Goal: Task Accomplishment & Management: Use online tool/utility

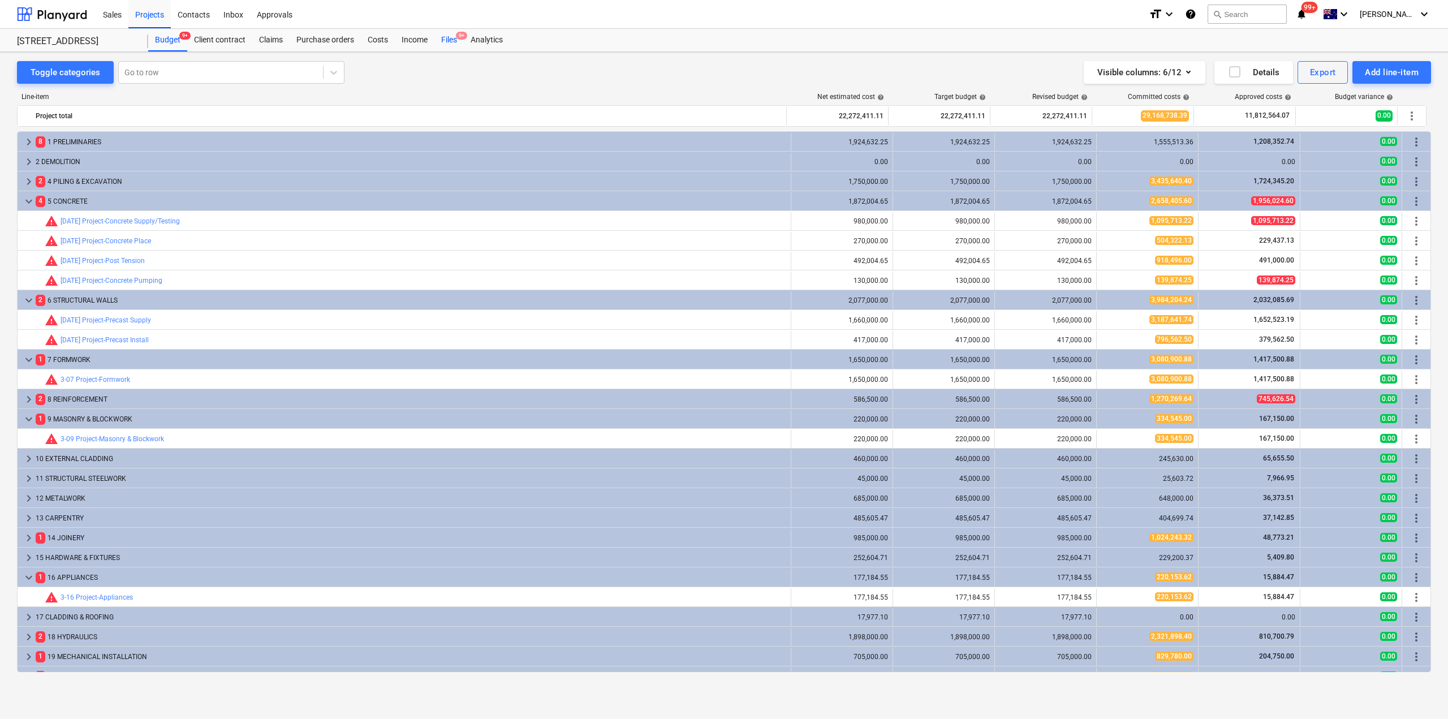
click at [448, 38] on div "Files 9+" at bounding box center [448, 40] width 29 height 23
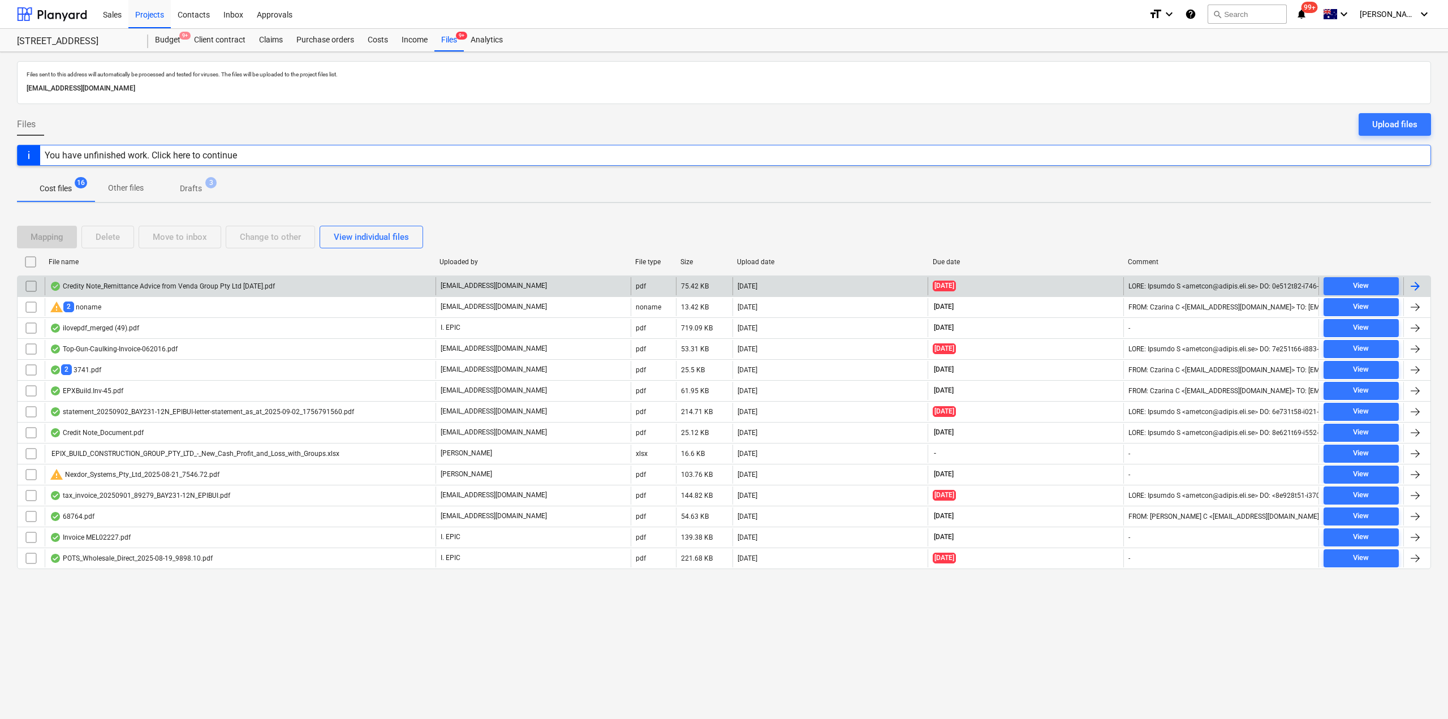
click at [157, 286] on div "Credity Note_Remittance Advice from Venda Group Pty Ltd [DATE].pdf" at bounding box center [162, 286] width 225 height 9
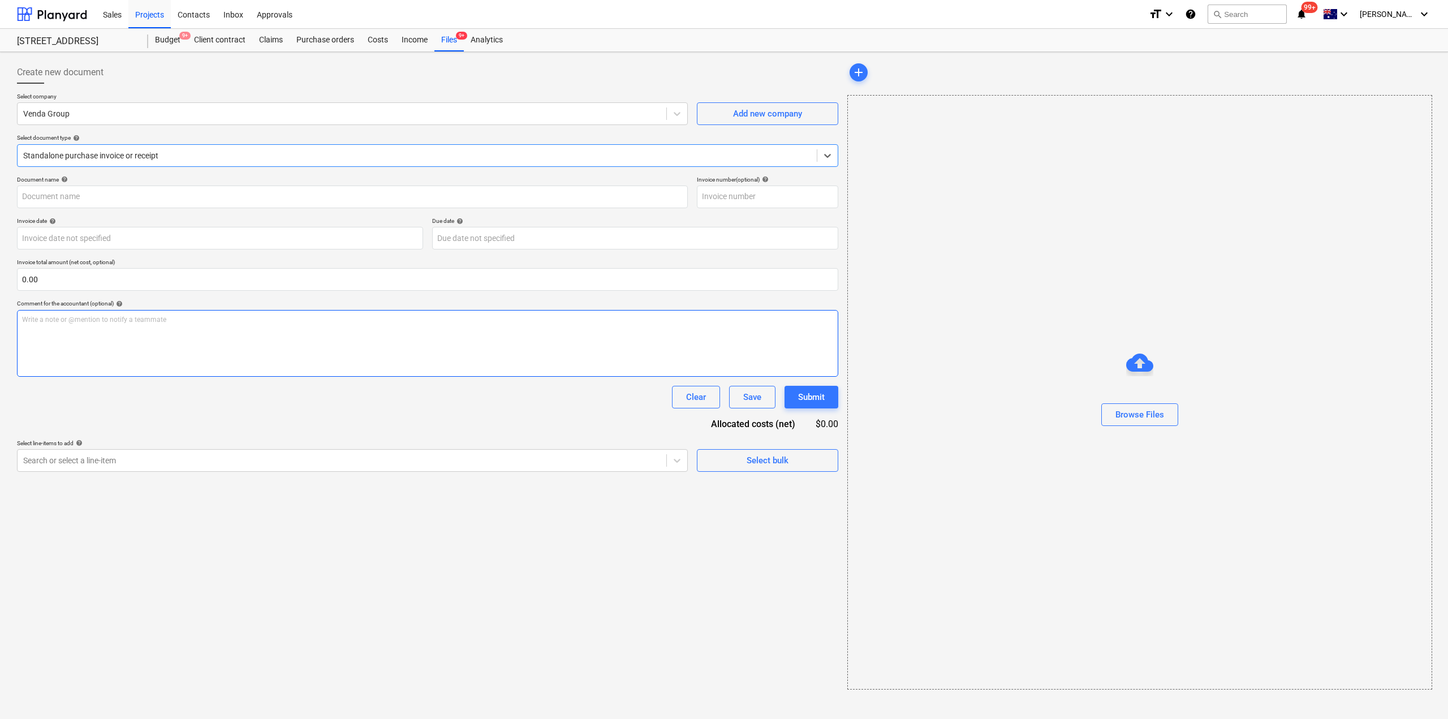
type input "Credit_Note_VG-250902081803"
type input "[DATE]"
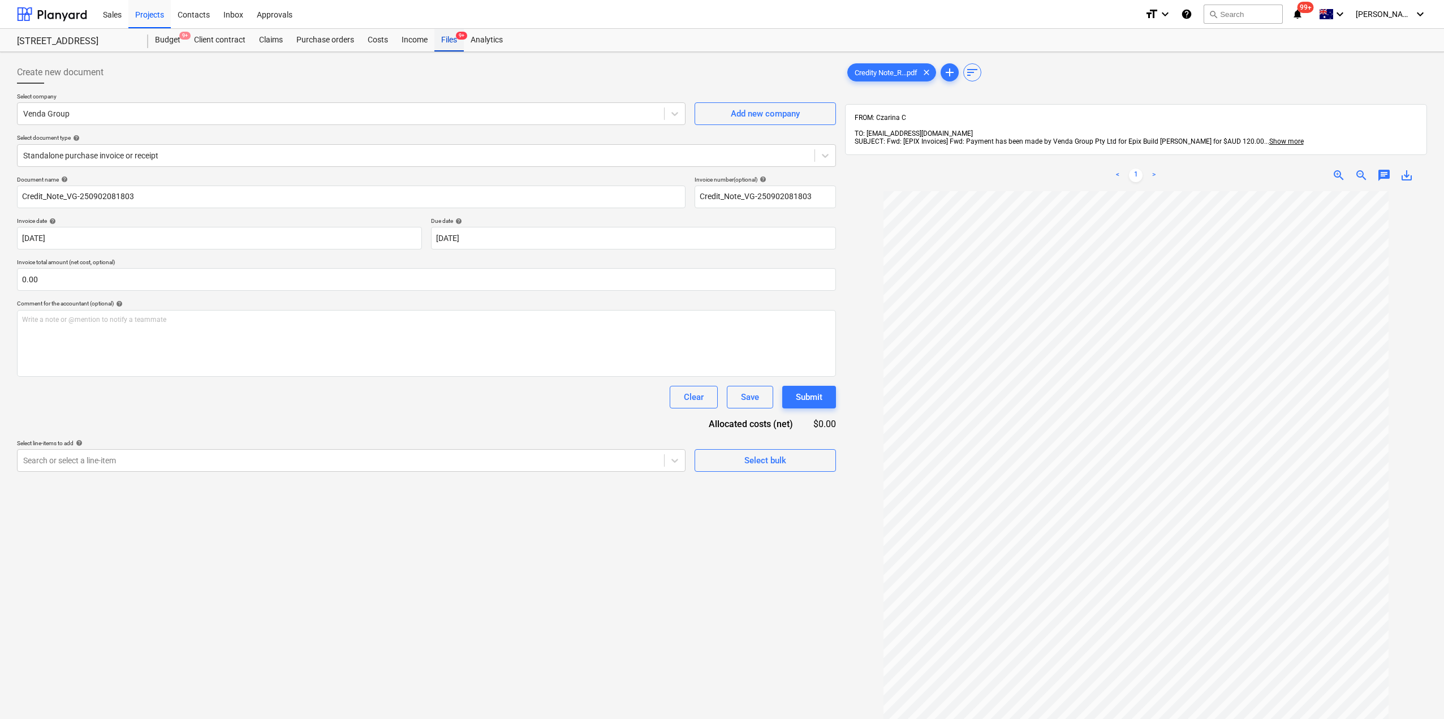
click at [445, 48] on div "Files 9+" at bounding box center [448, 40] width 29 height 23
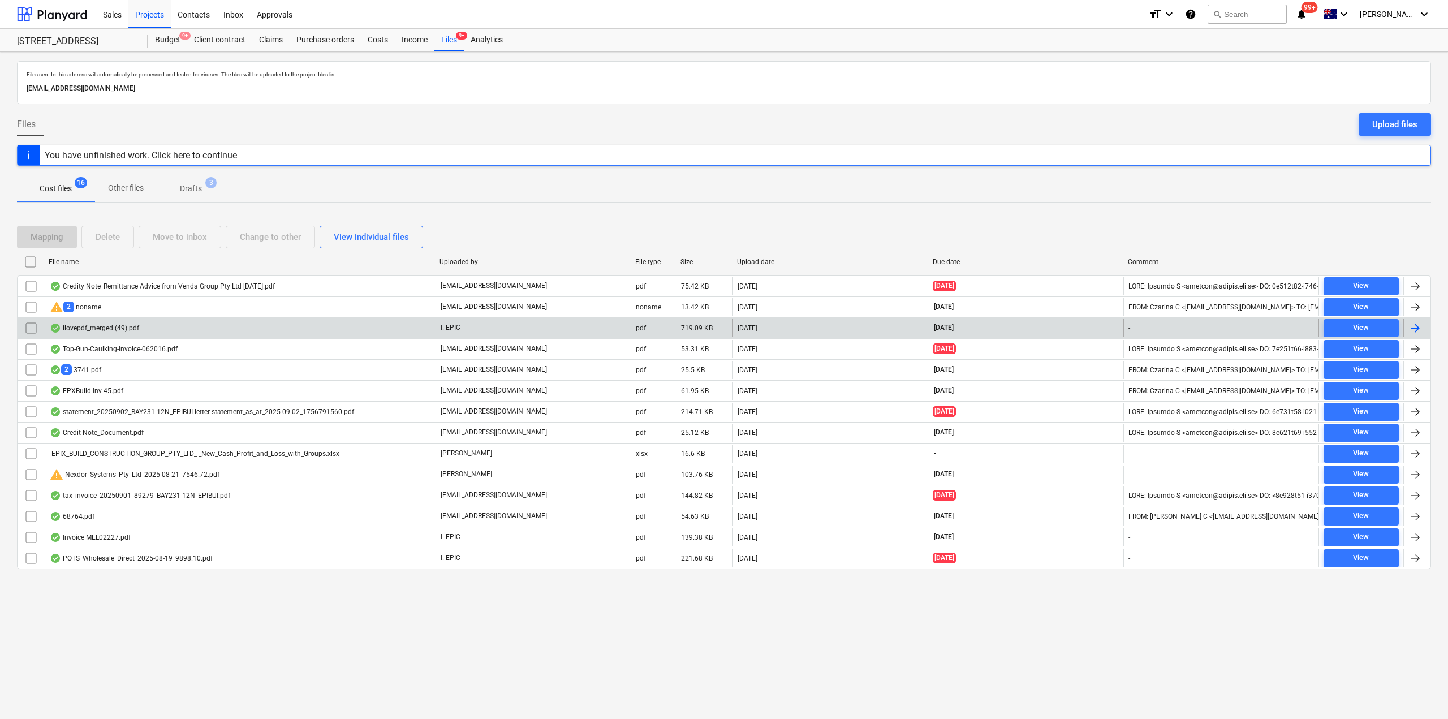
click at [105, 330] on div "ilovepdf_merged (49).pdf" at bounding box center [94, 327] width 89 height 9
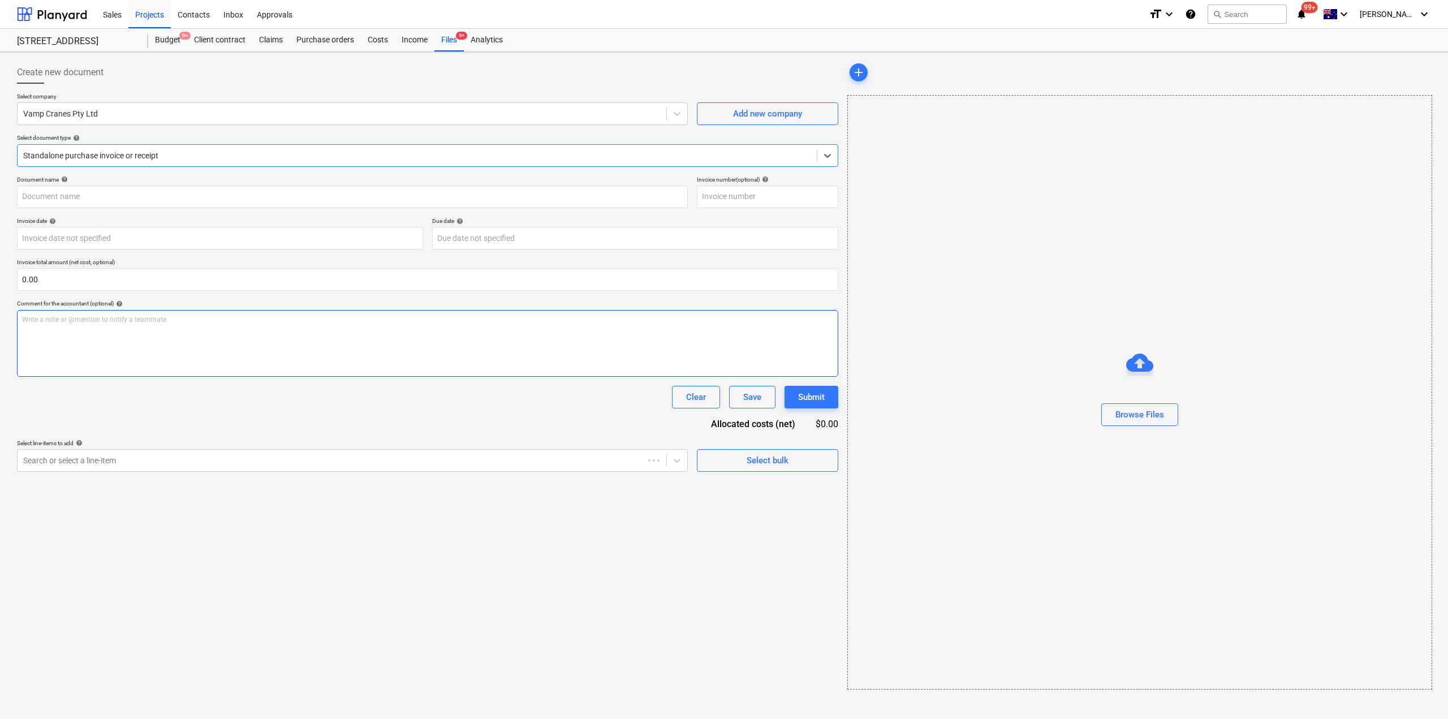
type input "INV-12940"
type input "[DATE]"
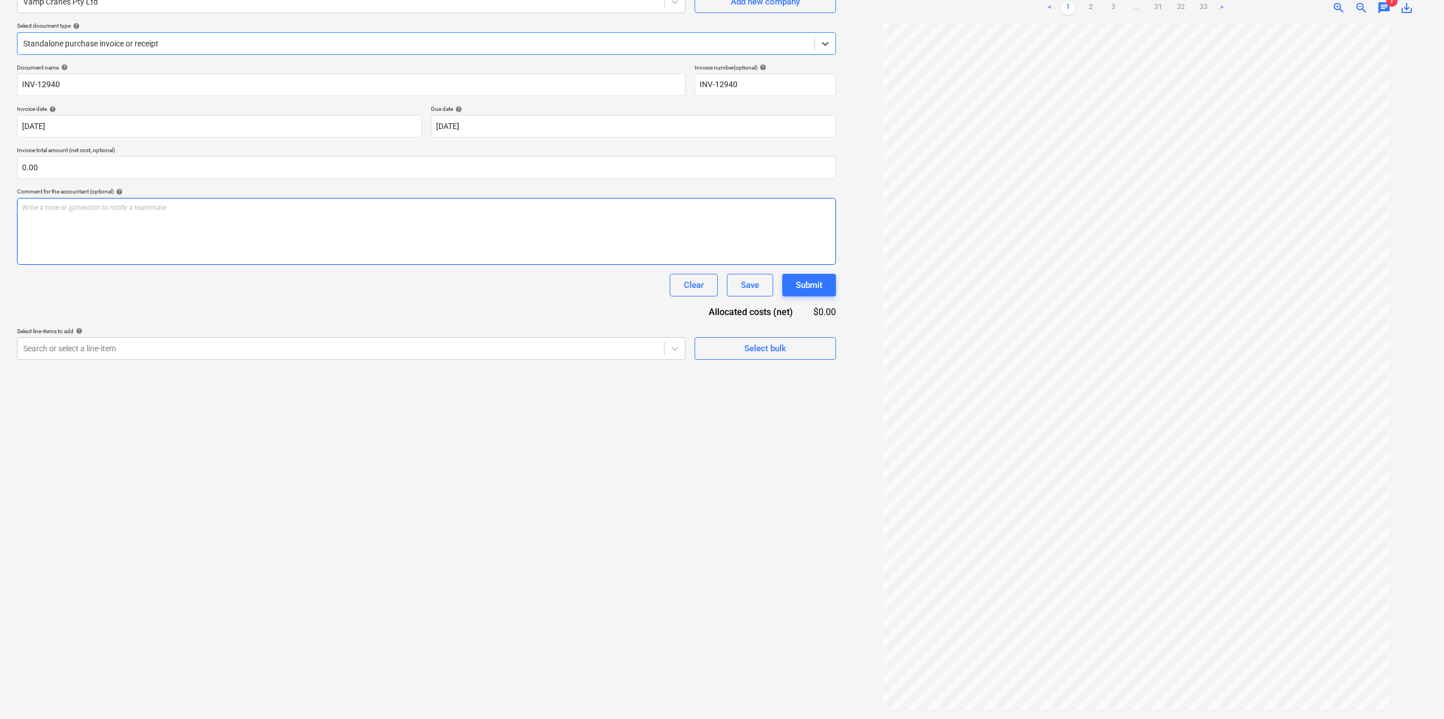
scroll to position [113, 0]
click at [300, 342] on div at bounding box center [340, 347] width 635 height 11
click at [297, 342] on div at bounding box center [340, 347] width 635 height 11
click at [171, 40] on div at bounding box center [416, 42] width 786 height 11
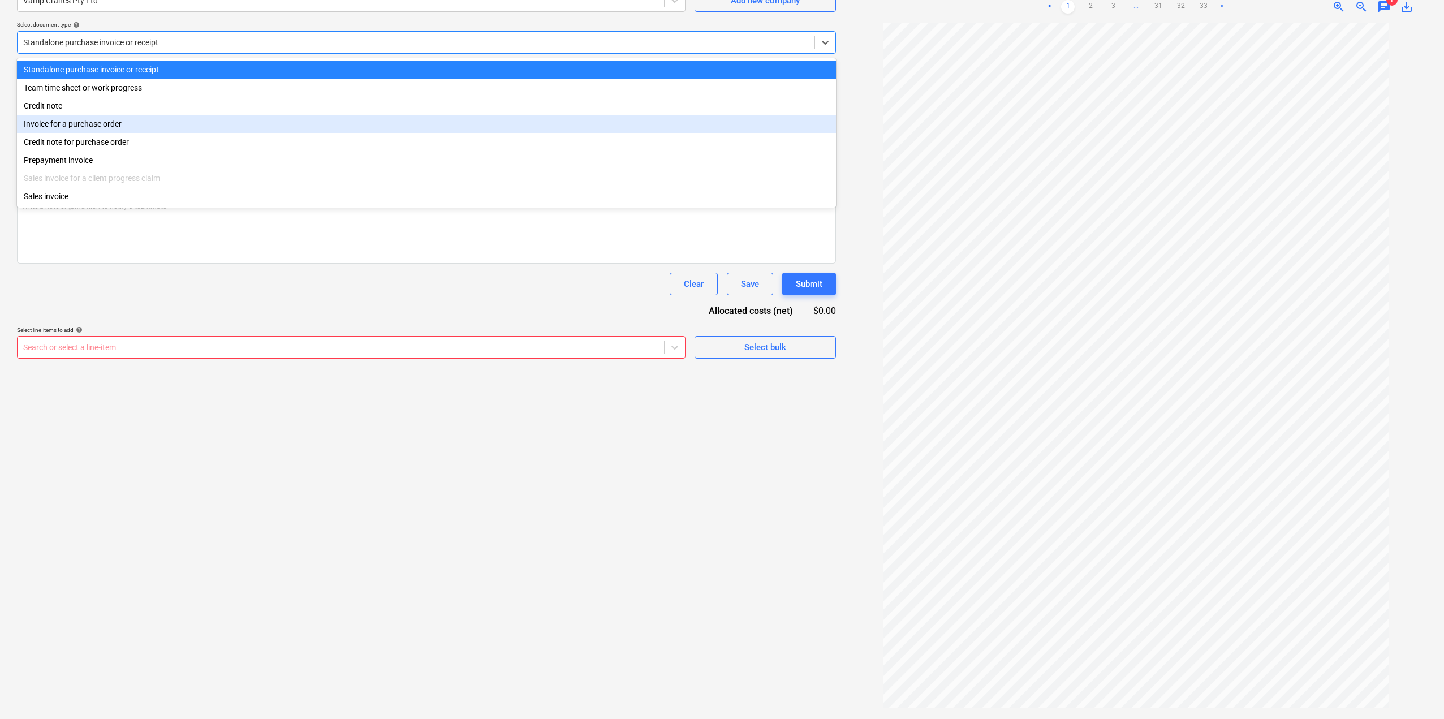
click at [100, 127] on div "Invoice for a purchase order" at bounding box center [426, 124] width 819 height 18
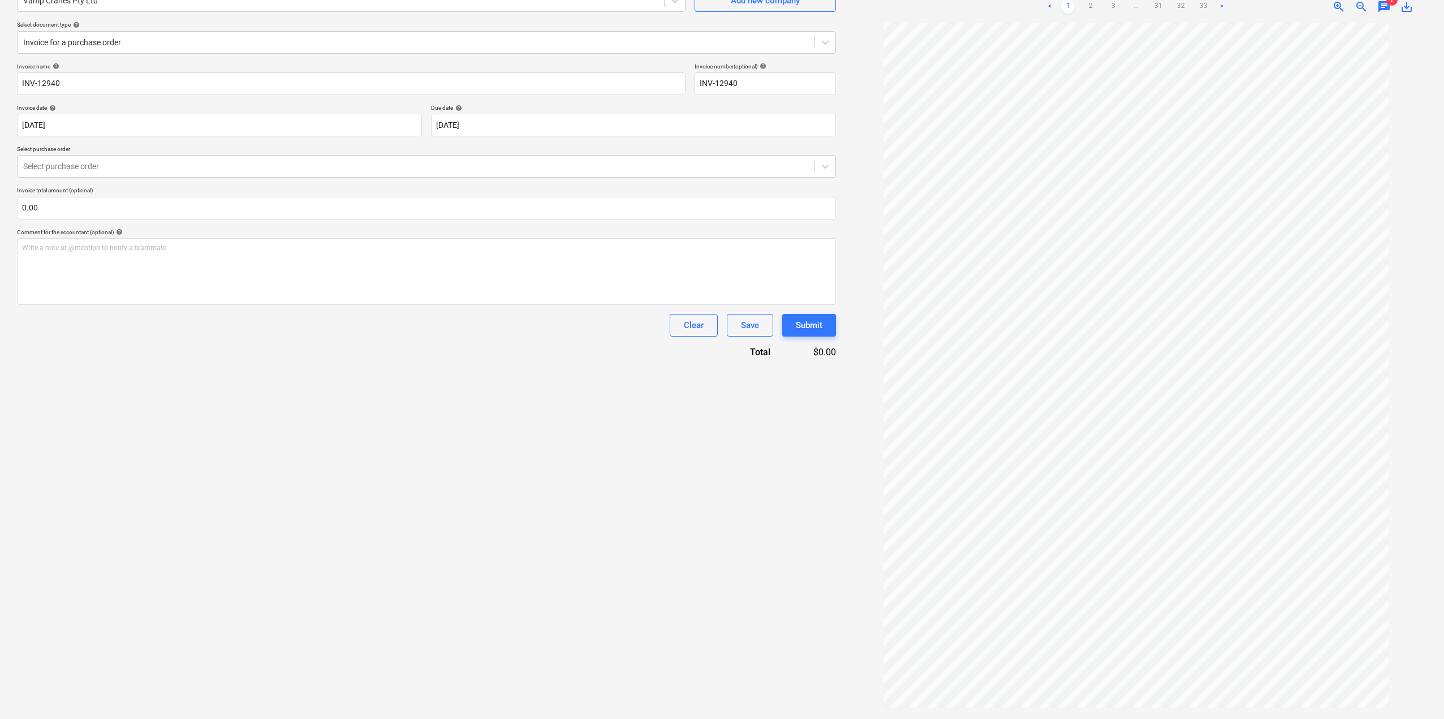
drag, startPoint x: 427, startPoint y: 520, endPoint x: 416, endPoint y: 497, distance: 25.8
click at [425, 520] on div "Create new document Select company Vamp Cranes Pty Ltd Add new company Select d…" at bounding box center [426, 328] width 828 height 771
click at [713, 468] on div "Create new document Select company Vamp Cranes Pty Ltd Add new company Select d…" at bounding box center [426, 328] width 828 height 771
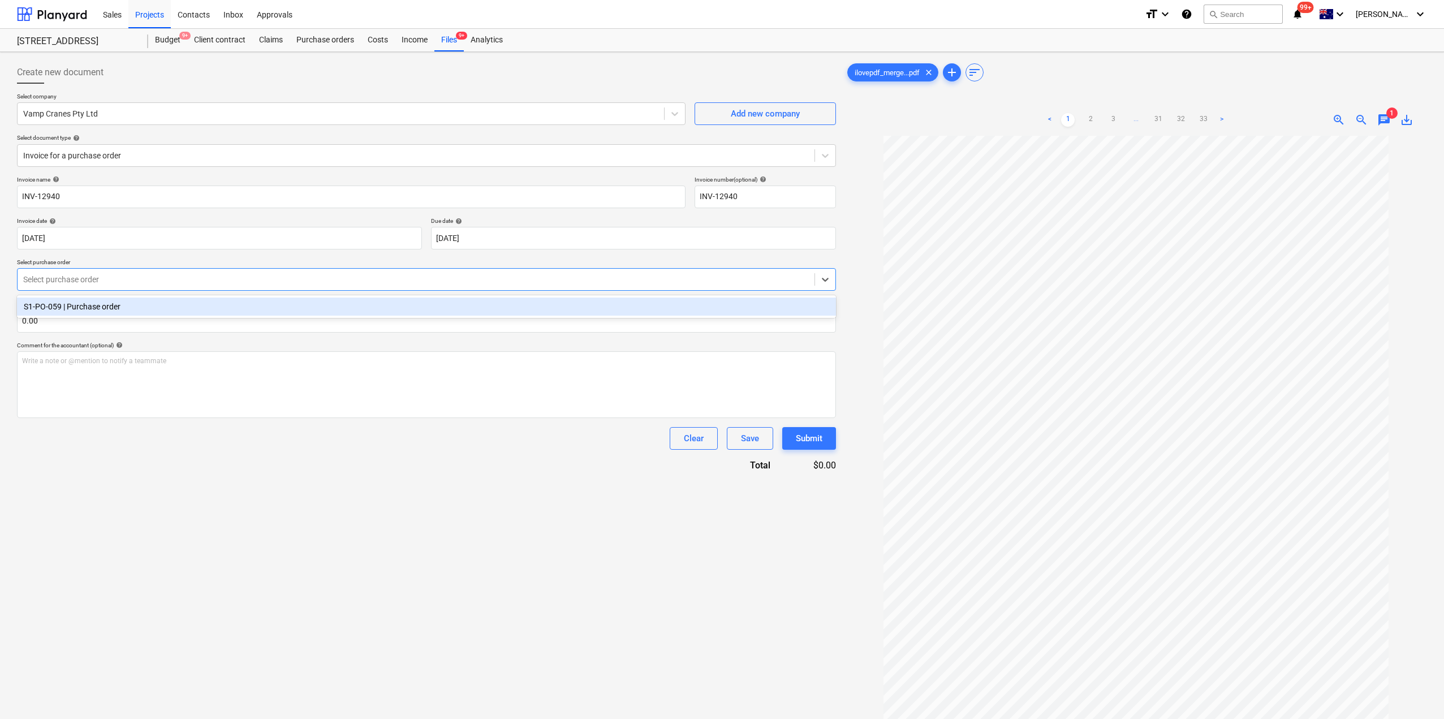
click at [197, 278] on div at bounding box center [416, 279] width 786 height 11
click at [168, 306] on div "S1-PO-059 | Purchase order" at bounding box center [426, 306] width 819 height 18
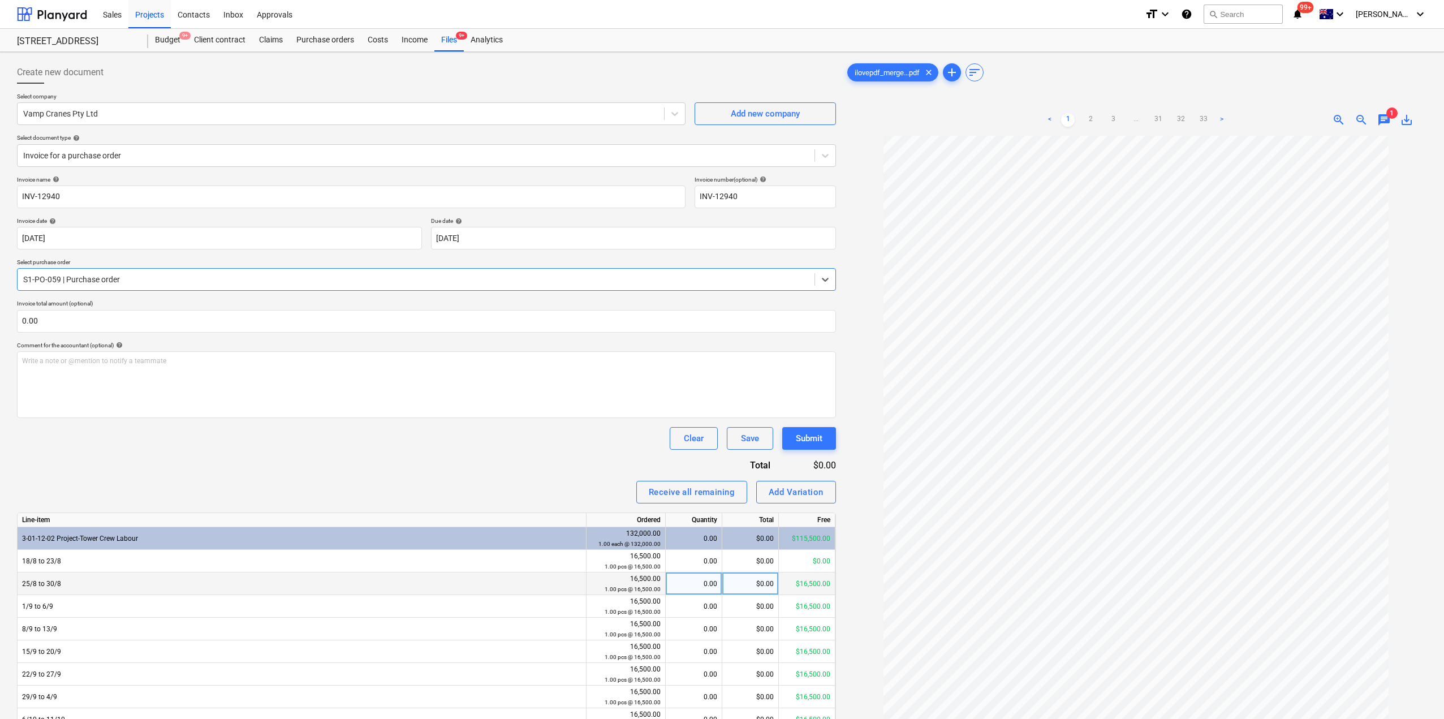
scroll to position [29, 0]
click at [1084, 115] on ul "< 1 2 3 ... 31 32 33 >" at bounding box center [1136, 120] width 188 height 14
click at [1088, 117] on link "2" at bounding box center [1091, 120] width 14 height 14
click at [705, 559] on div "0.00" at bounding box center [693, 561] width 47 height 23
type input "1"
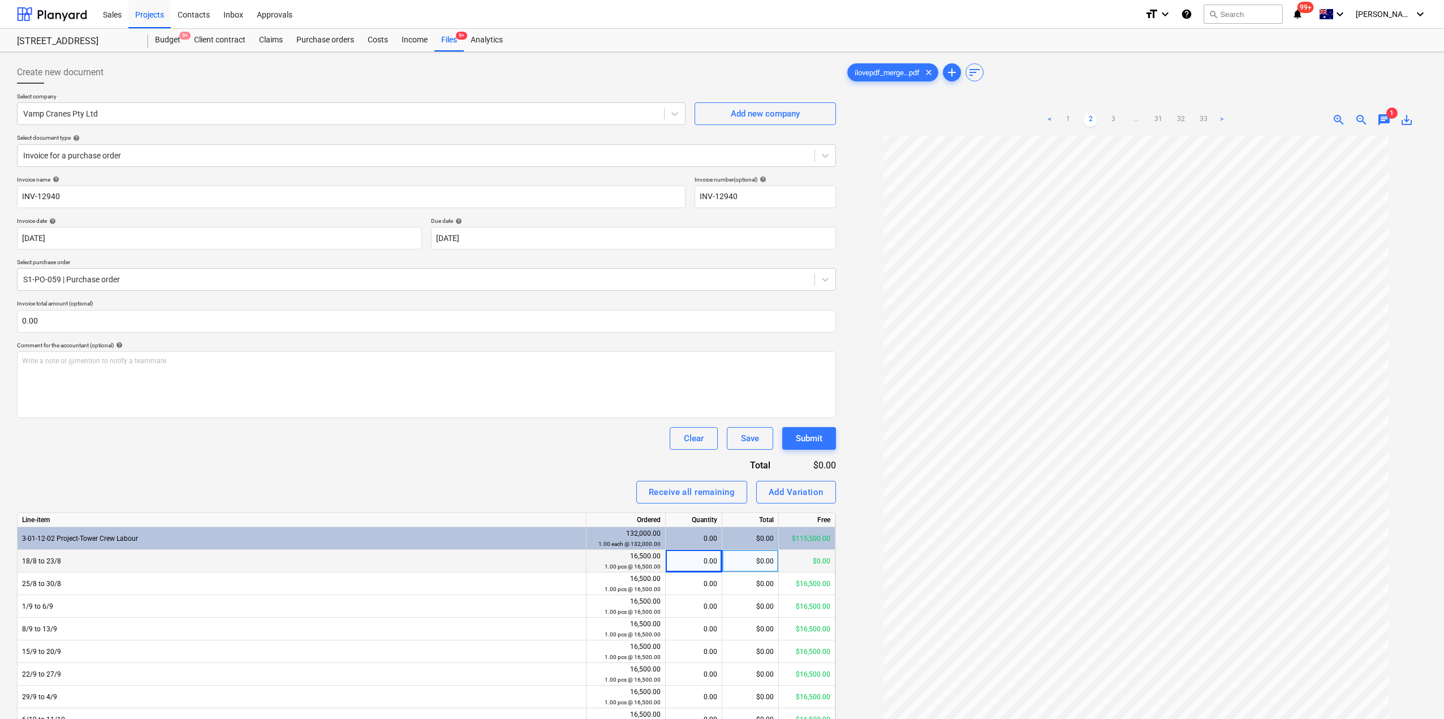
click at [523, 454] on div "Invoice name help INV-12940 Invoice number (optional) help INV-12940 Invoice da…" at bounding box center [426, 483] width 819 height 614
click at [696, 588] on div "0.00" at bounding box center [693, 583] width 47 height 23
type input "1"
click at [525, 464] on div "Invoice name help INV-12940 Invoice number (optional) help INV-12940 Invoice da…" at bounding box center [426, 483] width 819 height 614
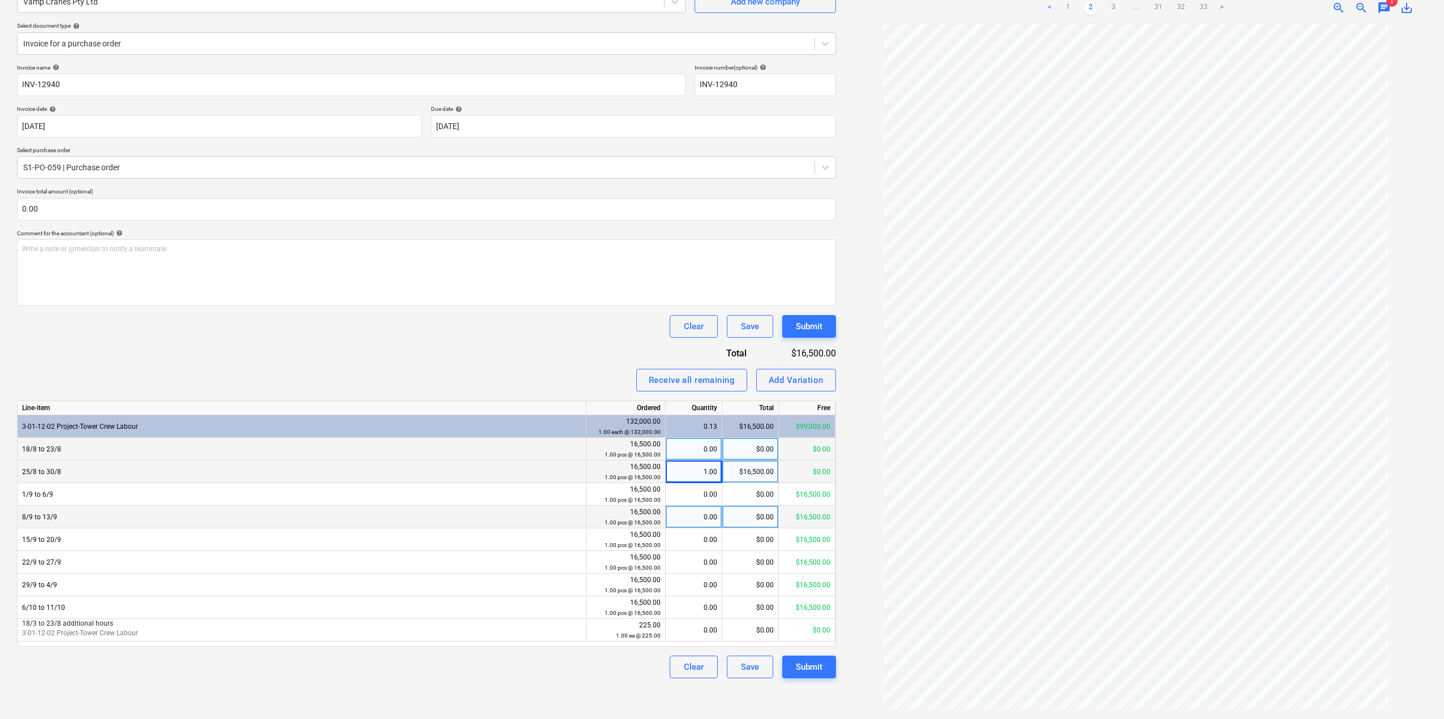
scroll to position [113, 0]
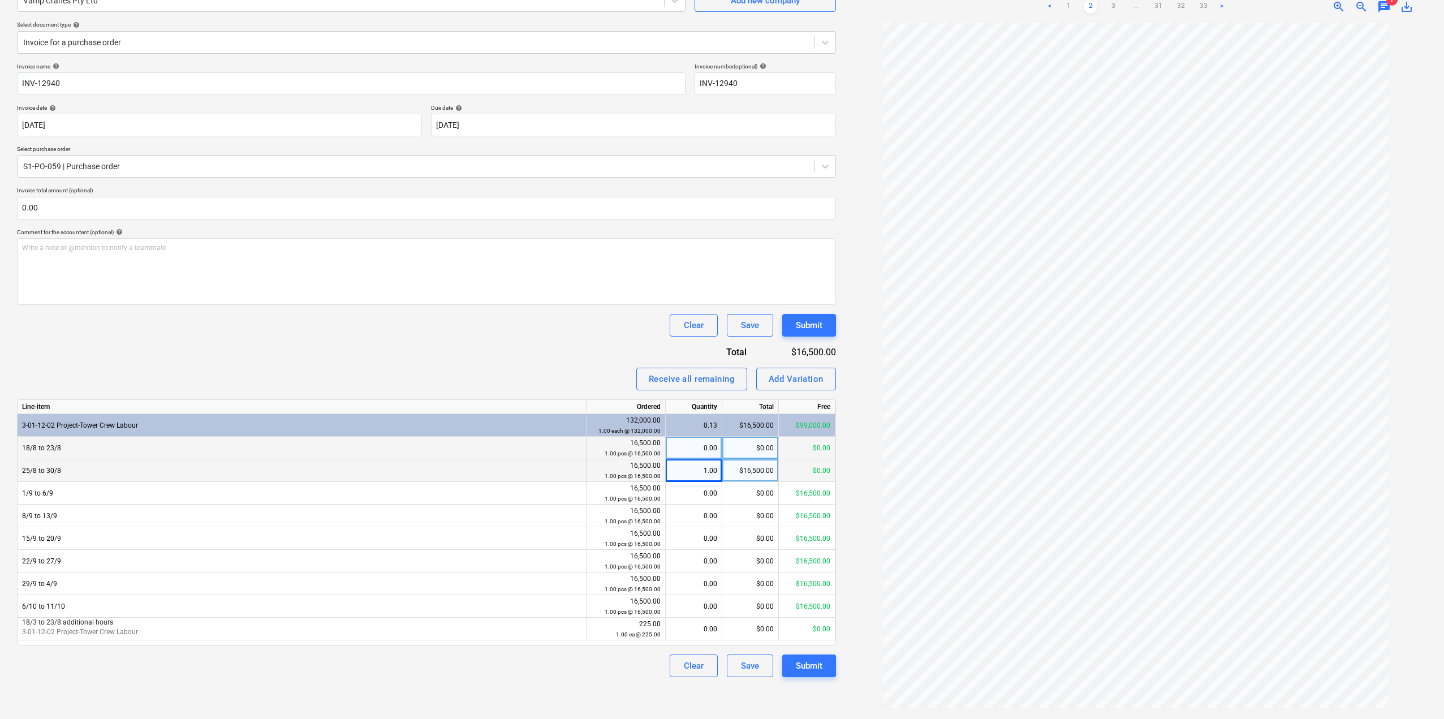
click at [698, 473] on div "1.00" at bounding box center [693, 470] width 47 height 23
click at [761, 479] on div "$16,500.00" at bounding box center [750, 470] width 57 height 23
type input "15375"
click at [535, 351] on div "Invoice name help INV-12940 Invoice number (optional) help INV-12940 Invoice da…" at bounding box center [426, 370] width 819 height 614
click at [809, 671] on div "Submit" at bounding box center [809, 665] width 27 height 15
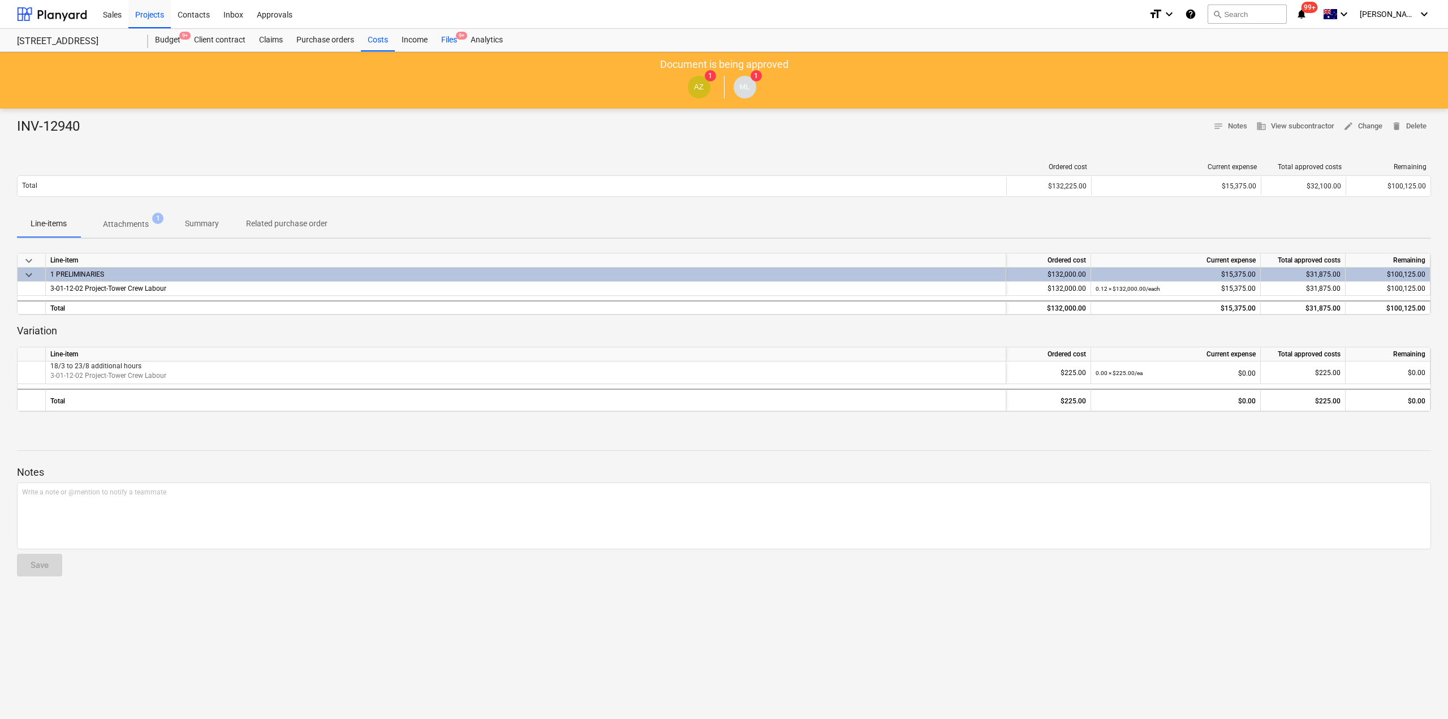
click at [446, 41] on div "Files 9+" at bounding box center [448, 40] width 29 height 23
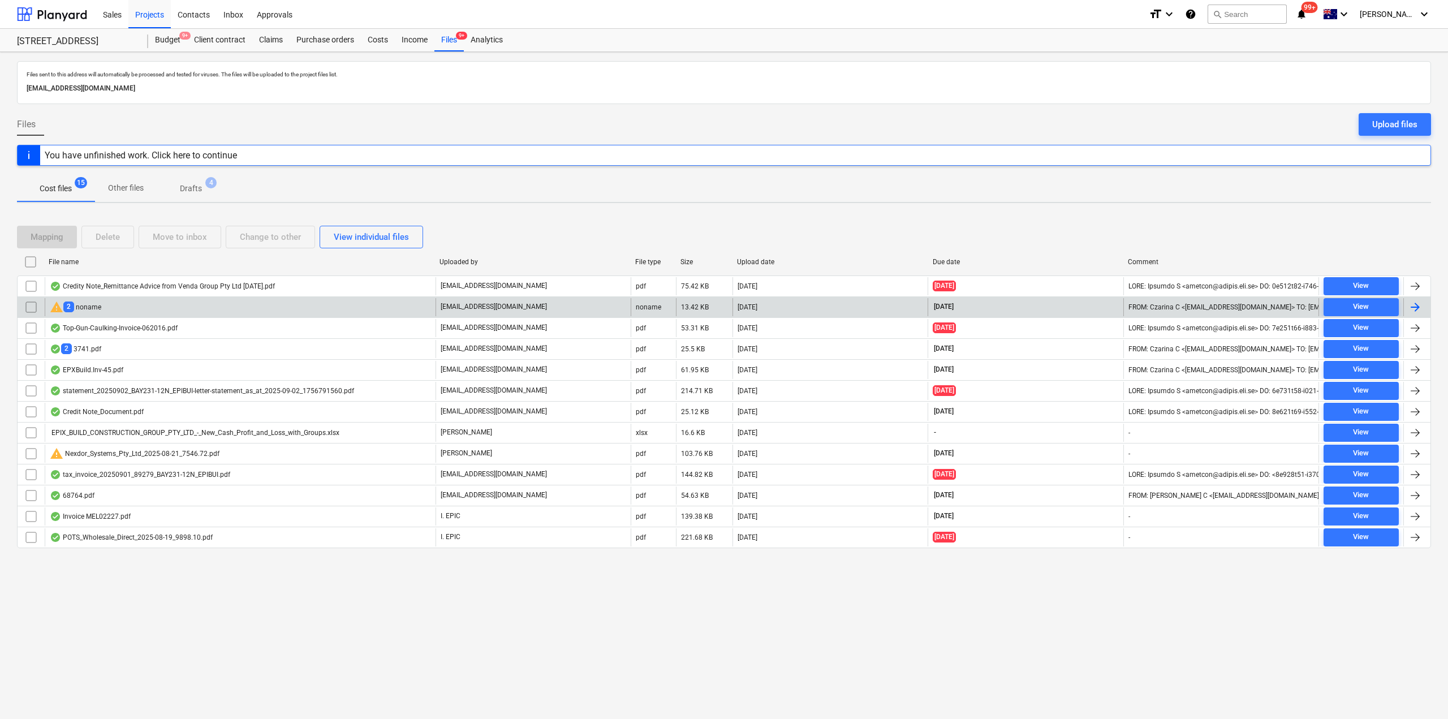
click at [108, 311] on div "warning 2 noname" at bounding box center [240, 307] width 391 height 18
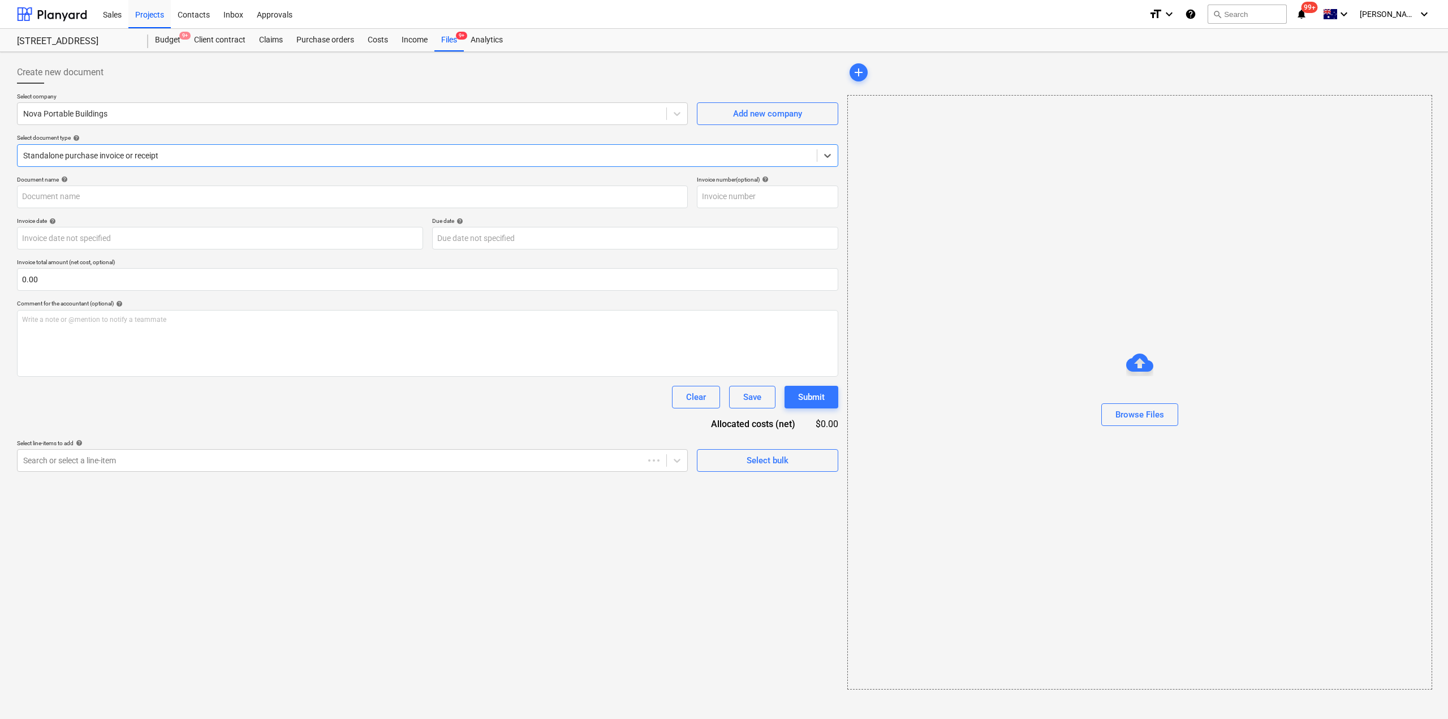
type input "3740"
type input "[DATE]"
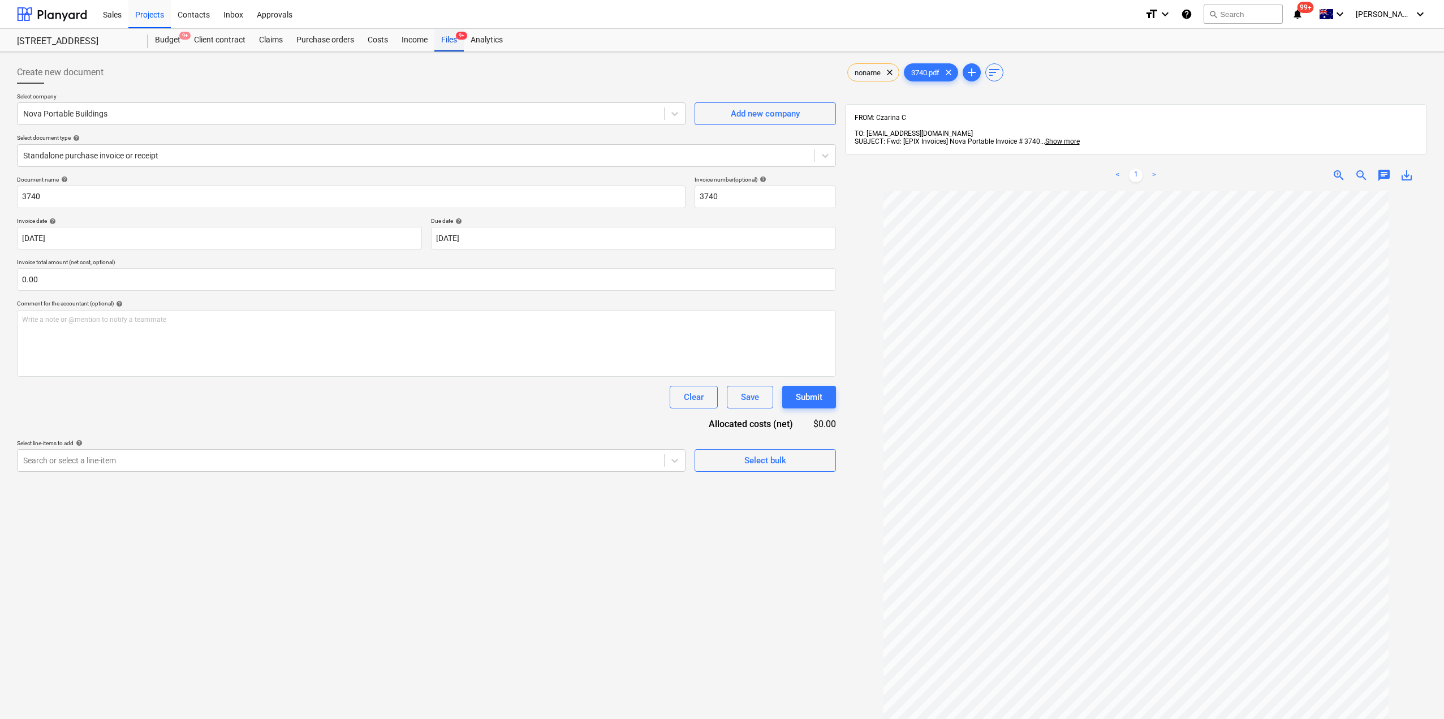
click at [451, 41] on div "Files 9+" at bounding box center [448, 40] width 29 height 23
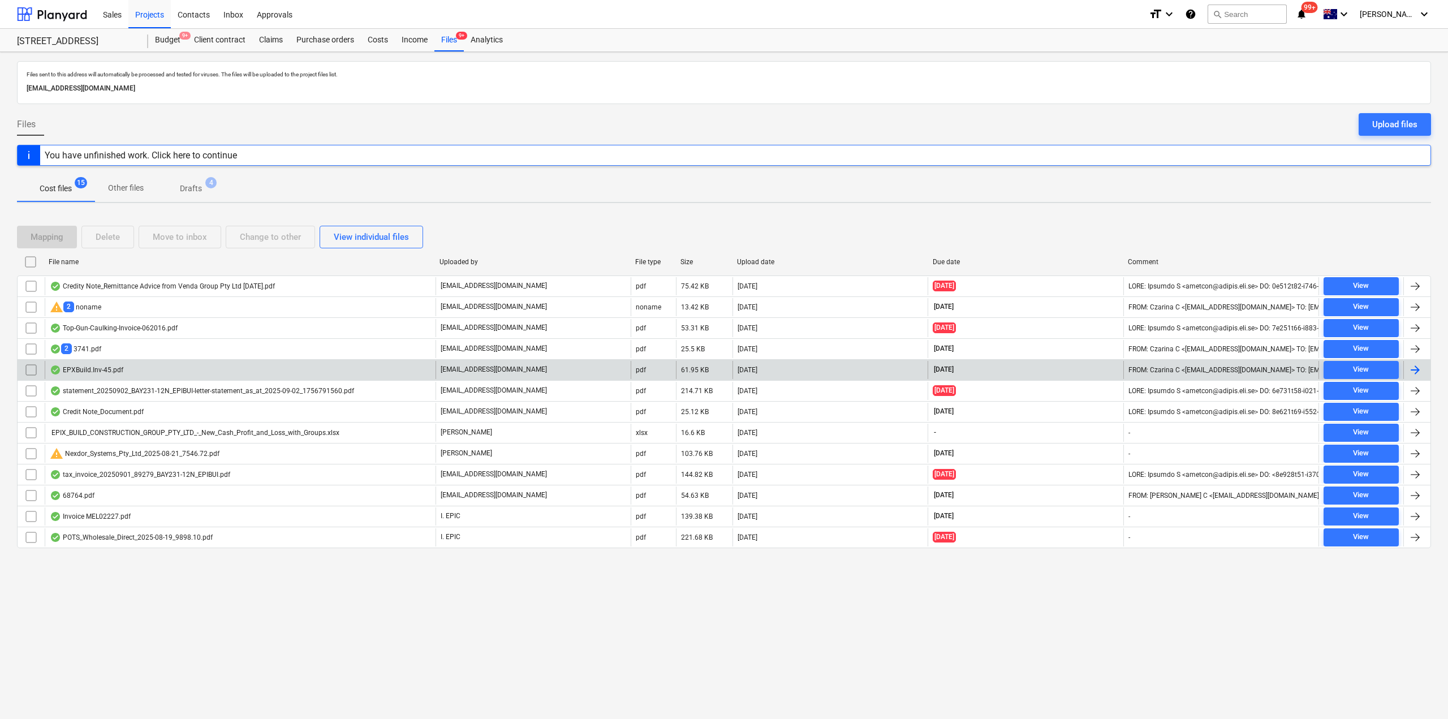
click at [115, 370] on div "EPXBuild.Inv-45.pdf" at bounding box center [87, 369] width 74 height 9
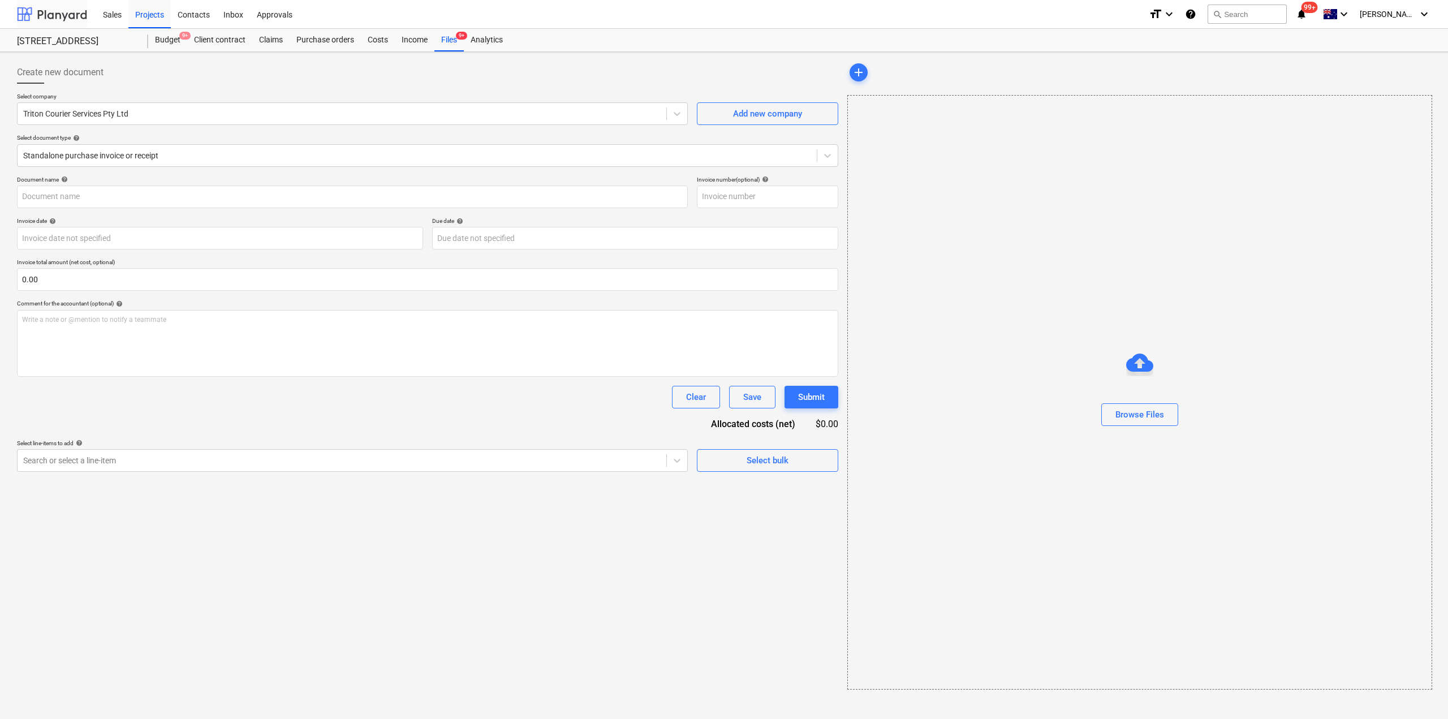
type input "EPIX276-45"
type input "[DATE]"
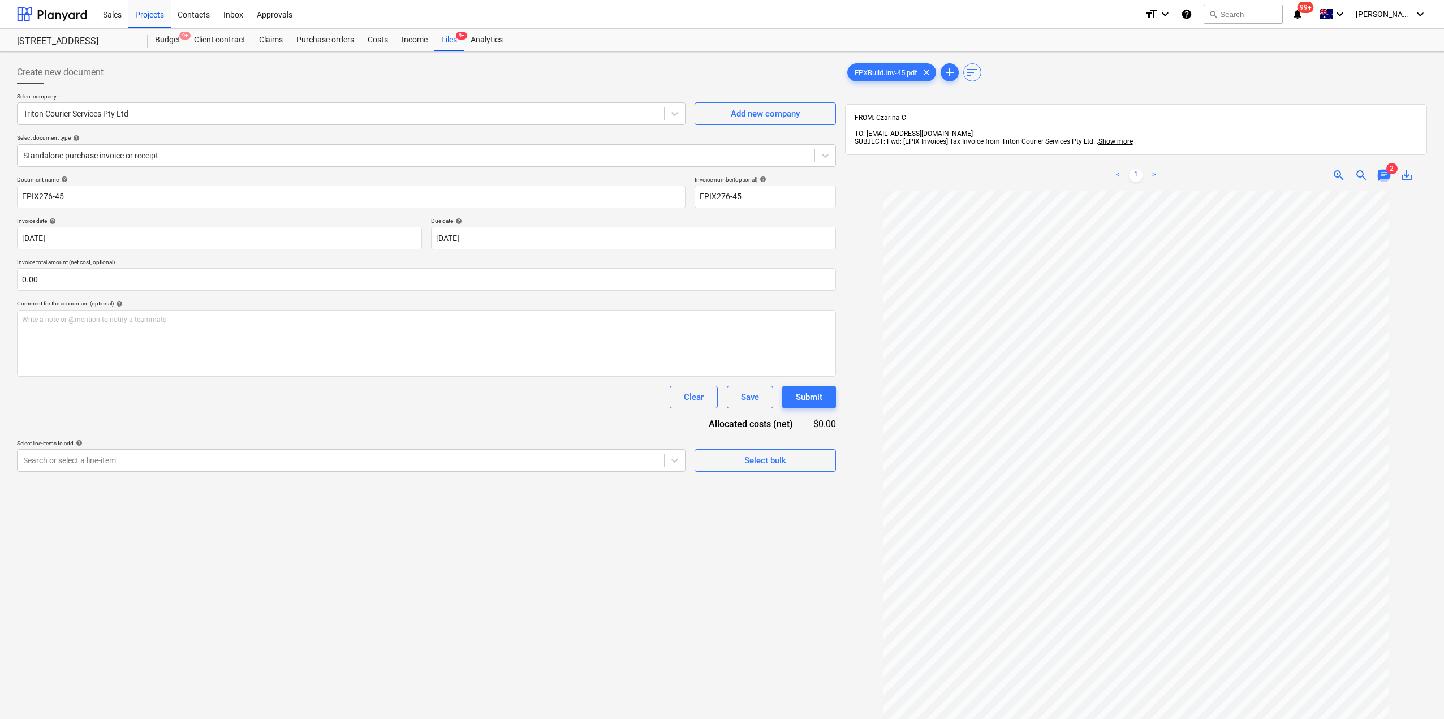
click at [1386, 169] on span "chat" at bounding box center [1384, 176] width 14 height 14
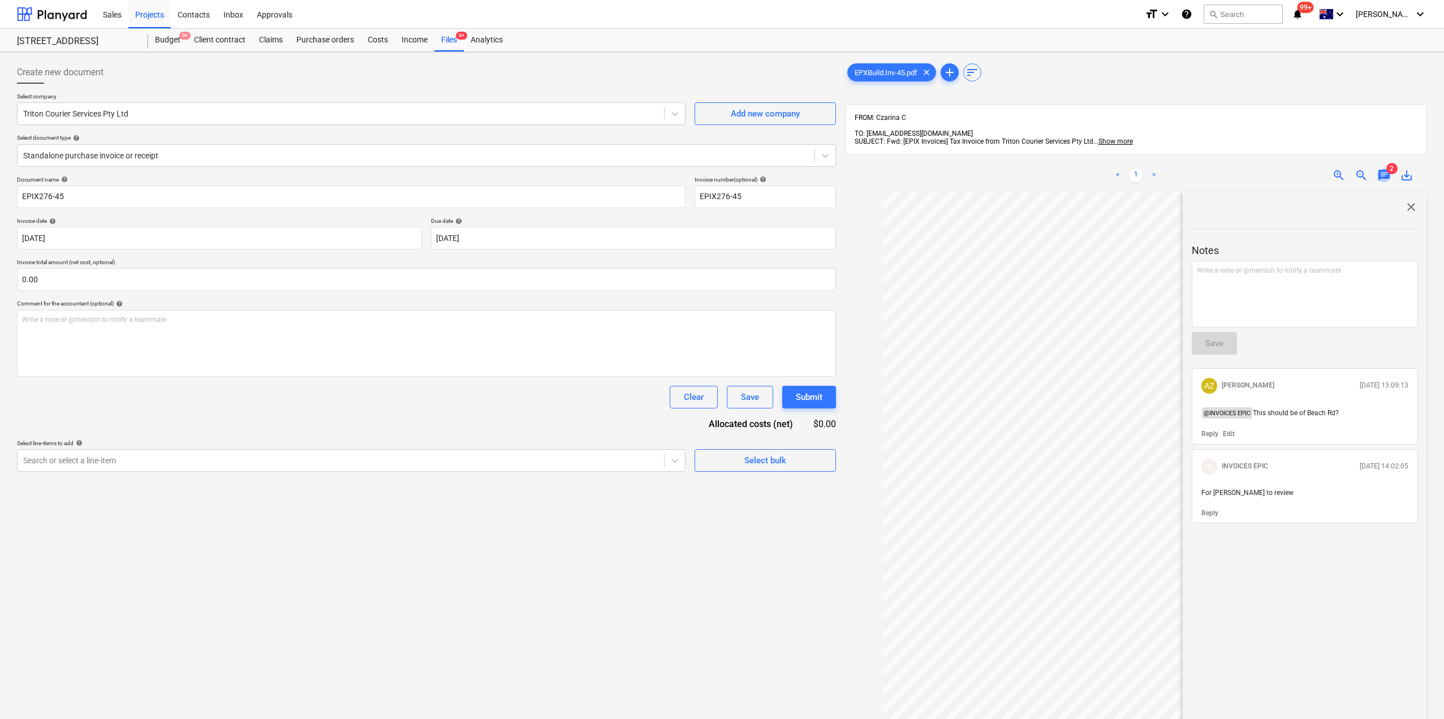
click at [1386, 169] on span "chat" at bounding box center [1384, 176] width 14 height 14
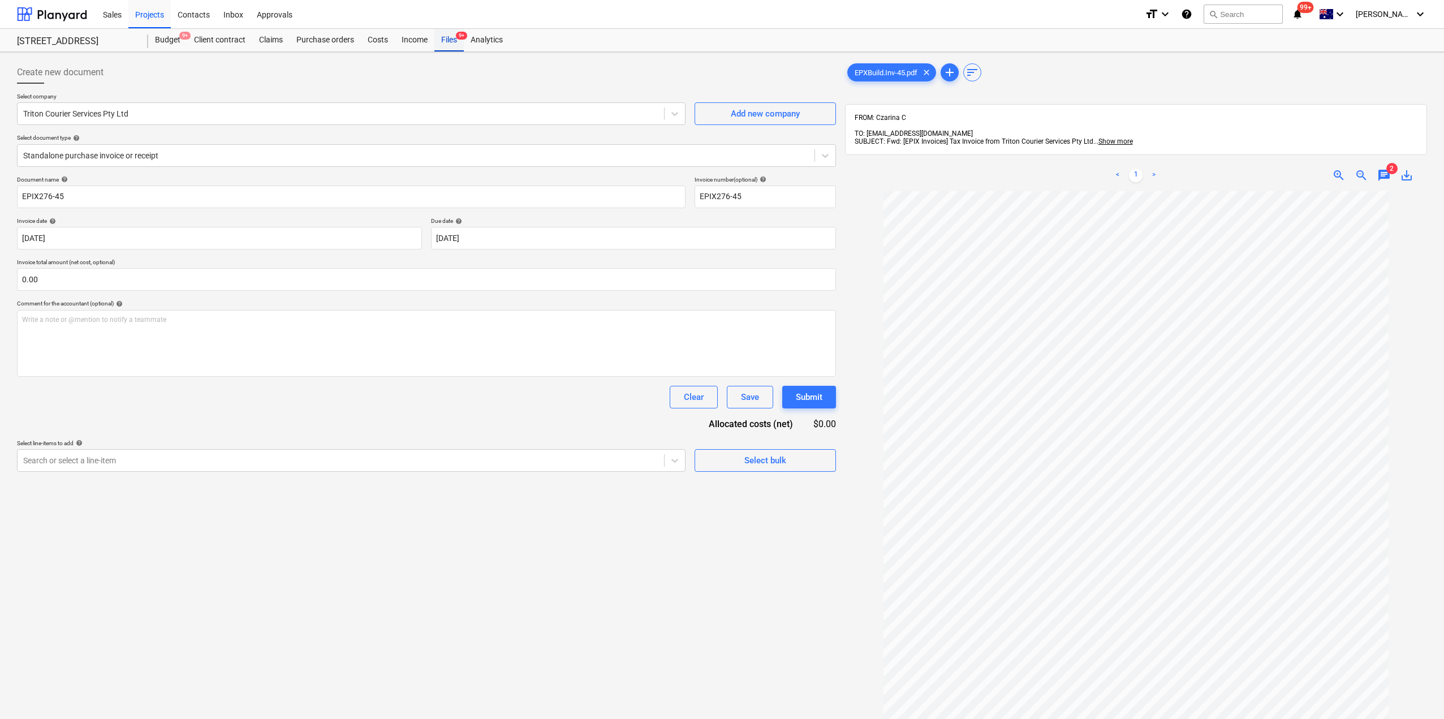
click at [444, 38] on div "Files 9+" at bounding box center [448, 40] width 29 height 23
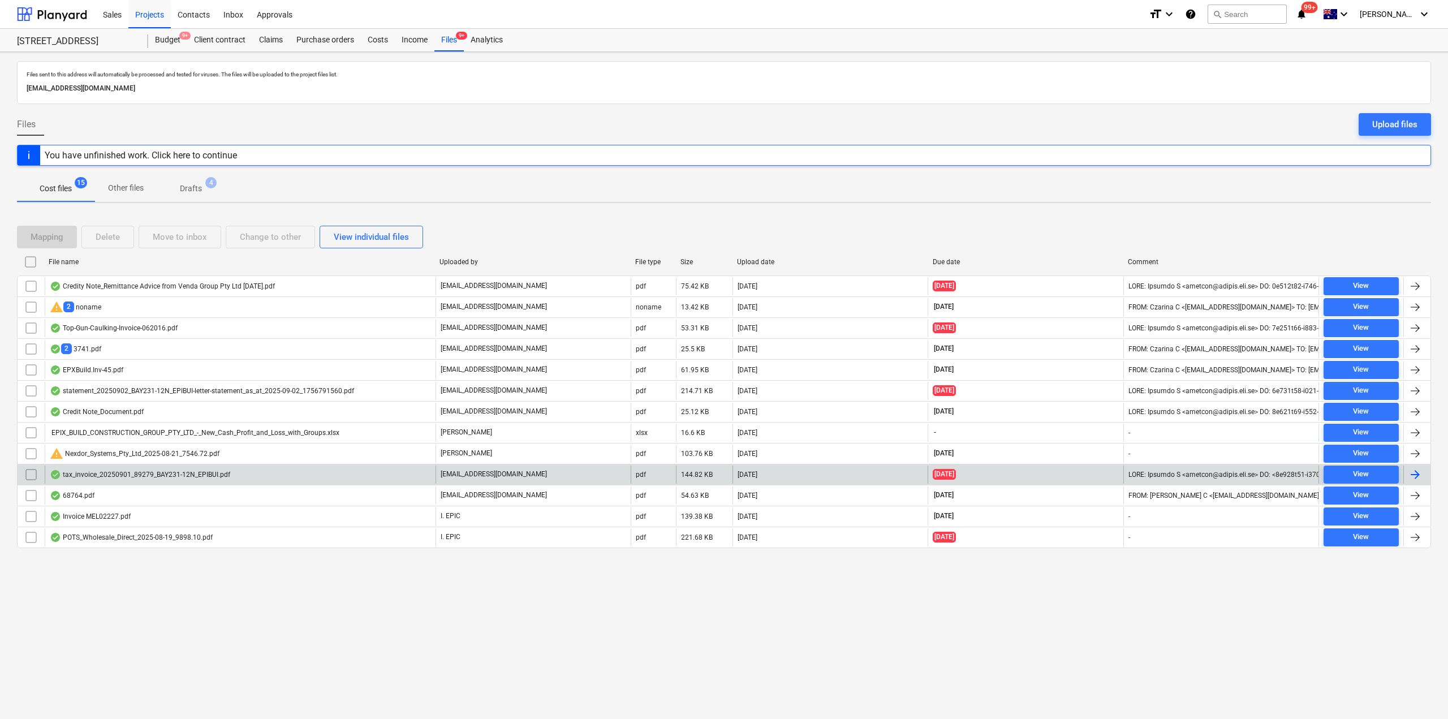
click at [118, 479] on div "tax_invoice_20250901_89279_BAY231-12N_EPIBUI.pdf" at bounding box center [240, 474] width 391 height 18
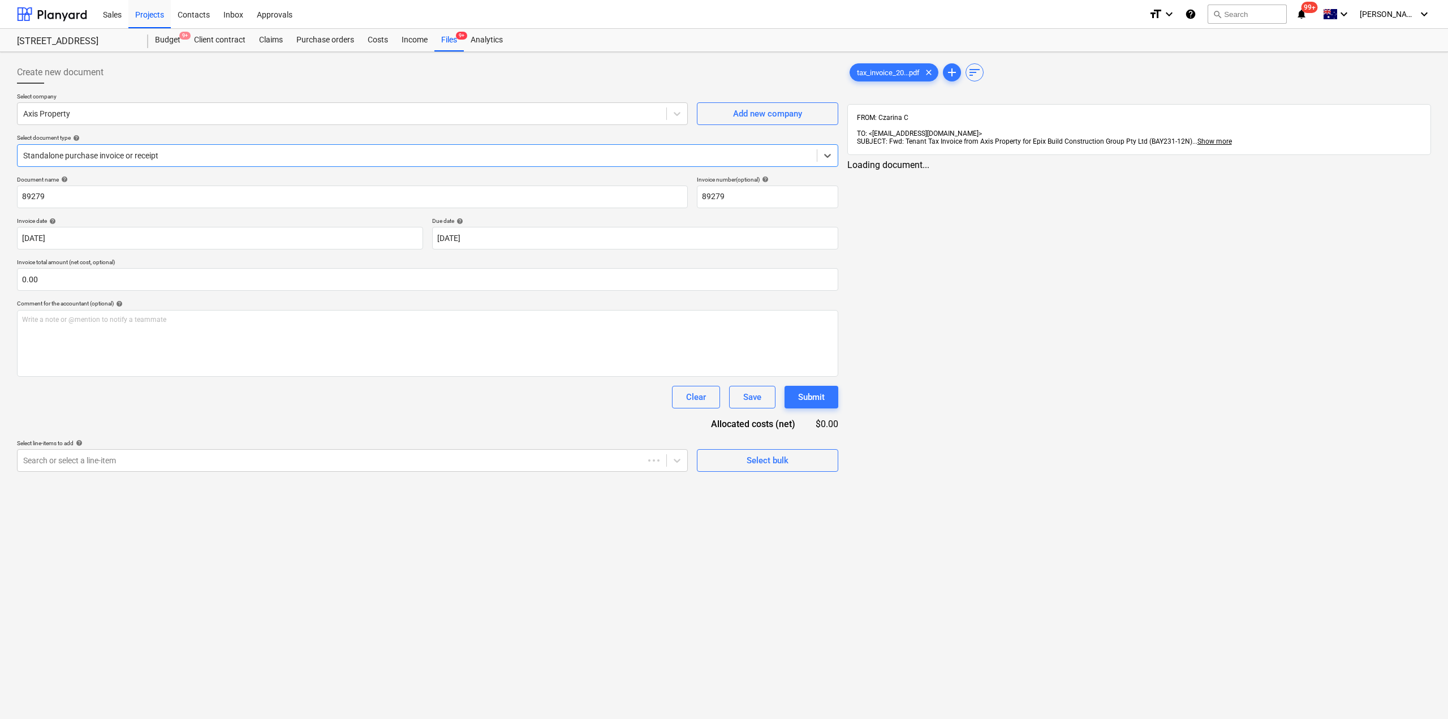
type input "89279"
type input "[DATE]"
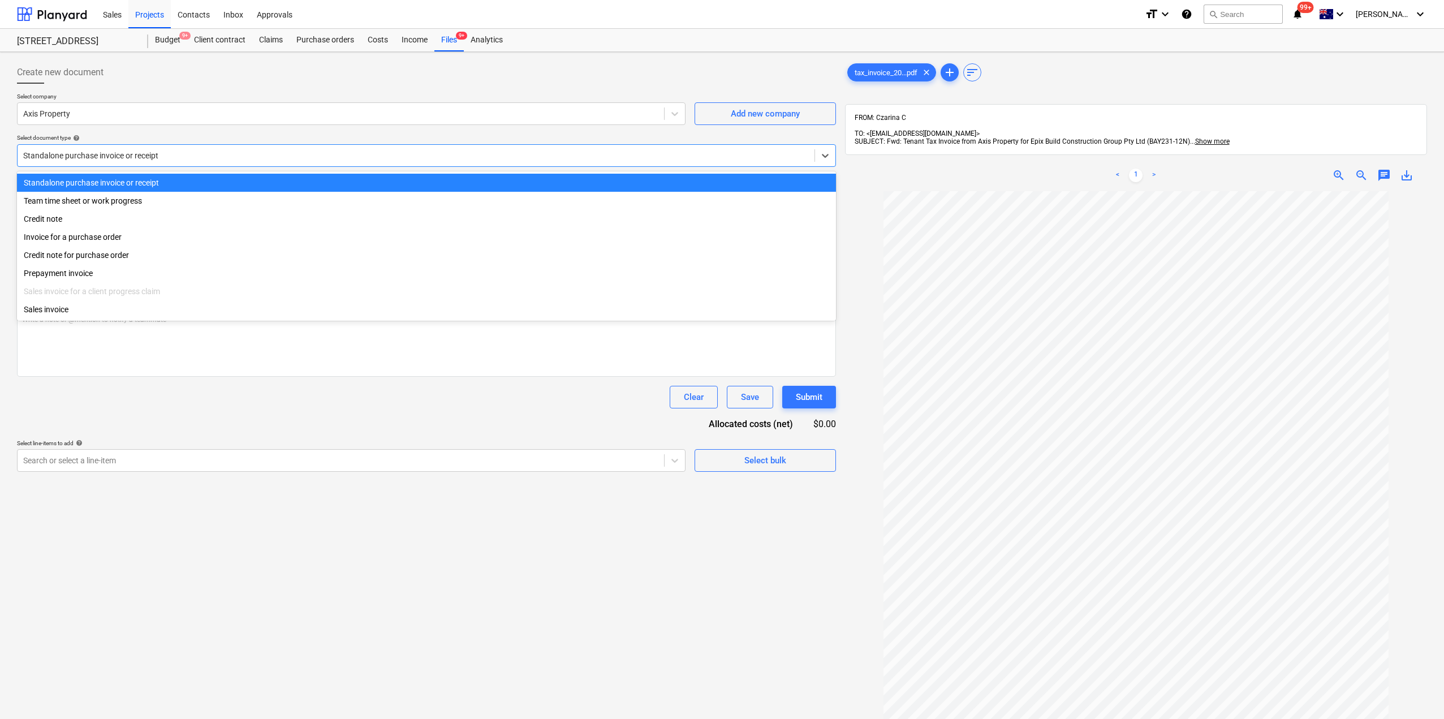
click at [135, 159] on div at bounding box center [416, 155] width 786 height 11
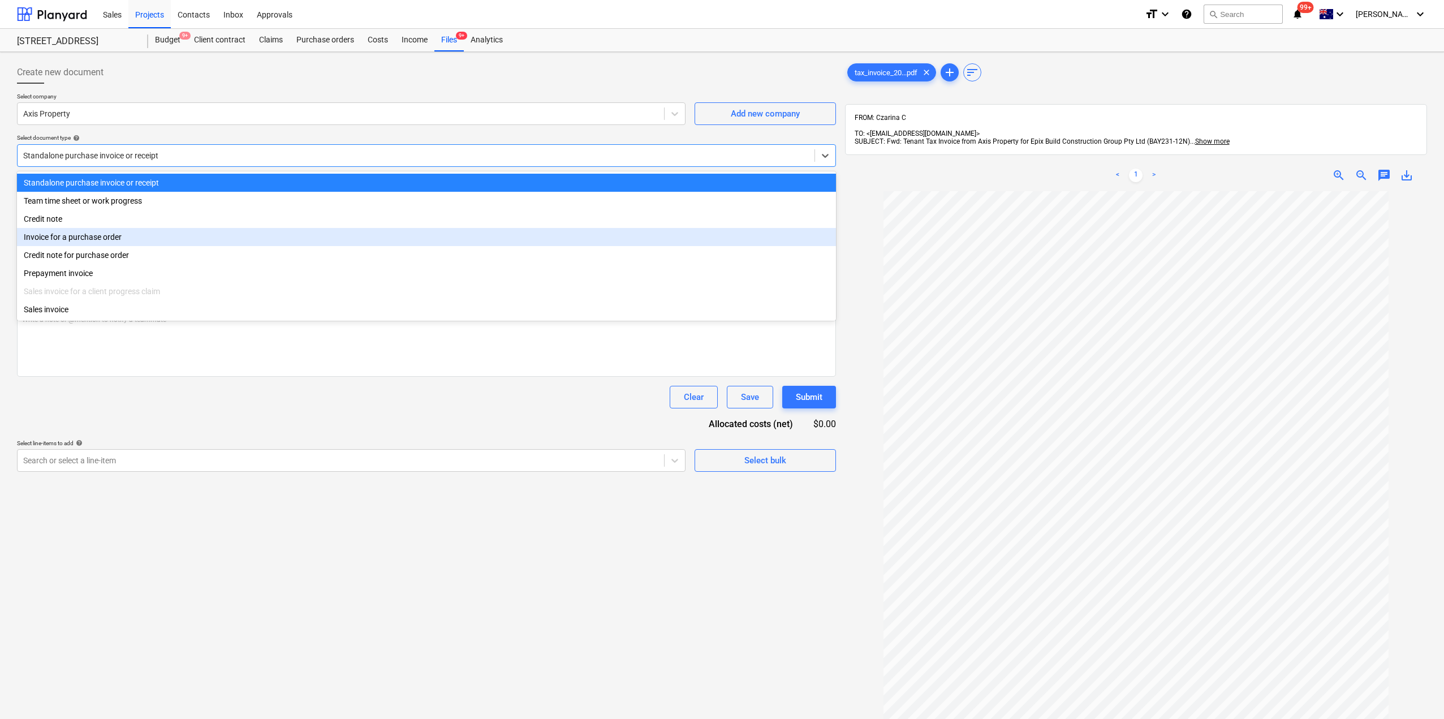
click at [105, 241] on div "Invoice for a purchase order" at bounding box center [426, 237] width 819 height 18
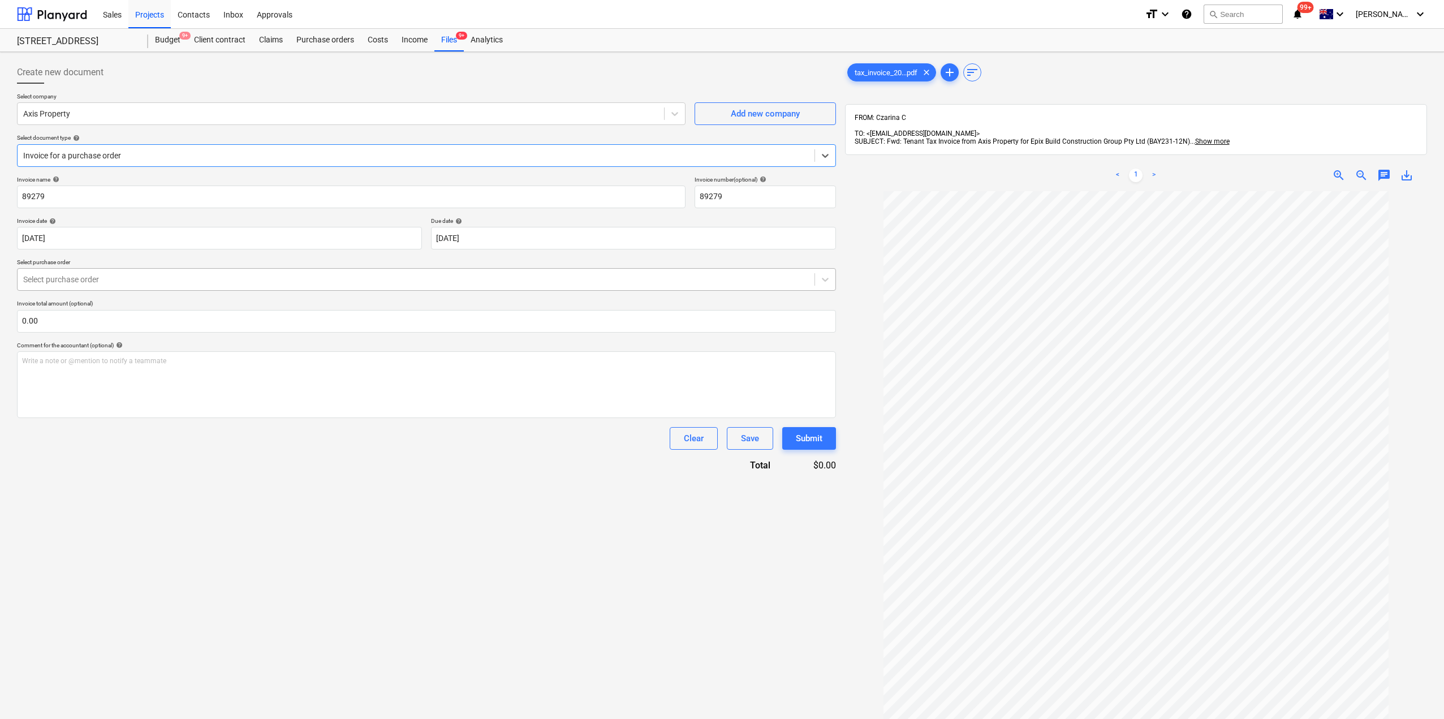
click at [95, 275] on div at bounding box center [416, 279] width 786 height 11
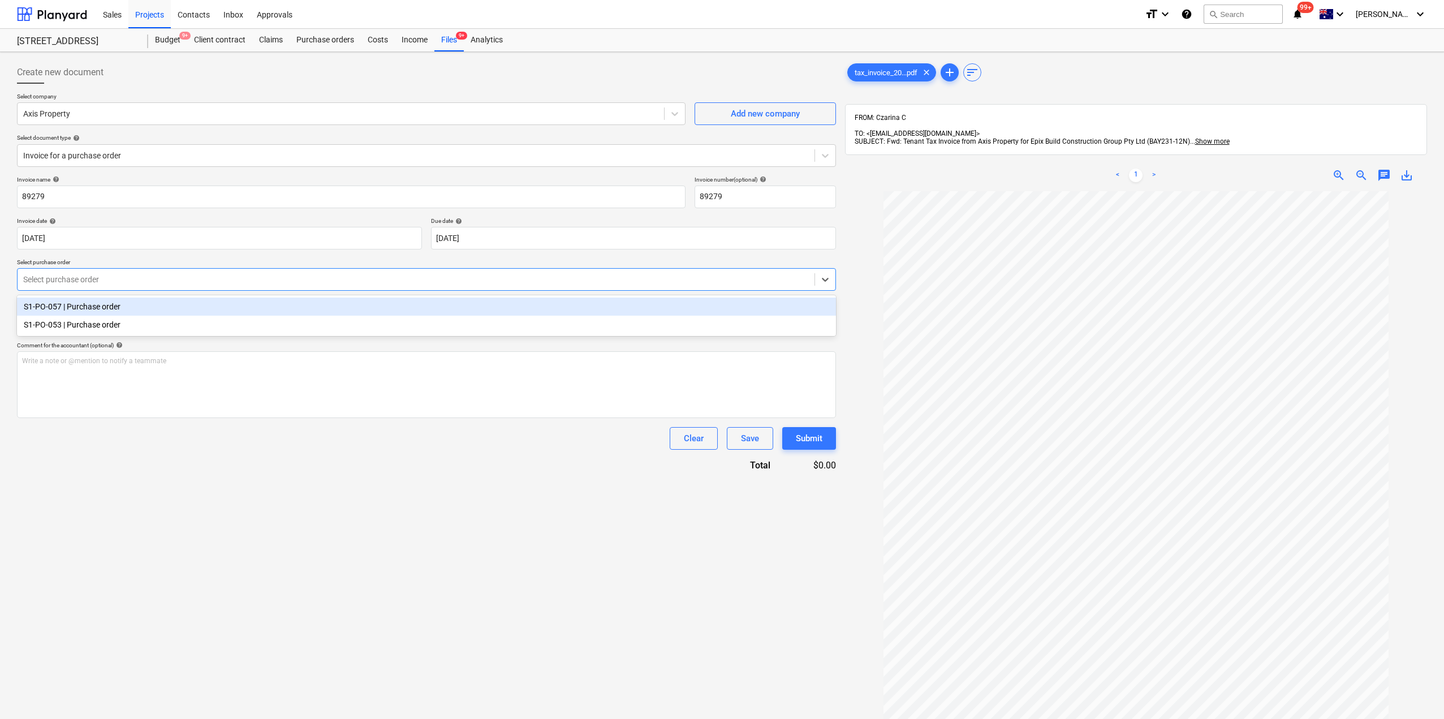
click at [86, 307] on div "S1-PO-057 | Purchase order" at bounding box center [426, 306] width 819 height 18
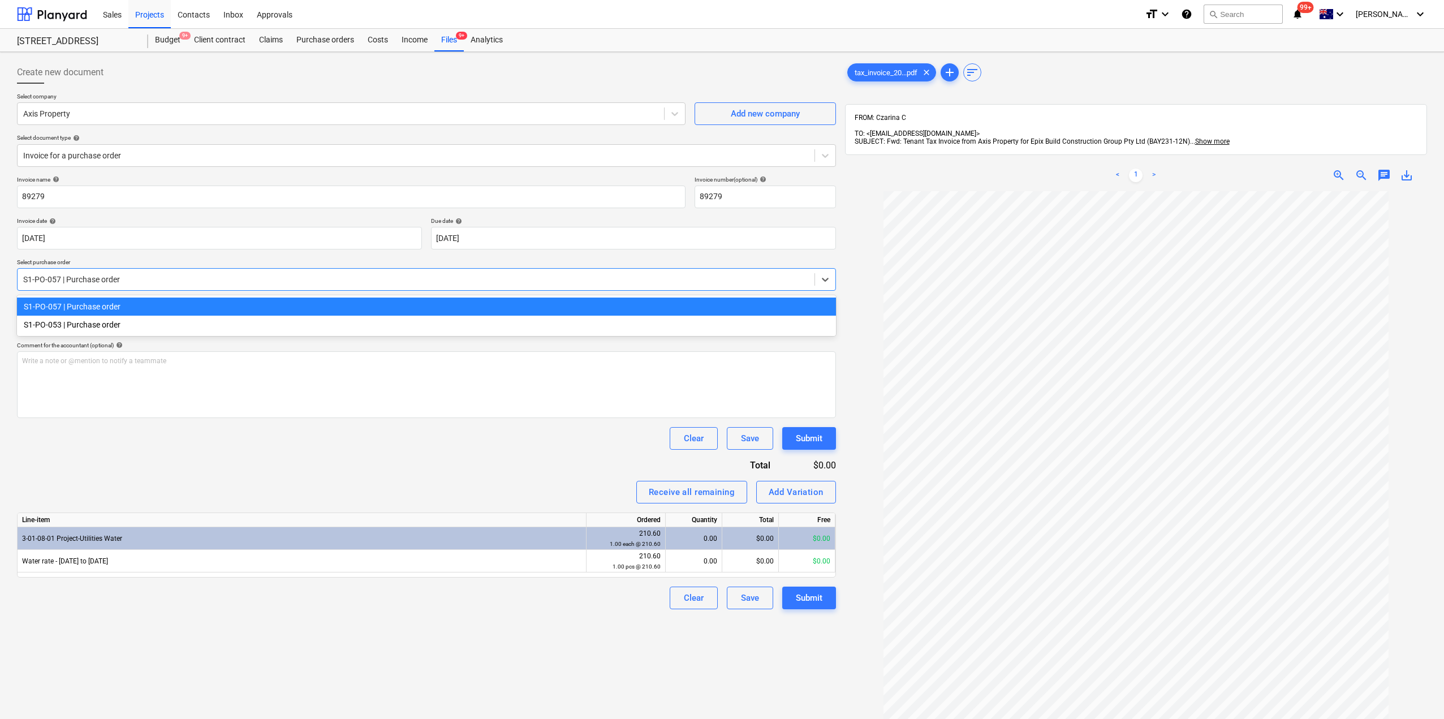
click at [121, 275] on div at bounding box center [416, 279] width 786 height 11
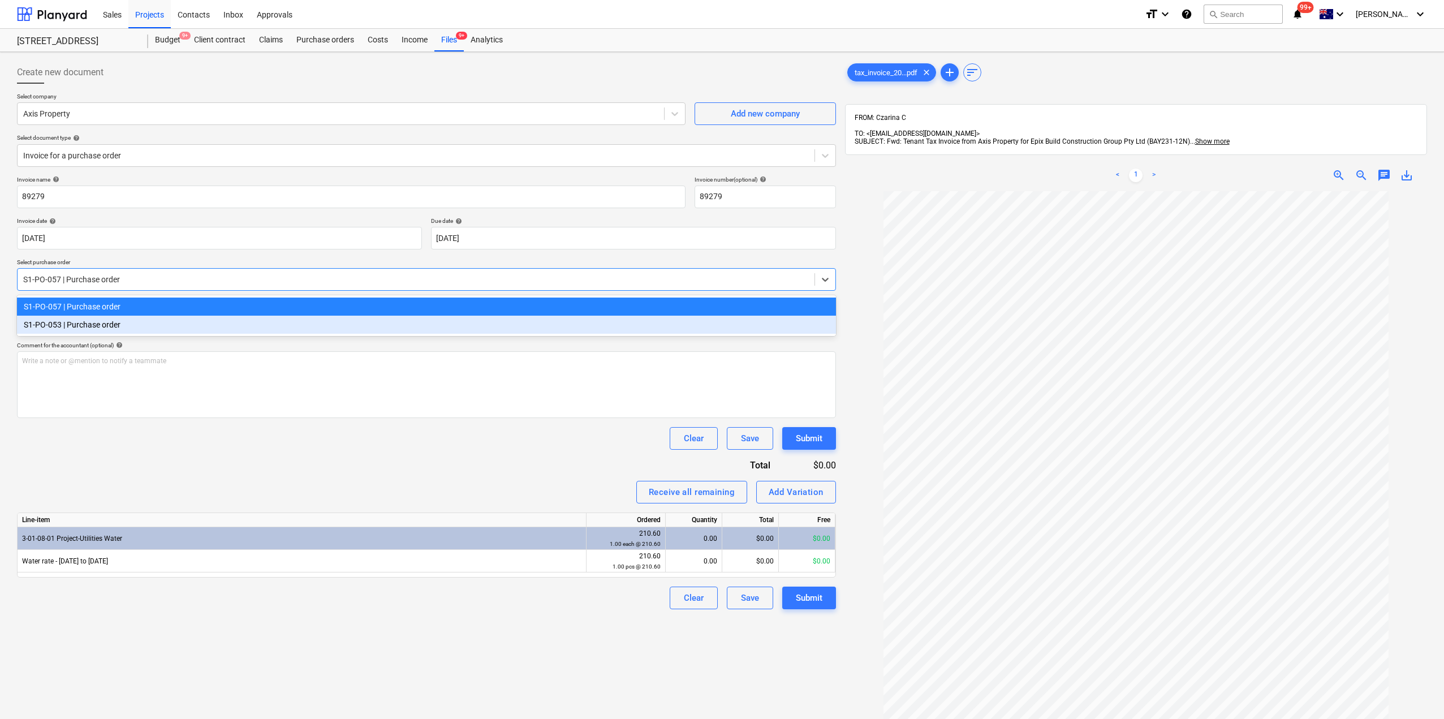
click at [105, 325] on div "S1-PO-053 | Purchase order" at bounding box center [426, 325] width 819 height 18
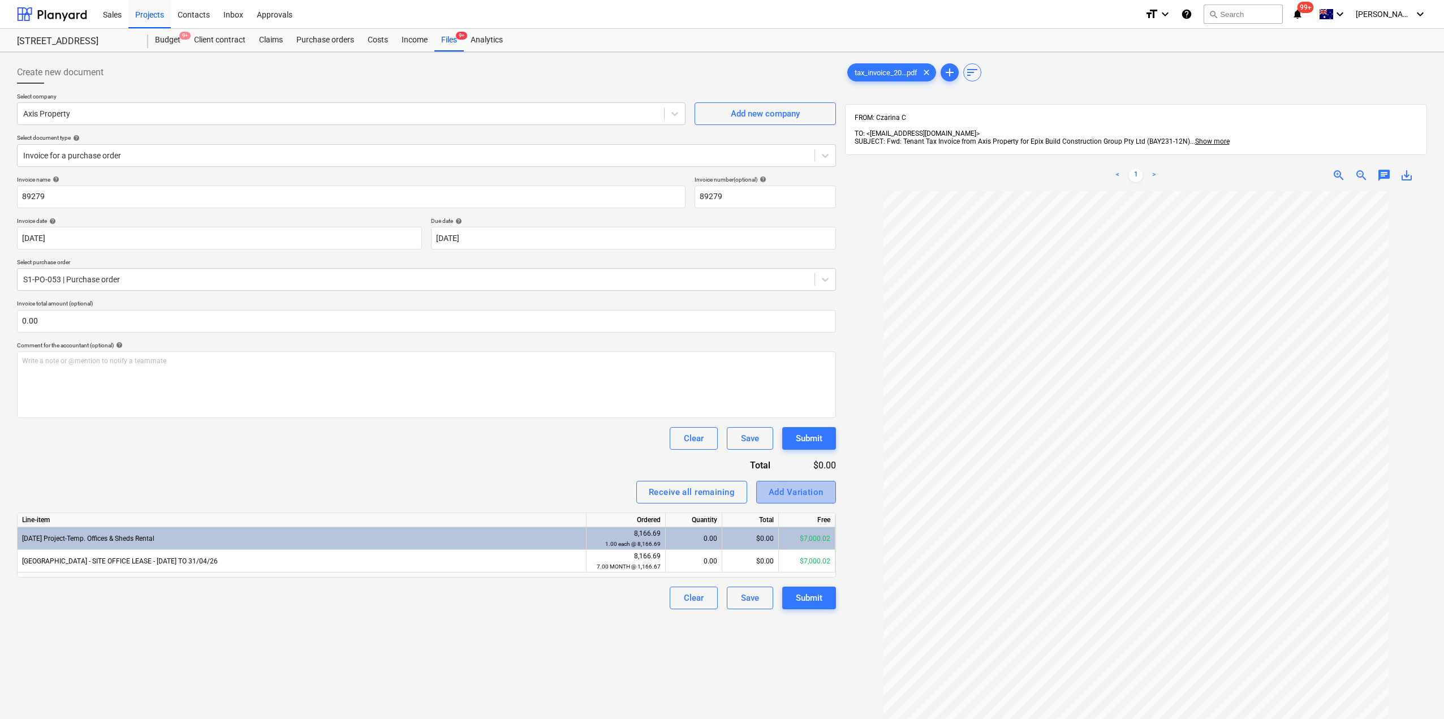
click at [779, 495] on div "Add Variation" at bounding box center [796, 492] width 55 height 15
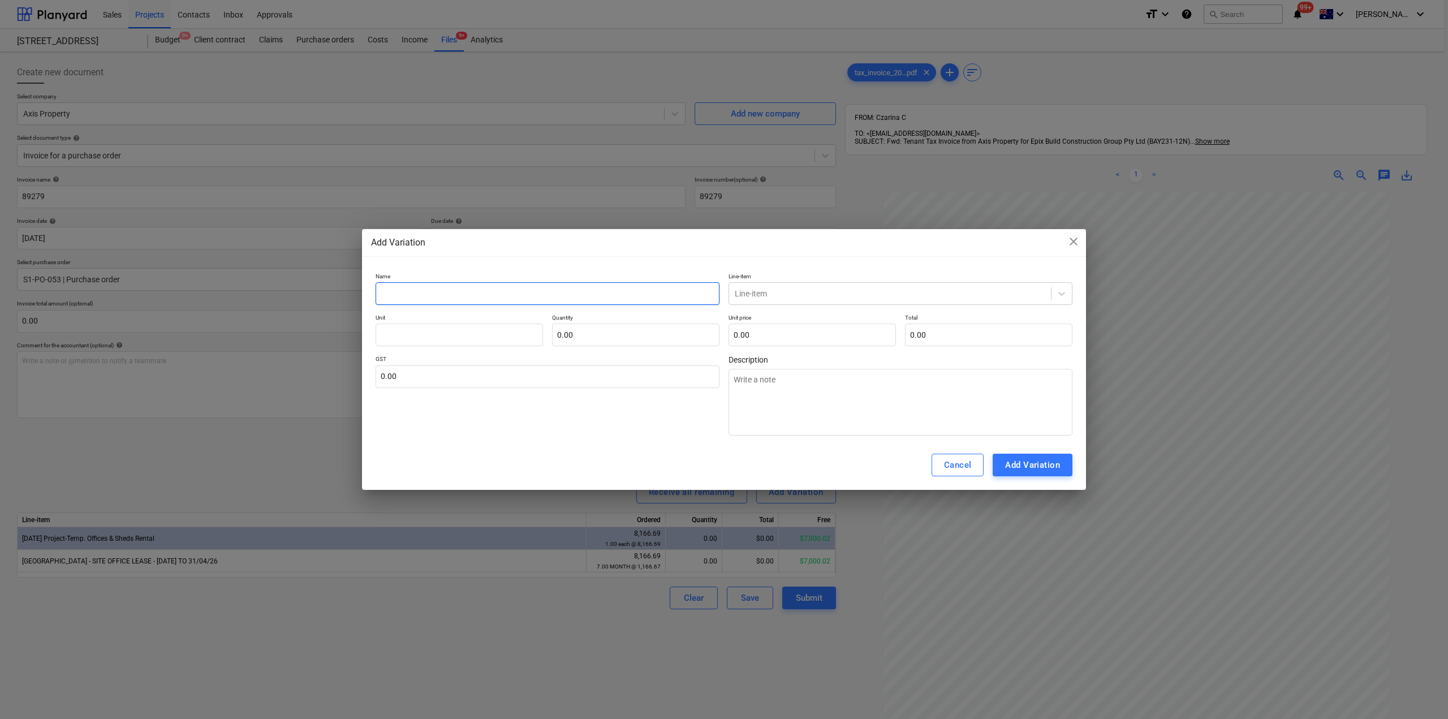
click at [479, 287] on input "text" at bounding box center [548, 293] width 344 height 23
type input "B"
type textarea "x"
type input "BA"
type textarea "x"
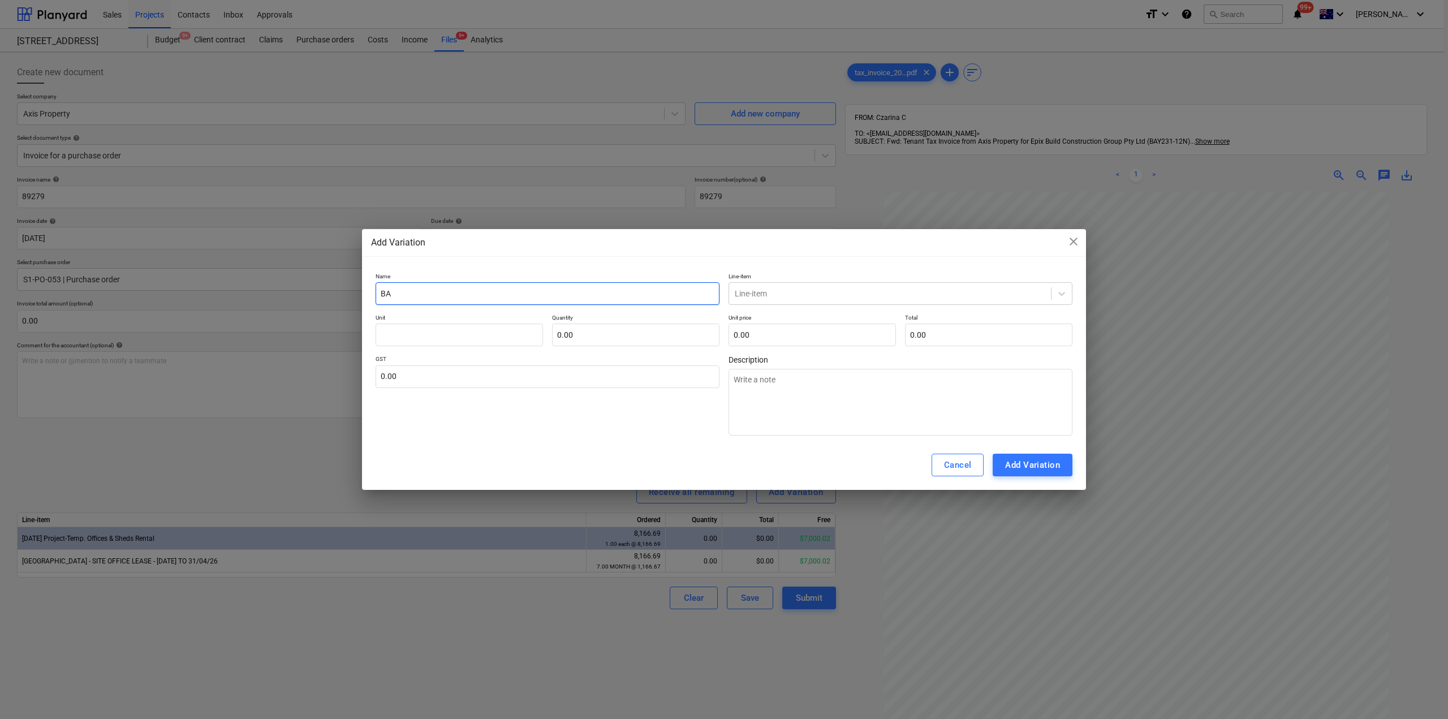
type input "BAY"
type textarea "x"
type input "BAY"
type textarea "x"
type input "BAY R"
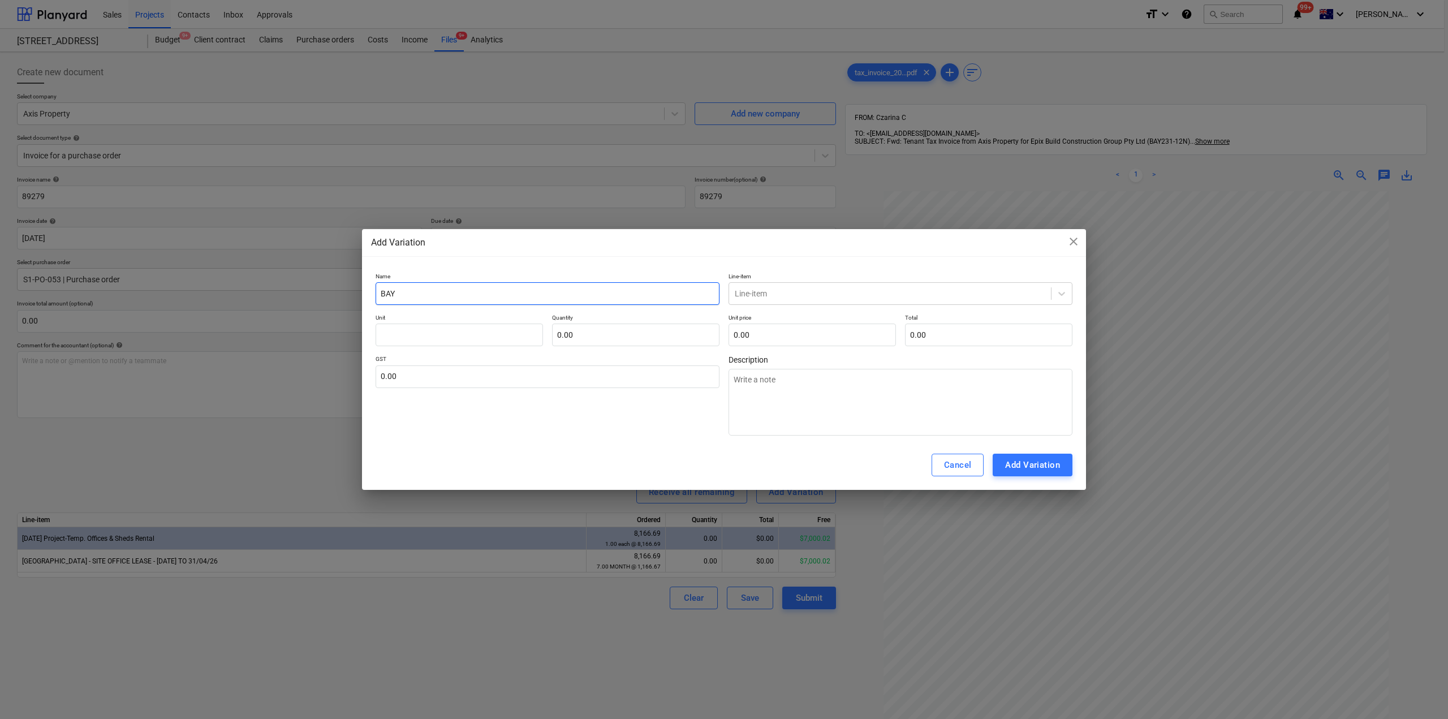
type textarea "x"
type input "BAY RD"
type textarea "x"
type input "BAY RD"
type textarea "x"
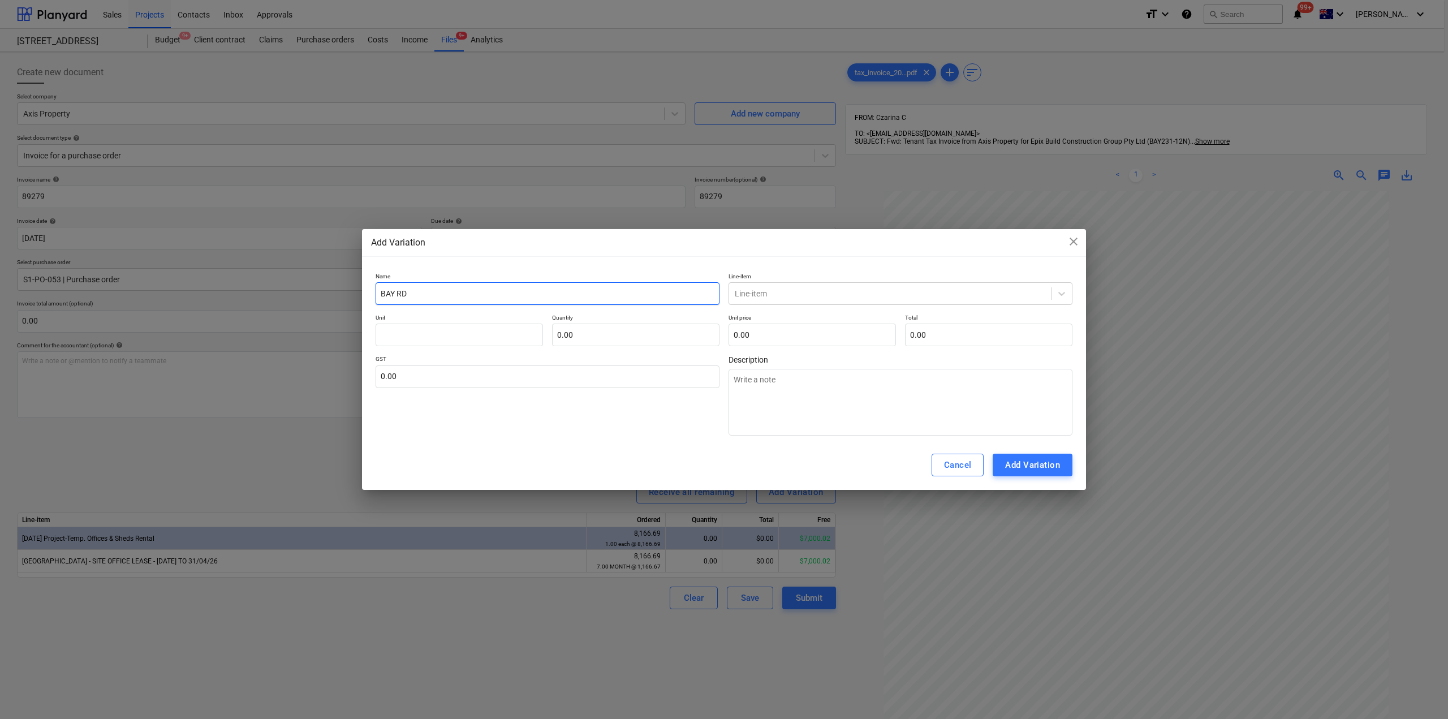
type input "BAY RD -"
type textarea "x"
type input "BAY RD -S"
type textarea "x"
type input "BAY RD -"
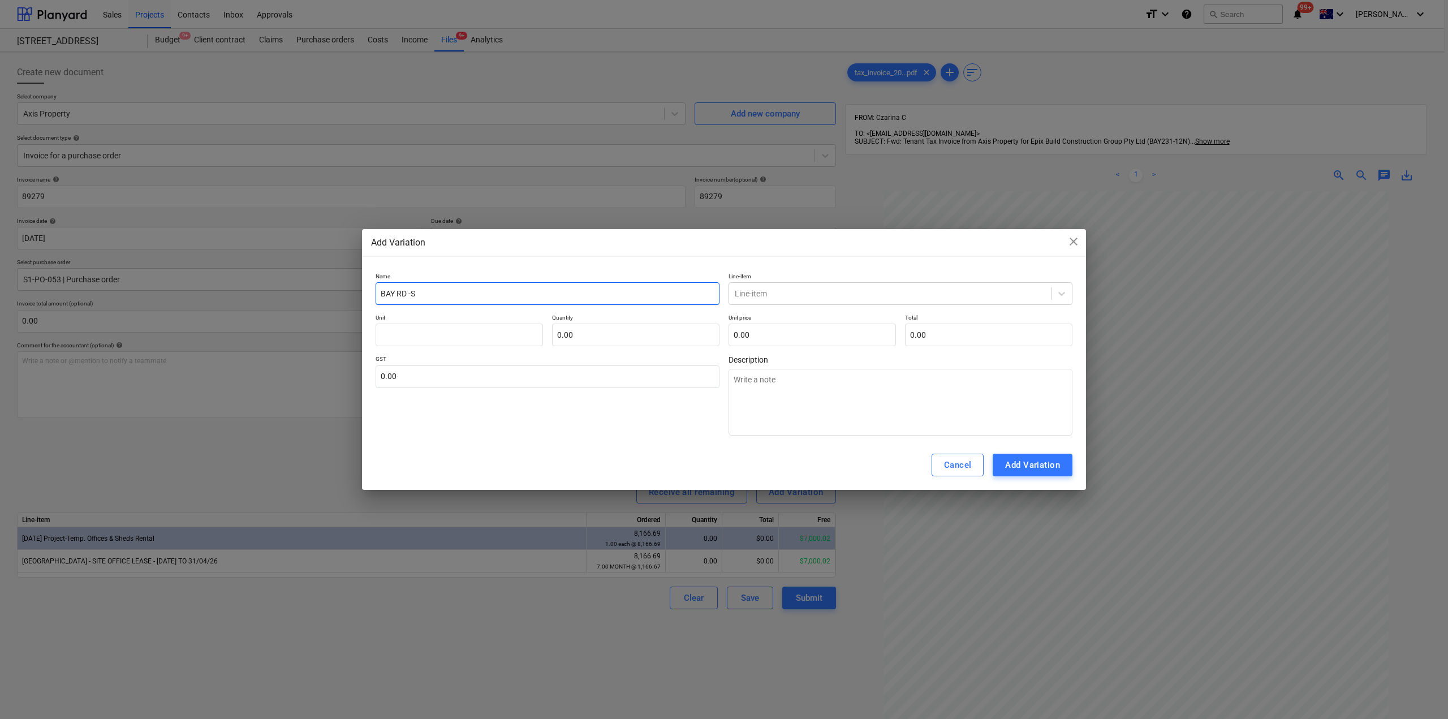
type textarea "x"
type input "BAY RD -"
type textarea "x"
type input "BAY RD - S"
type textarea "x"
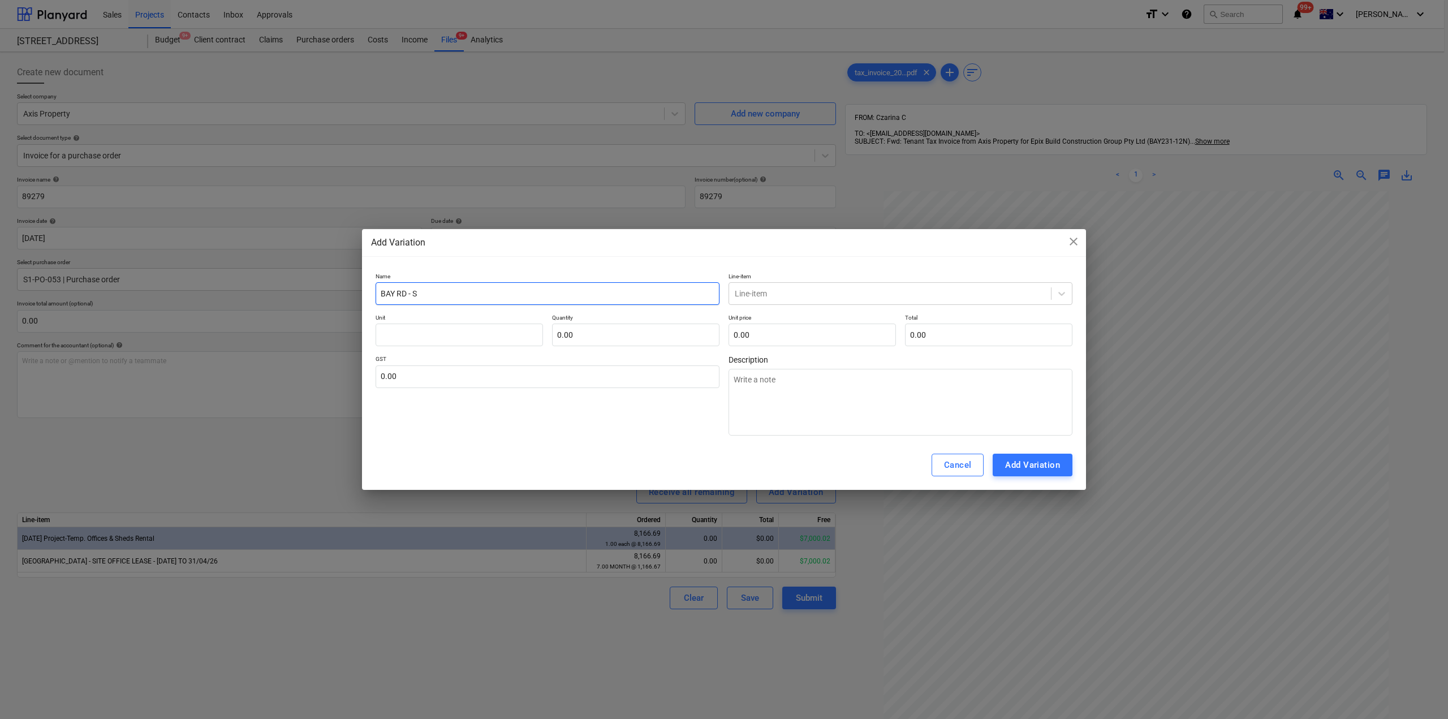
type input "BAY RD - SI"
type textarea "x"
type input "BAY RD - SIT"
type textarea "x"
type input "[GEOGRAPHIC_DATA] - SITE"
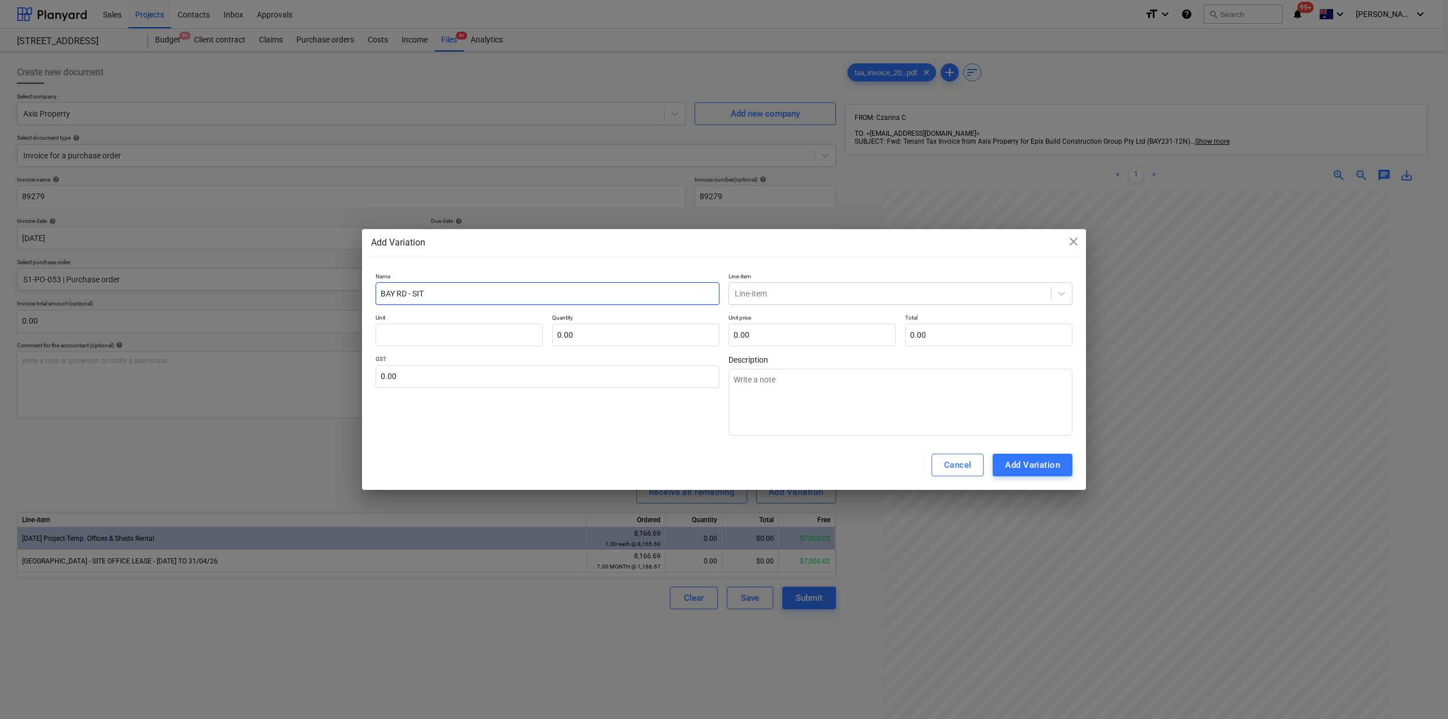
type textarea "x"
type input "[GEOGRAPHIC_DATA] - SITE"
type textarea "x"
type input "[GEOGRAPHIC_DATA] - SITE O"
type textarea "x"
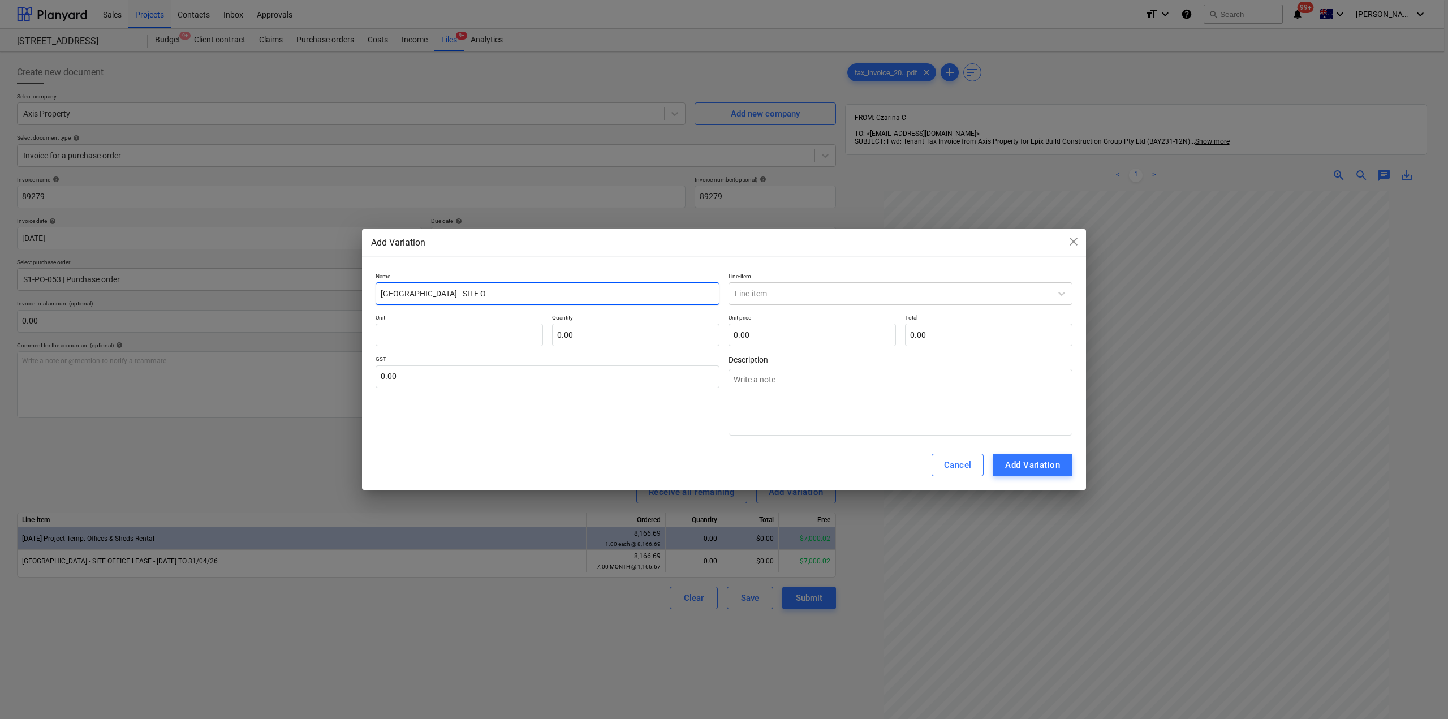
type input "[GEOGRAPHIC_DATA] - SITE OF"
type textarea "x"
type input "[GEOGRAPHIC_DATA] - SITE OFF"
type textarea "x"
type input "[GEOGRAPHIC_DATA] - SITE OFFI"
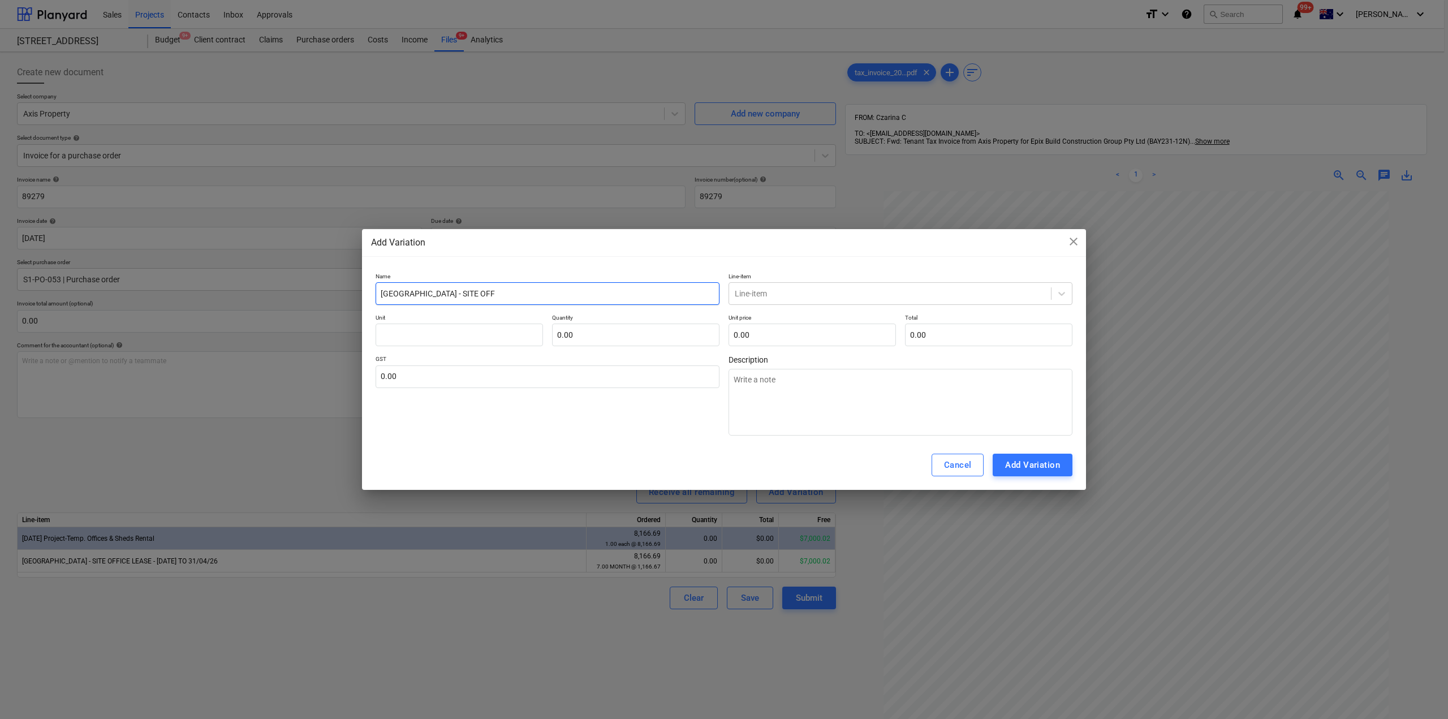
type textarea "x"
type input "[GEOGRAPHIC_DATA] - SITE OFFIC"
type textarea "x"
type input "[GEOGRAPHIC_DATA] - SITE OFFICE"
type textarea "x"
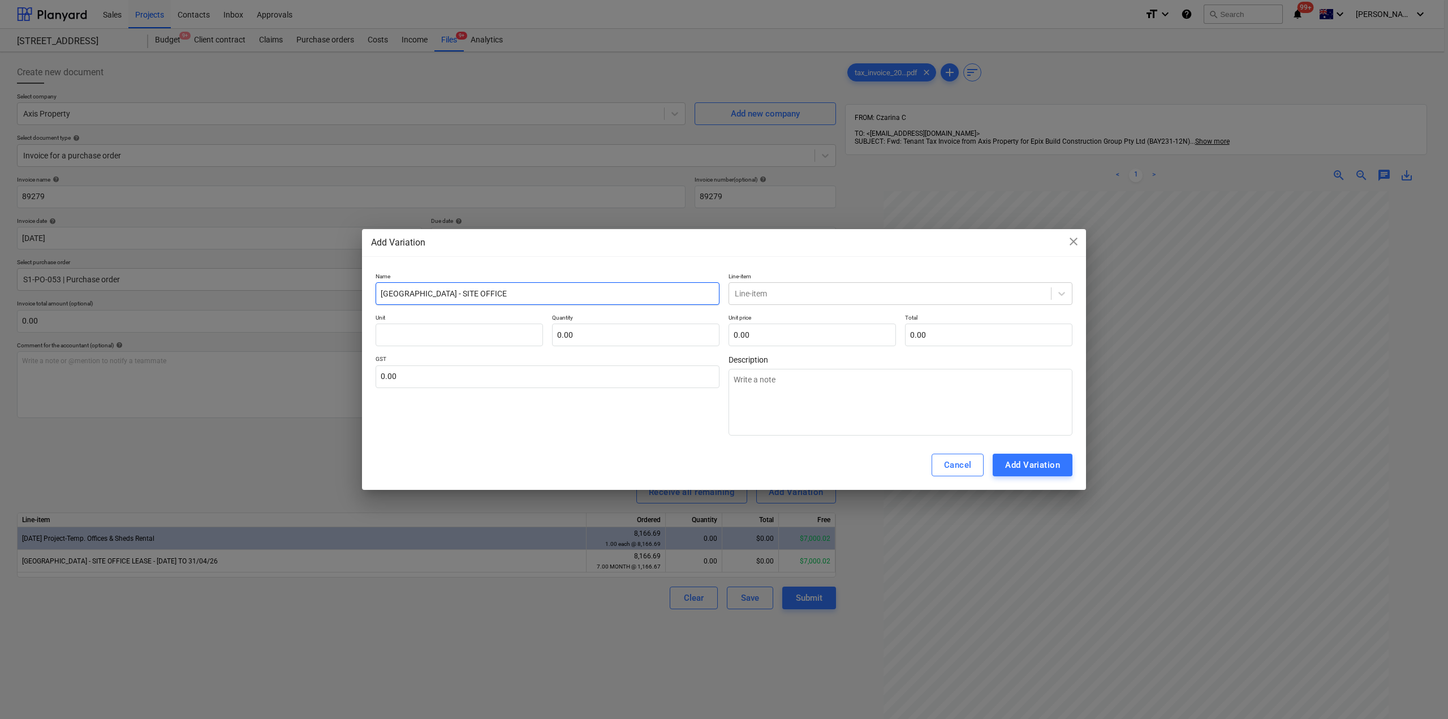
type input "[GEOGRAPHIC_DATA] - SITE OFFICE"
type textarea "x"
type input "[GEOGRAPHIC_DATA] - SITE OFFICE L"
type textarea "x"
type input "[GEOGRAPHIC_DATA] - SITE OFFICE LE"
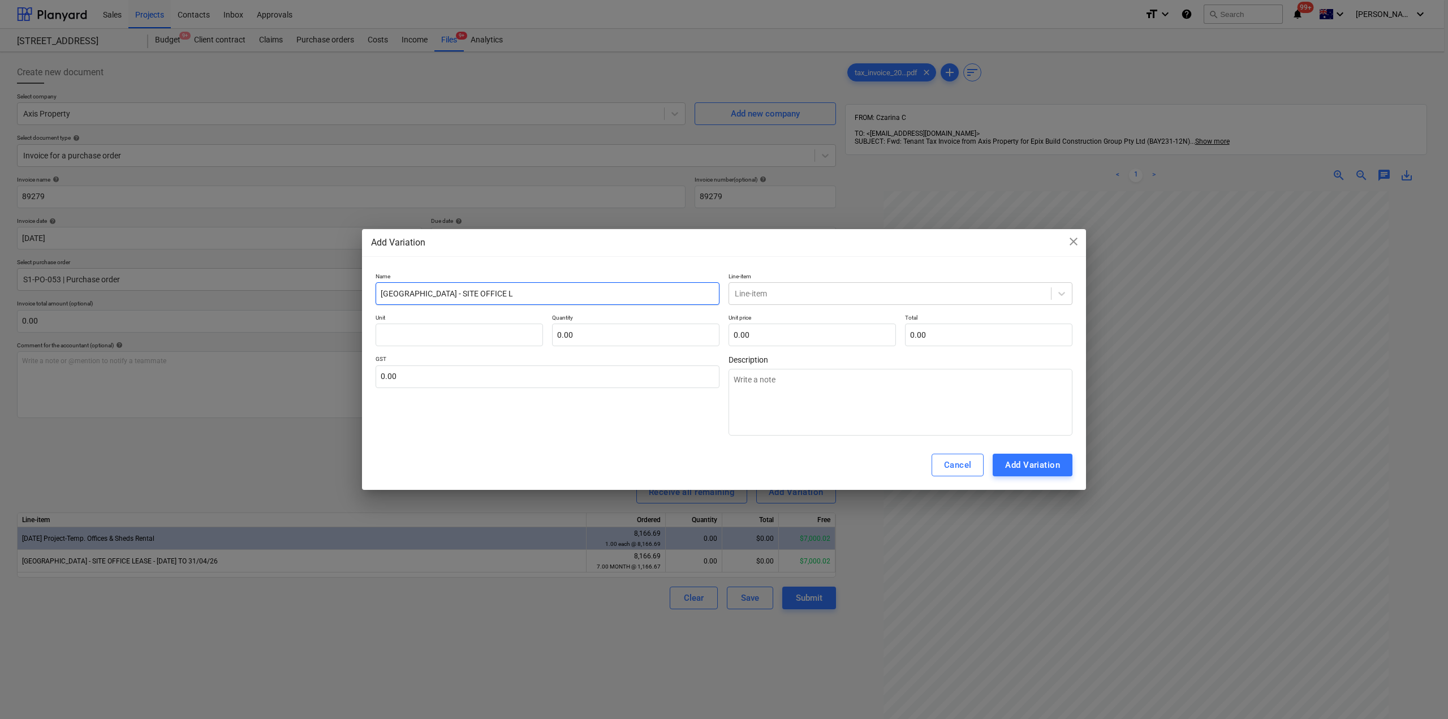
type textarea "x"
type input "[GEOGRAPHIC_DATA] - SITE OFFICE LEA"
type textarea "x"
type input "[GEOGRAPHIC_DATA] - SITE OFFICE LEAS"
type textarea "x"
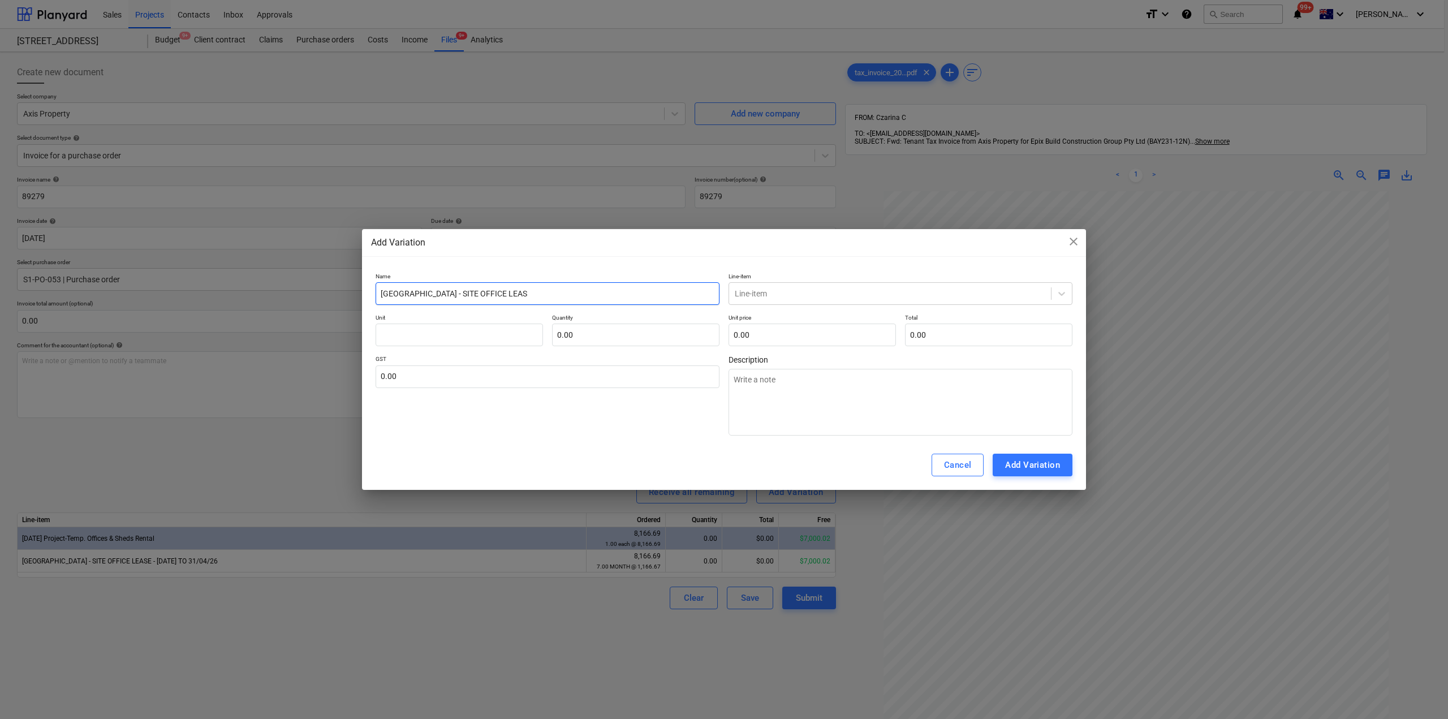
type input "[GEOGRAPHIC_DATA] - SITE OFFICE LEASE"
type textarea "x"
type input "[GEOGRAPHIC_DATA] - SITE OFFICE LEASE"
type textarea "x"
type input "[GEOGRAPHIC_DATA] - SITE OFFICE LEASE 1"
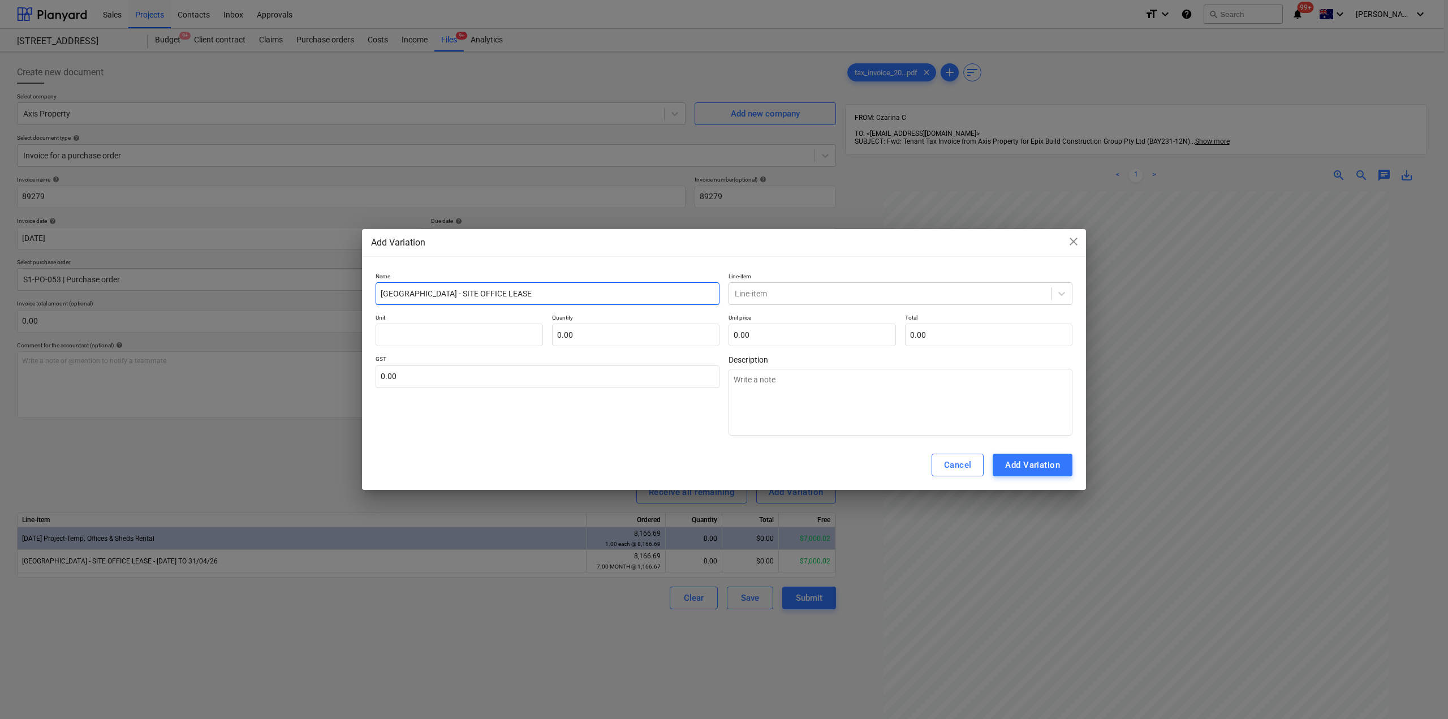
type textarea "x"
type input "[GEOGRAPHIC_DATA] - SITE OFFICE LEASE 1/"
type textarea "x"
type input "[GEOGRAPHIC_DATA] - SITE OFFICE LEASE 1/0"
type textarea "x"
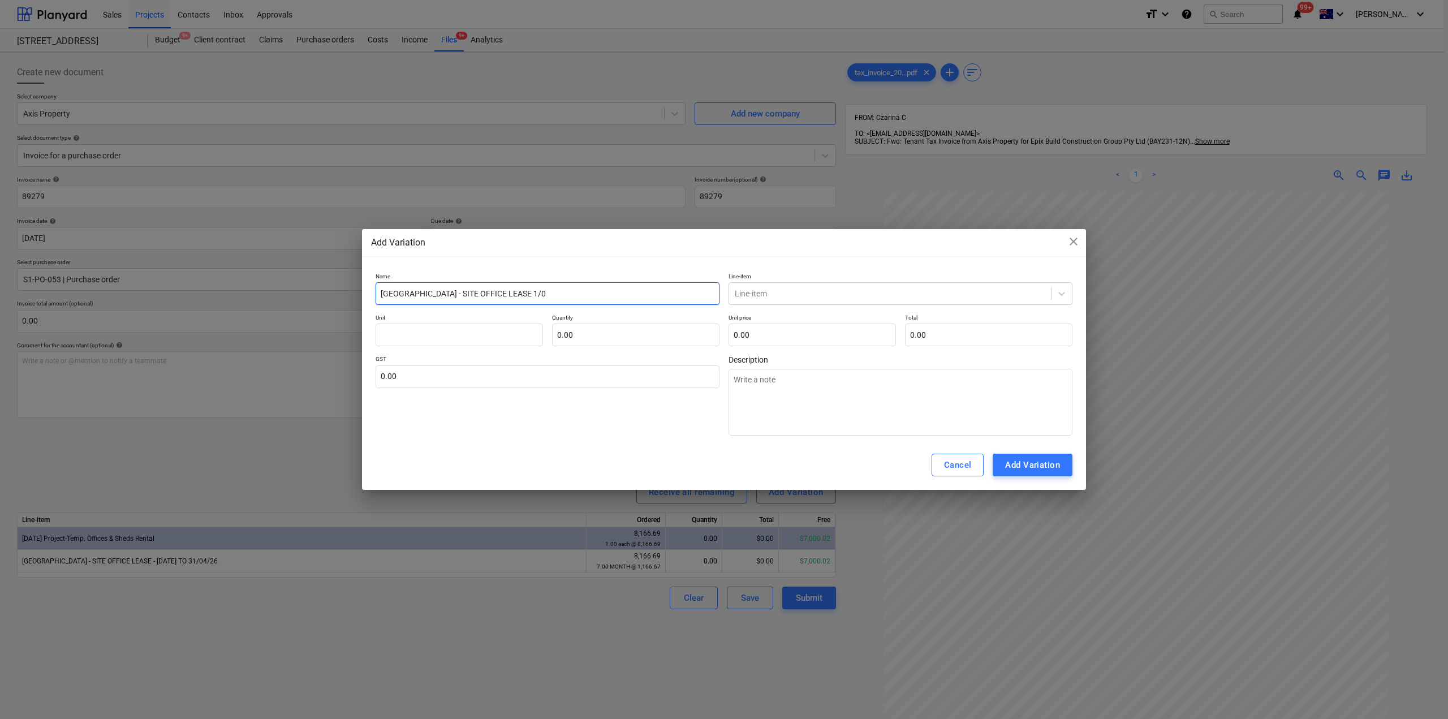
type input "[GEOGRAPHIC_DATA] - SITE OFFICE LEASE 1/09"
type textarea "x"
type input "[GEOGRAPHIC_DATA] - SITE OFFICE LEASE 1/09/"
type textarea "x"
type input "[GEOGRAPHIC_DATA] - SITE OFFICE LEASE 1/09/2"
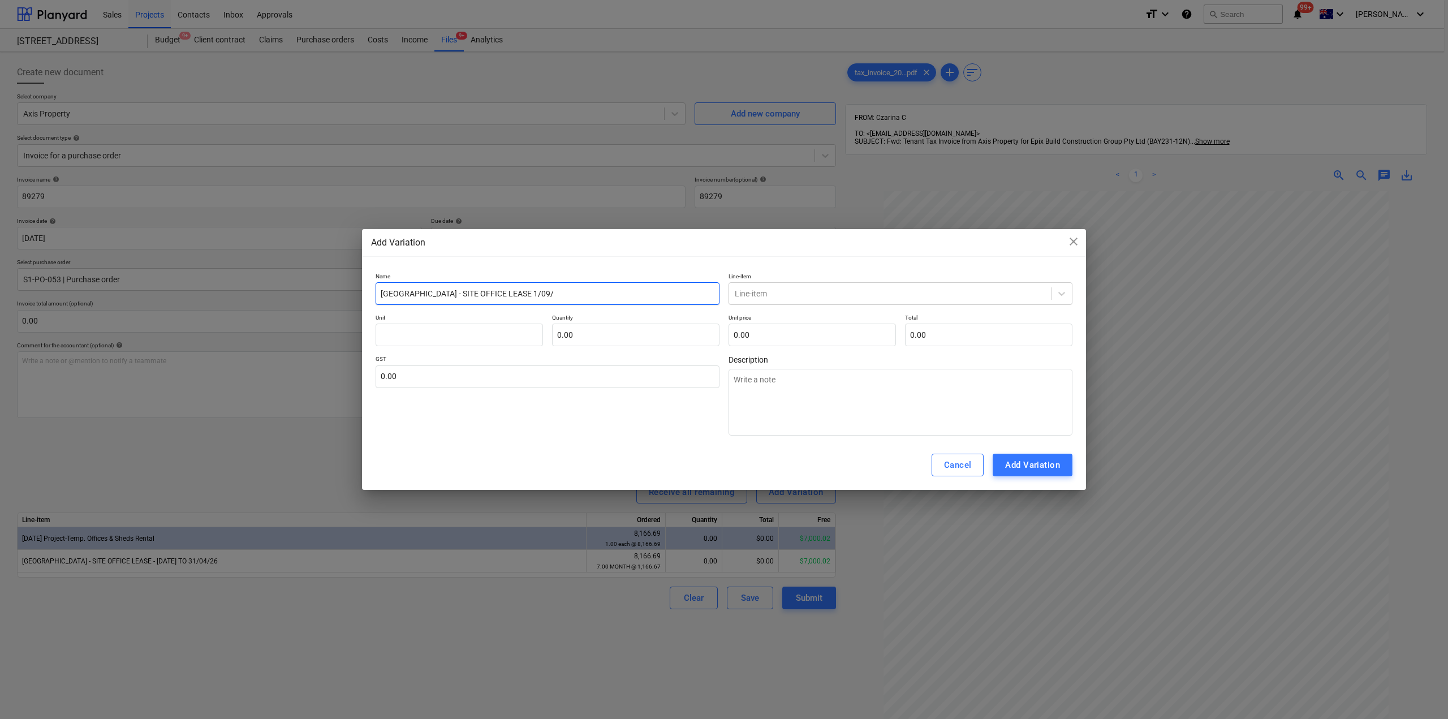
type textarea "x"
type input "[GEOGRAPHIC_DATA] - SITE OFFICE LEASE [DATE]"
type textarea "x"
type input "[GEOGRAPHIC_DATA] - SITE OFFICE LEASE [DATE]"
type textarea "x"
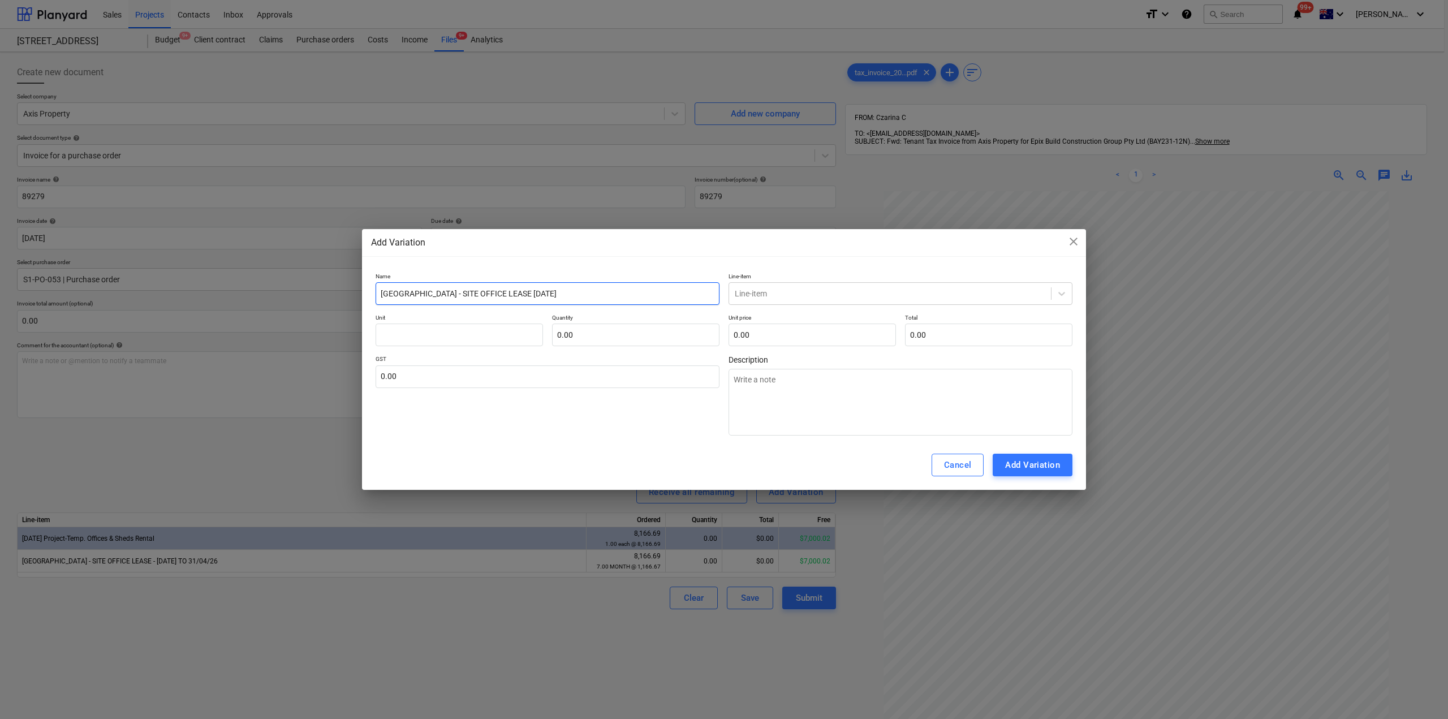
type input "[GEOGRAPHIC_DATA] - SITE OFFICE LEASE [DATE] T"
type textarea "x"
type input "[GEOGRAPHIC_DATA] - SITE OFFICE LEASE [DATE] TO"
type textarea "x"
type input "[GEOGRAPHIC_DATA] - SITE OFFICE LEASE [DATE] TO"
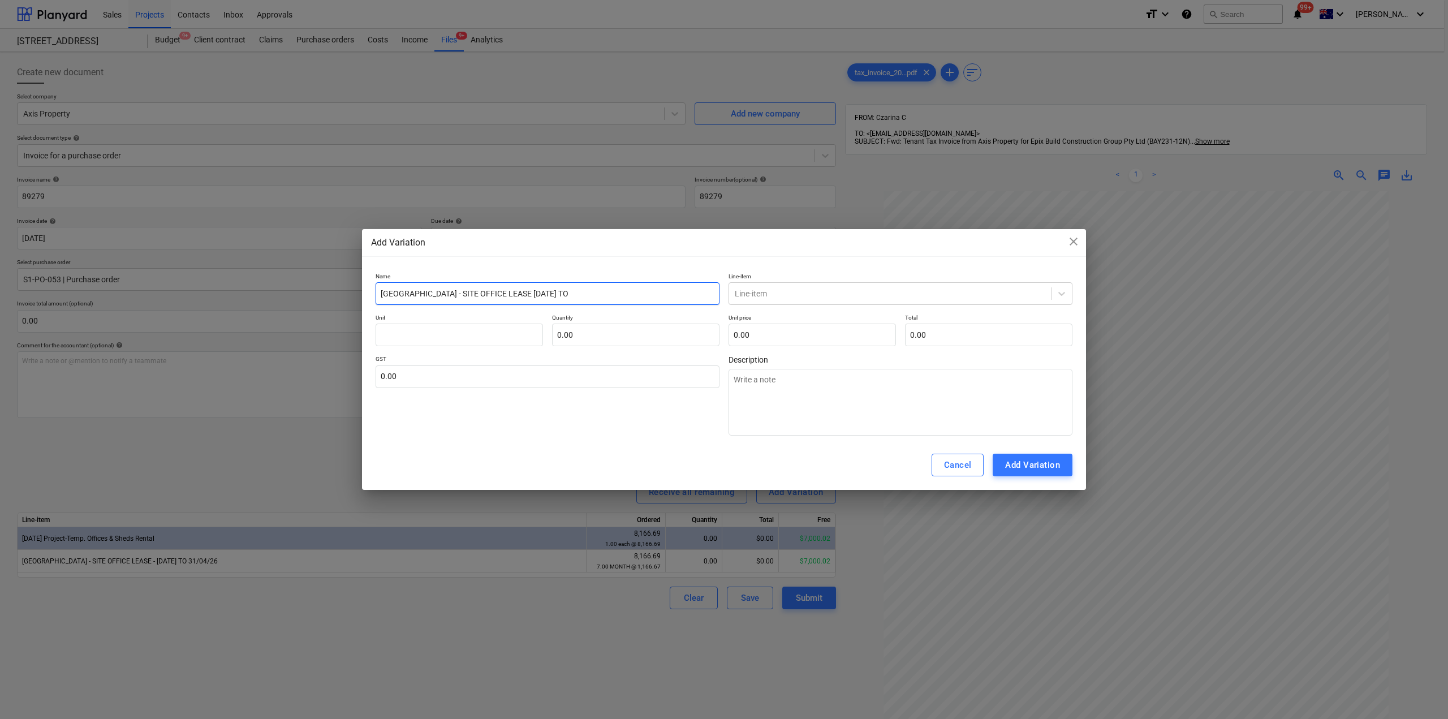
type textarea "x"
type input "[GEOGRAPHIC_DATA] - SITE OFFICE LEASE [DATE] TO 3"
type textarea "x"
type input "[GEOGRAPHIC_DATA] - SITE OFFICE LEASE [DATE] TO 30"
type textarea "x"
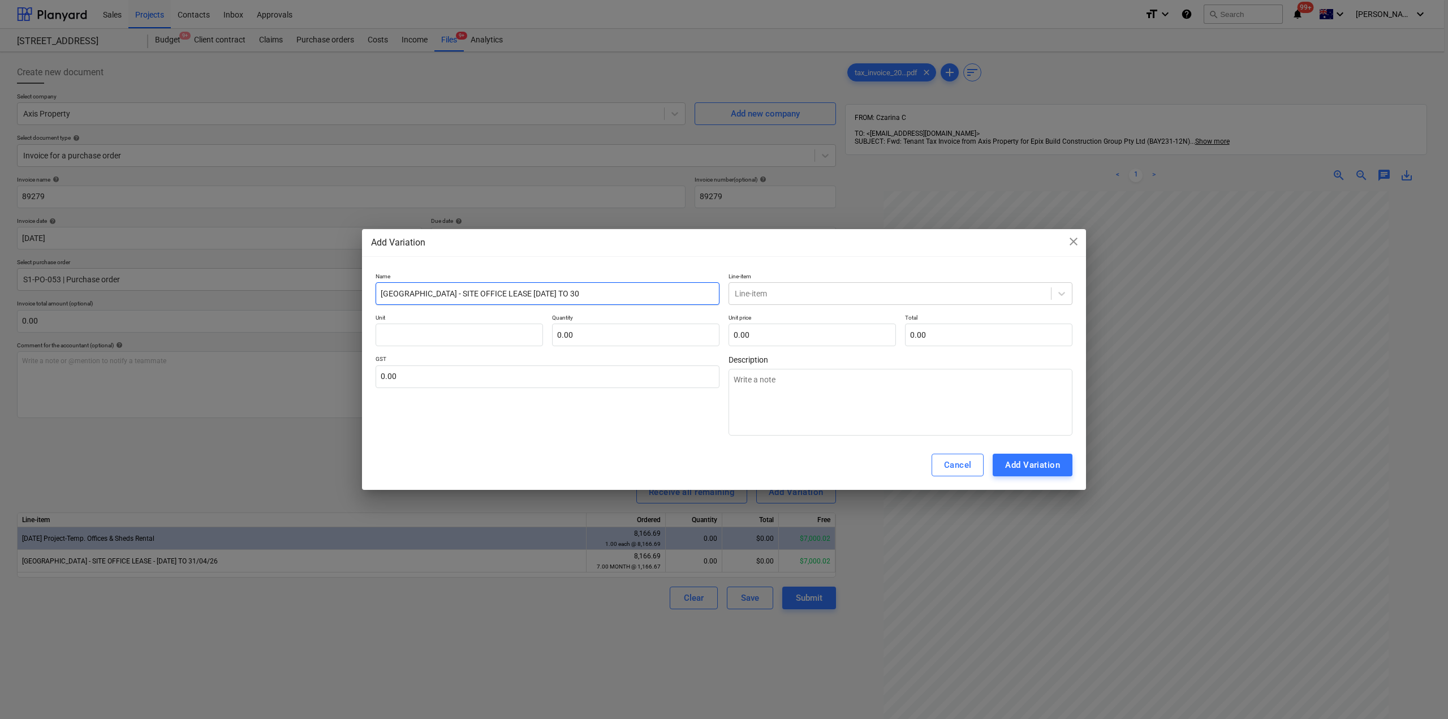
type input "[GEOGRAPHIC_DATA] - SITE OFFICE LEASE [DATE] TO 30/"
type textarea "x"
type input "[GEOGRAPHIC_DATA] - SITE OFFICE LEASE [DATE] TO 30/0"
type textarea "x"
type input "[GEOGRAPHIC_DATA] - SITE OFFICE LEASE [DATE] TO 30/09"
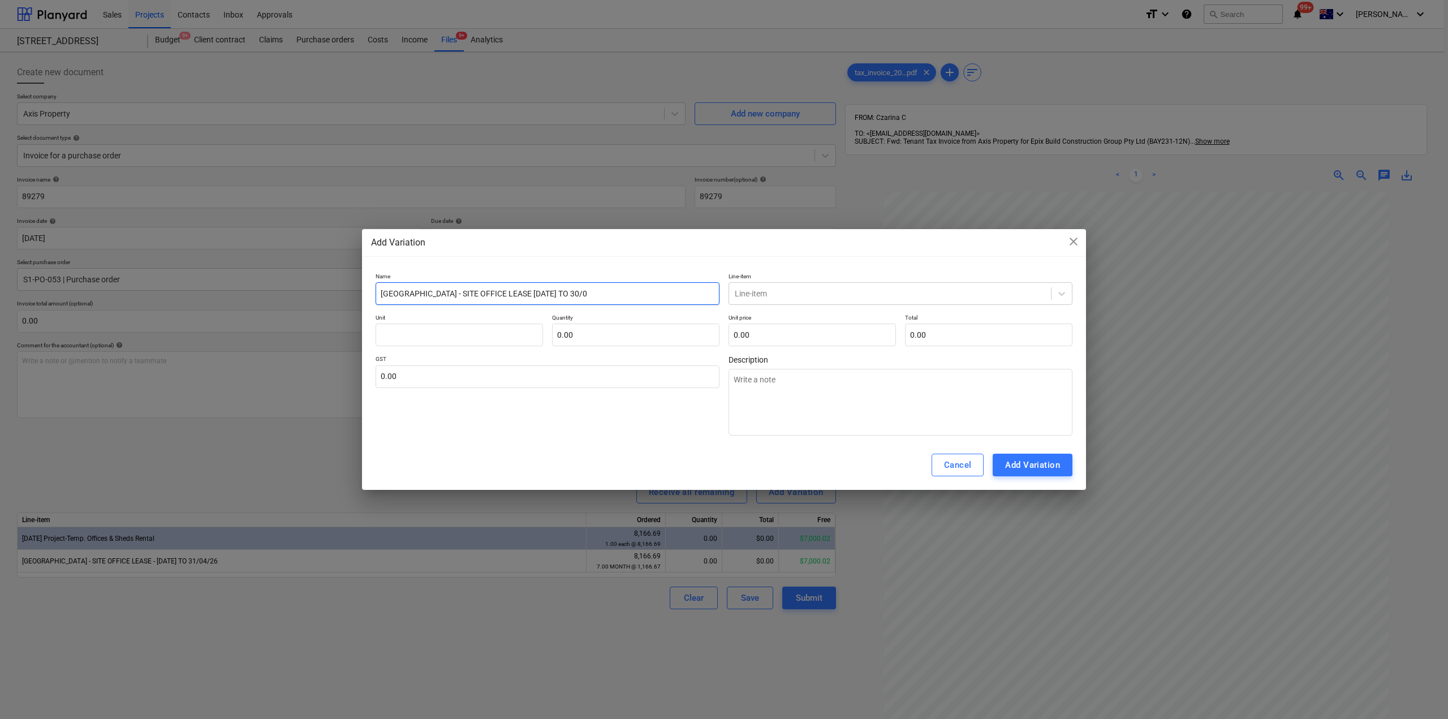
type textarea "x"
type input "[GEOGRAPHIC_DATA] - SITE OFFICE LEASE [DATE] TO 30/09/"
type textarea "x"
type input "[GEOGRAPHIC_DATA] - SITE OFFICE LEASE [DATE] TO 30/09/2"
type textarea "x"
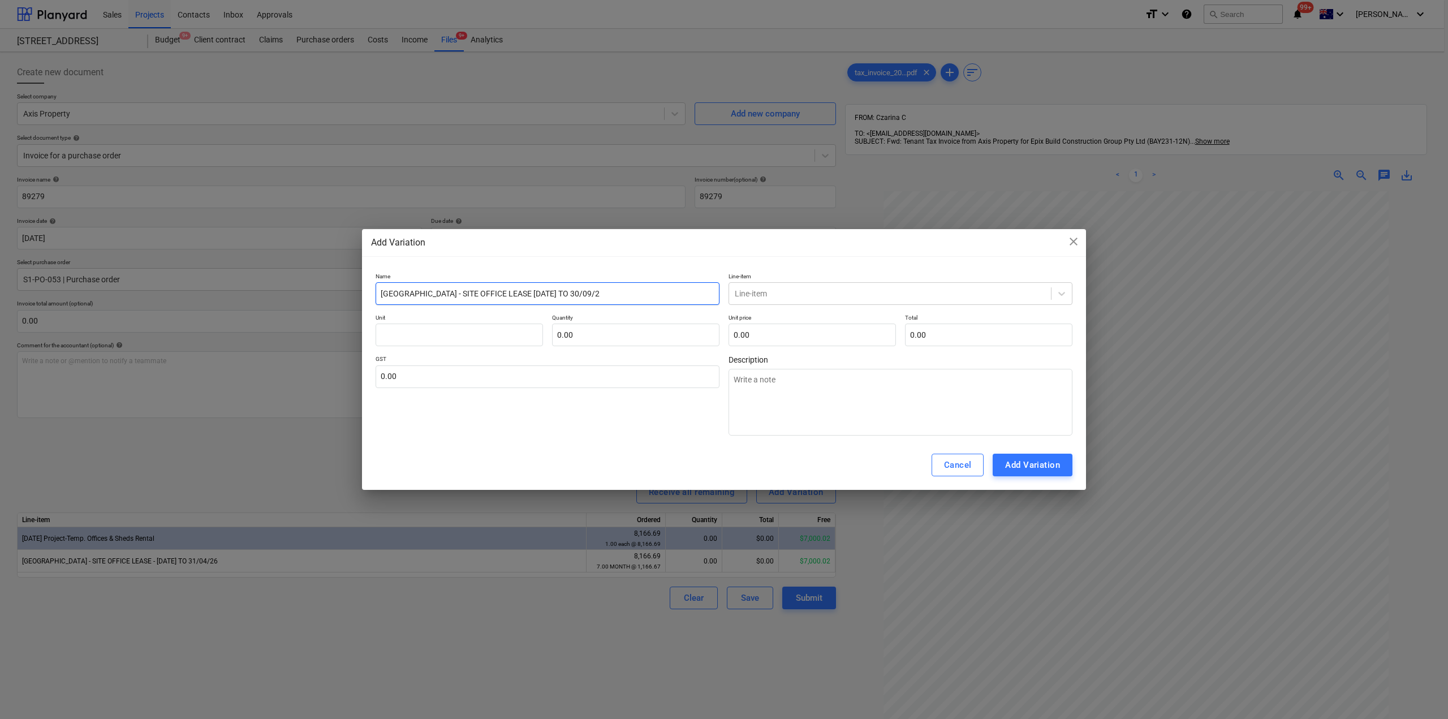
type input "[GEOGRAPHIC_DATA] - SITE OFFICE LEASE [DATE] TO [DATE]"
type textarea "x"
type input "[GEOGRAPHIC_DATA] - SITE OFFICE LEASE [DATE] TO [DATE]"
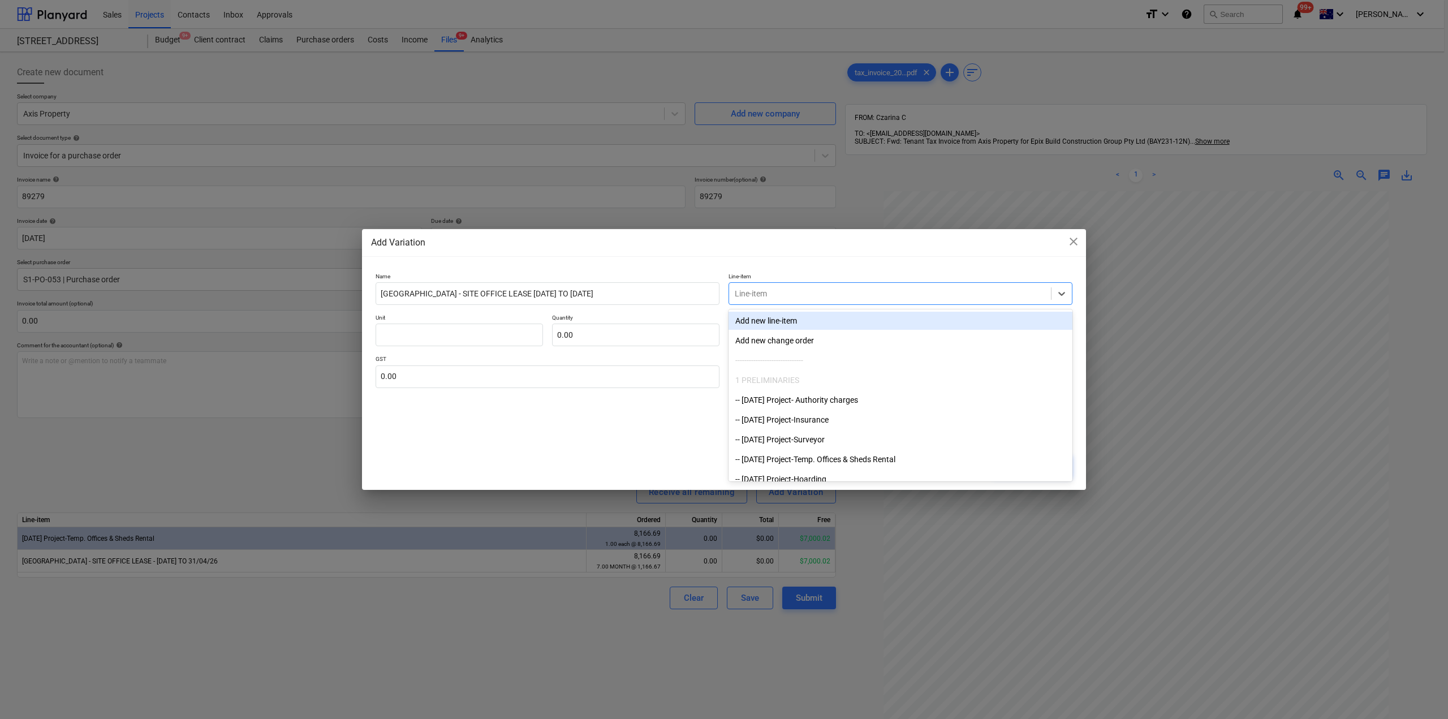
click at [757, 297] on div at bounding box center [890, 293] width 310 height 11
type input "TEMP"
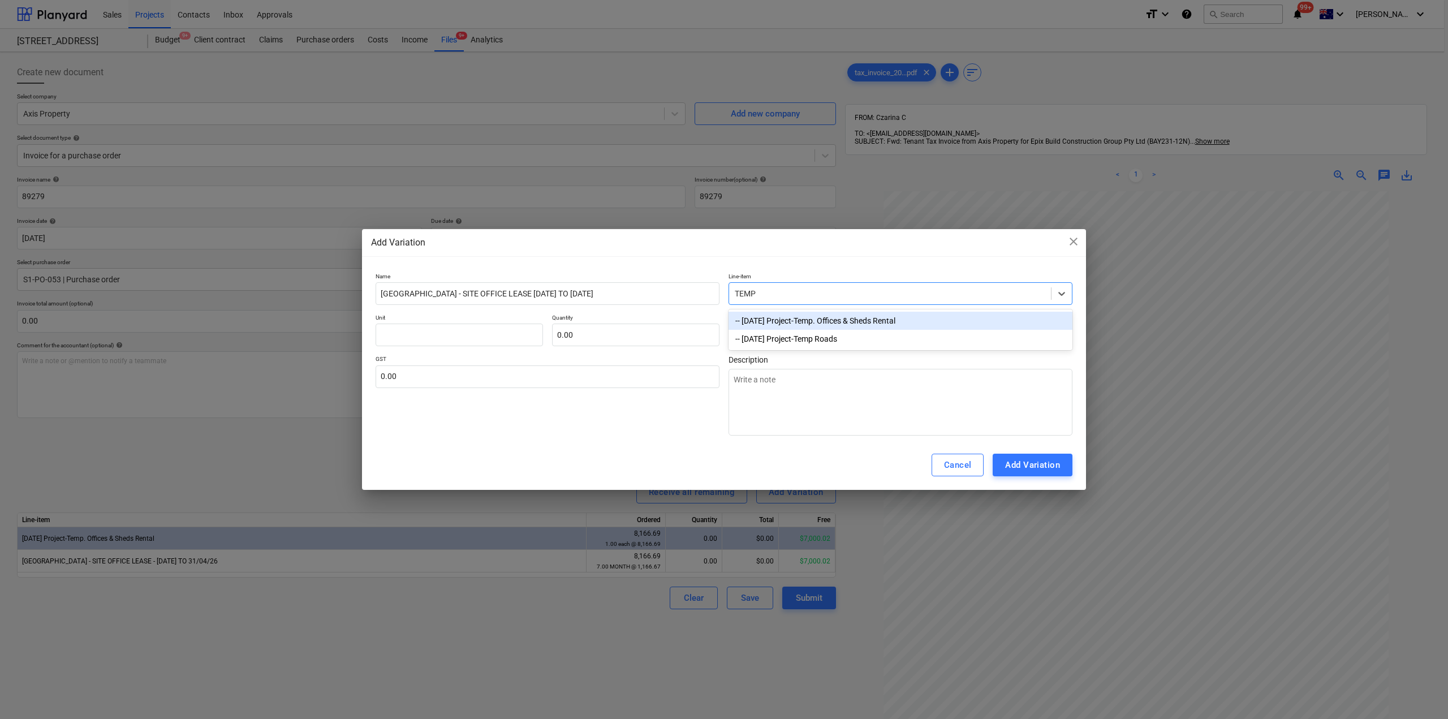
click at [790, 320] on div "-- [DATE] Project-Temp. Offices & Sheds Rental" at bounding box center [900, 321] width 344 height 18
type textarea "x"
click at [747, 334] on input "text" at bounding box center [811, 334] width 167 height 23
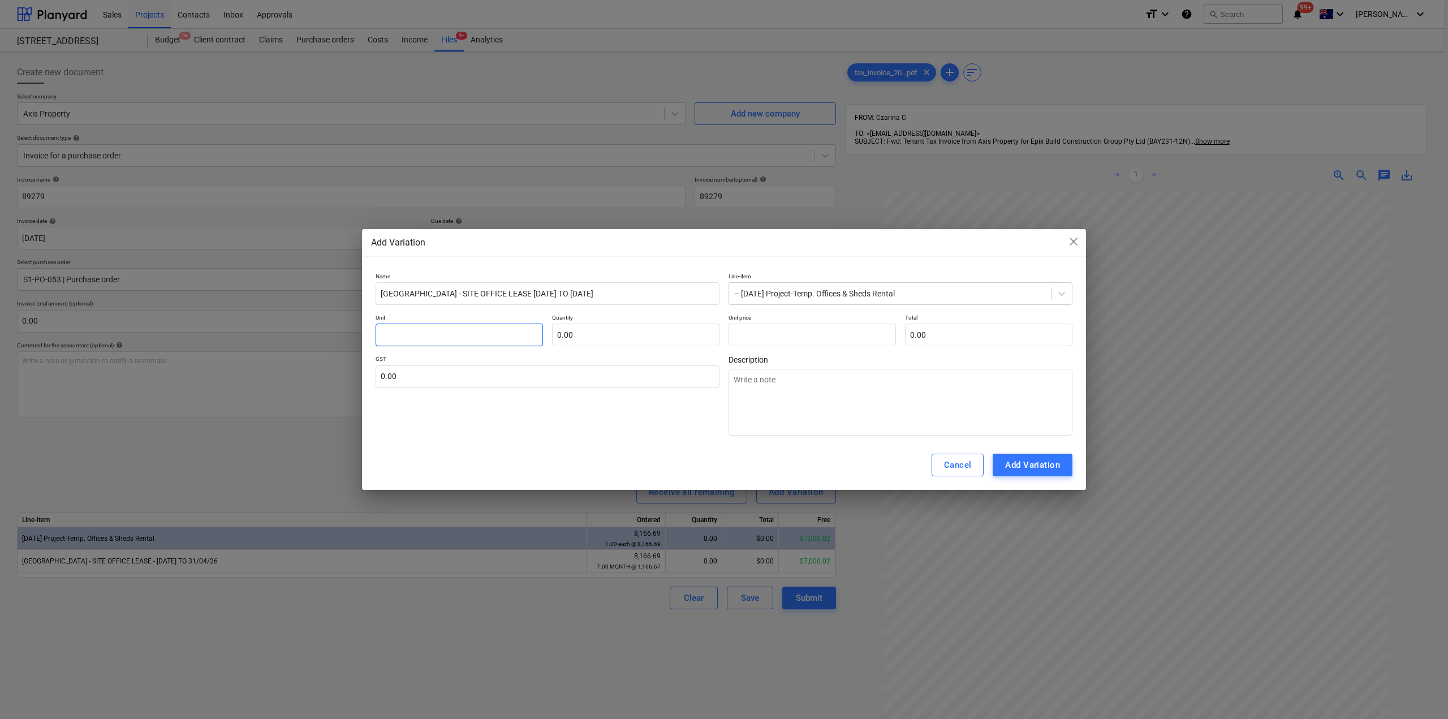
type input "0.00"
click at [442, 335] on input "text" at bounding box center [459, 334] width 167 height 23
click at [590, 336] on input "text" at bounding box center [635, 334] width 167 height 23
type input "1"
type textarea "x"
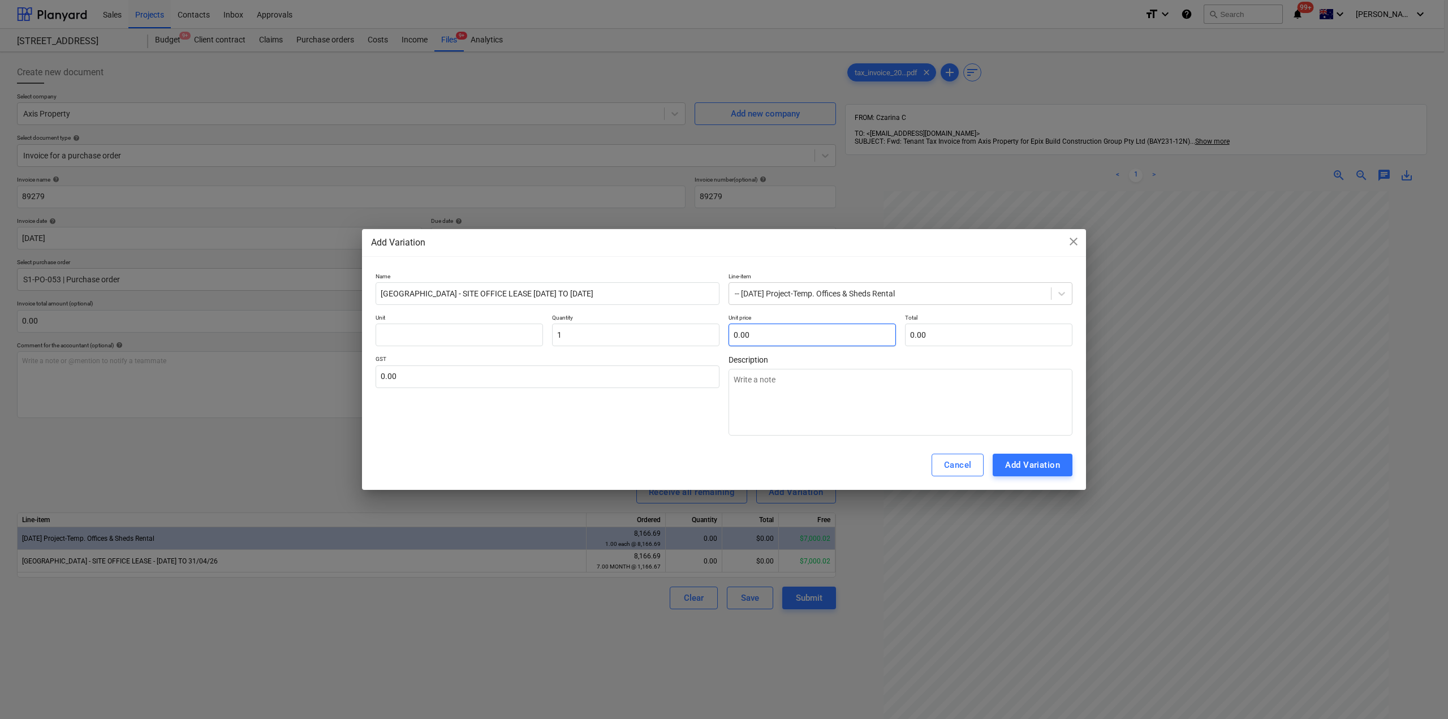
type input "1.00"
click at [754, 339] on input "text" at bounding box center [811, 334] width 167 height 23
type input "1"
type textarea "x"
type input "1.00"
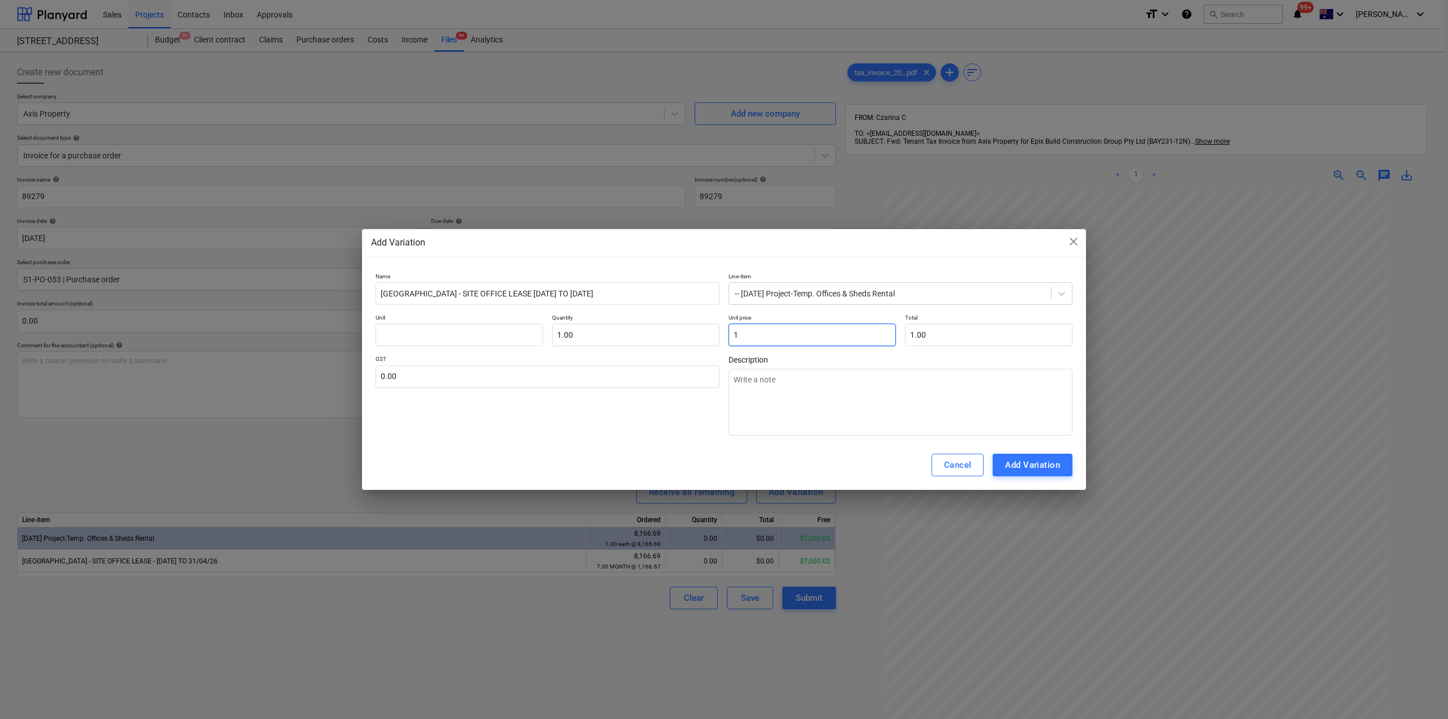
type input "16"
type textarea "x"
type input "16.00"
type input "166"
type textarea "x"
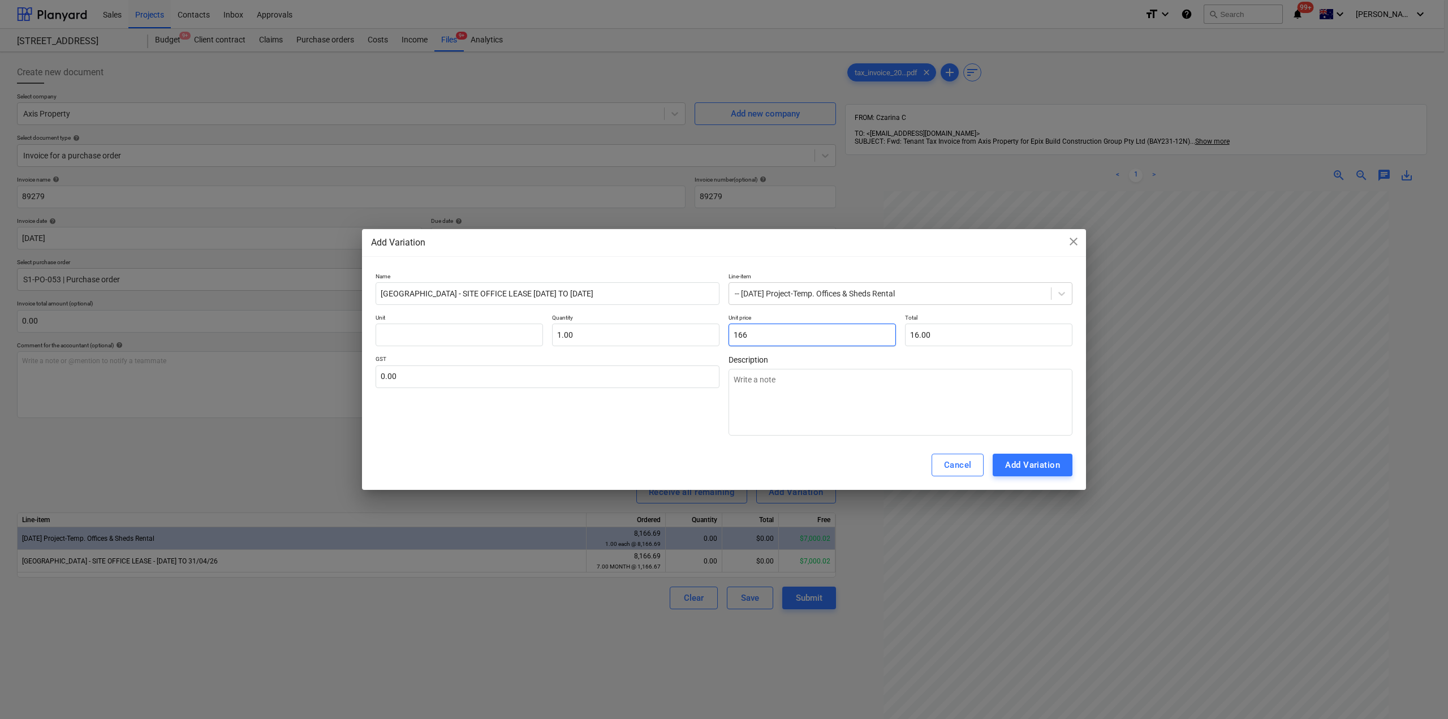
type input "166.00"
type input "16"
type textarea "x"
type input "16.00"
type input "1"
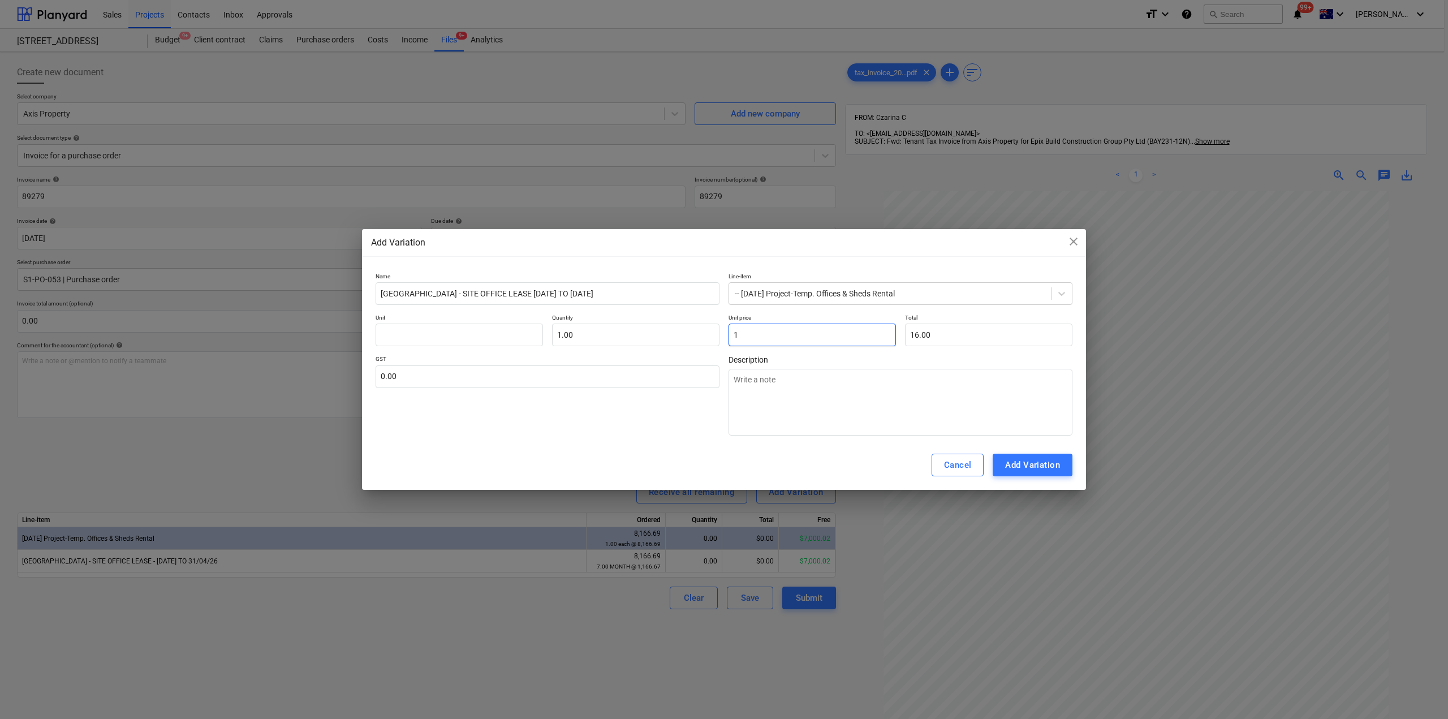
type textarea "x"
type input "1.00"
type input "11"
type textarea "x"
type input "11.00"
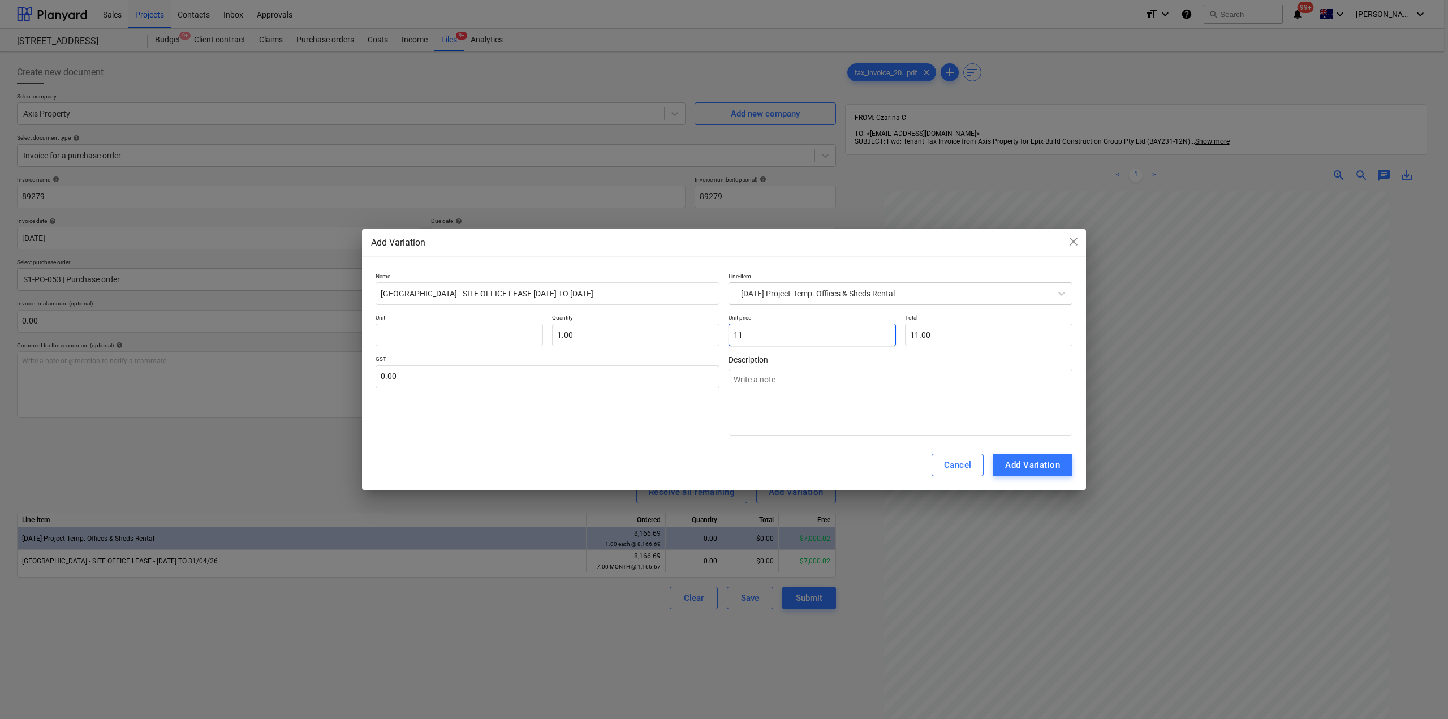
type input "116"
type textarea "x"
type input "116.00"
type input "116."
type textarea "x"
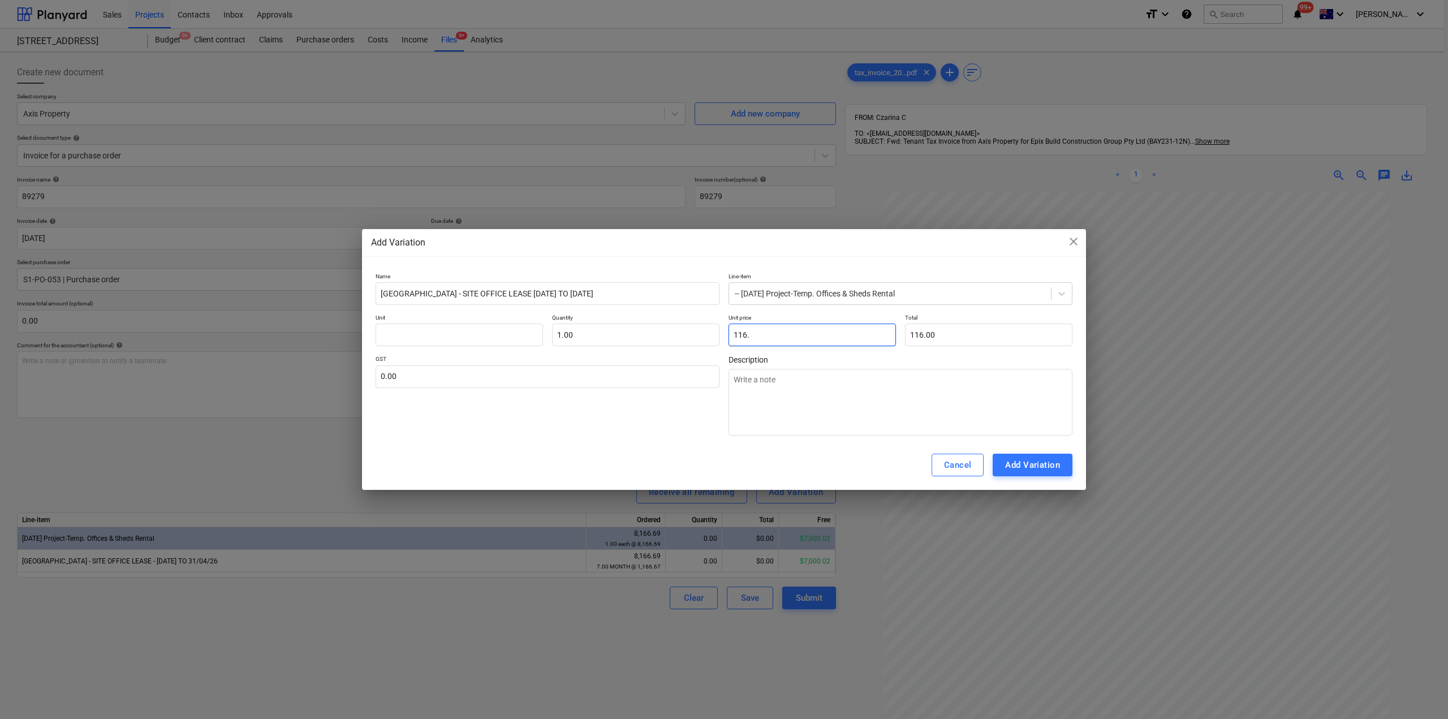
type input "116.6"
type textarea "x"
type input "116.60"
type input "116.67"
type textarea "x"
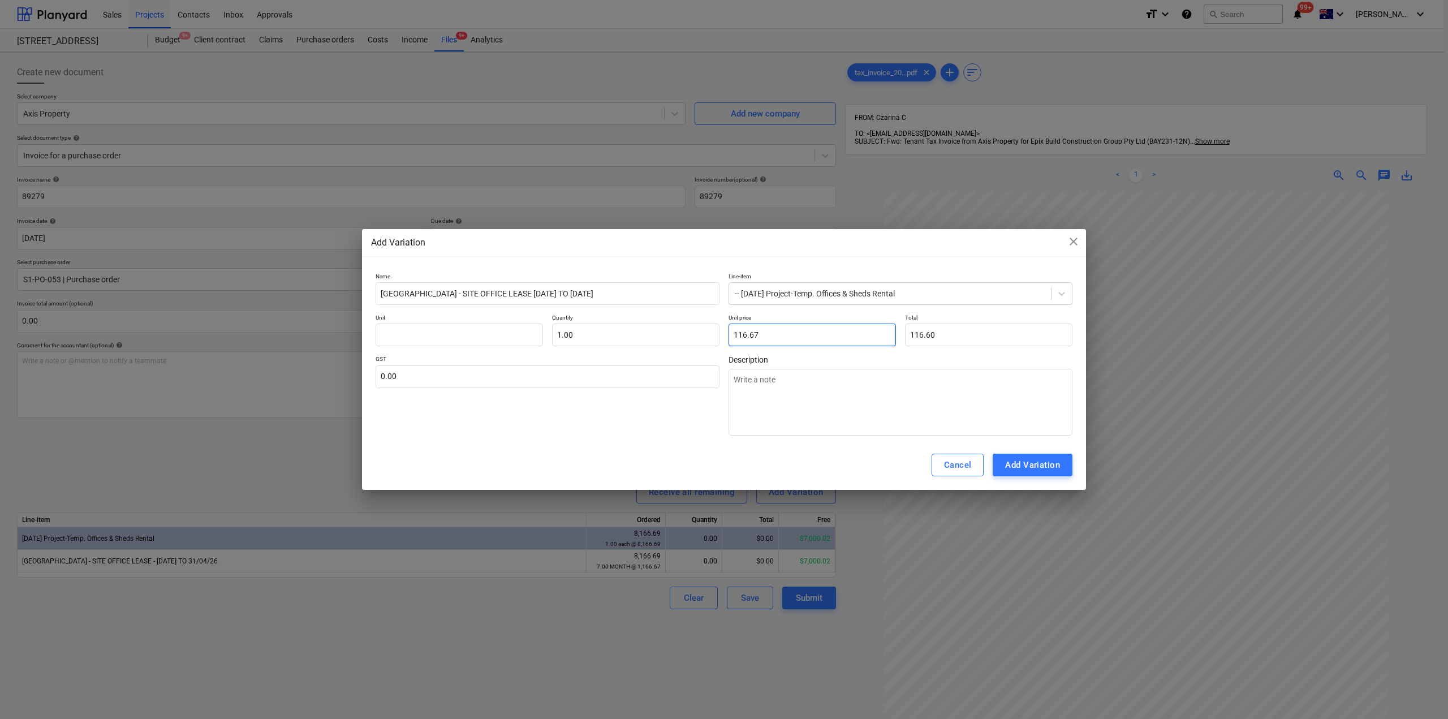
type input "116.67"
click at [741, 334] on input "116.67" at bounding box center [811, 334] width 167 height 23
type input "1166.67"
type textarea "x"
type input "1,166.67"
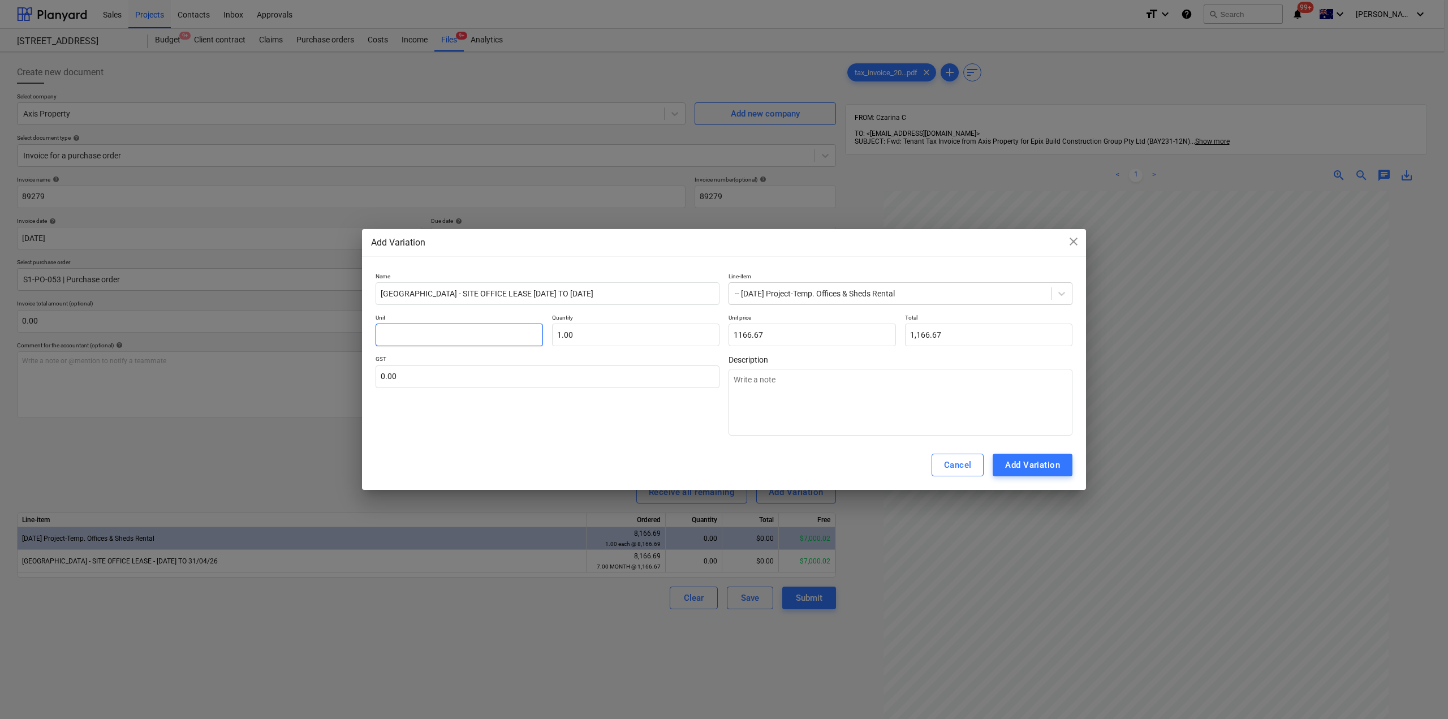
type input "1,166.67"
click at [452, 338] on input "text" at bounding box center [459, 334] width 167 height 23
type input "M"
type textarea "x"
type input "MO"
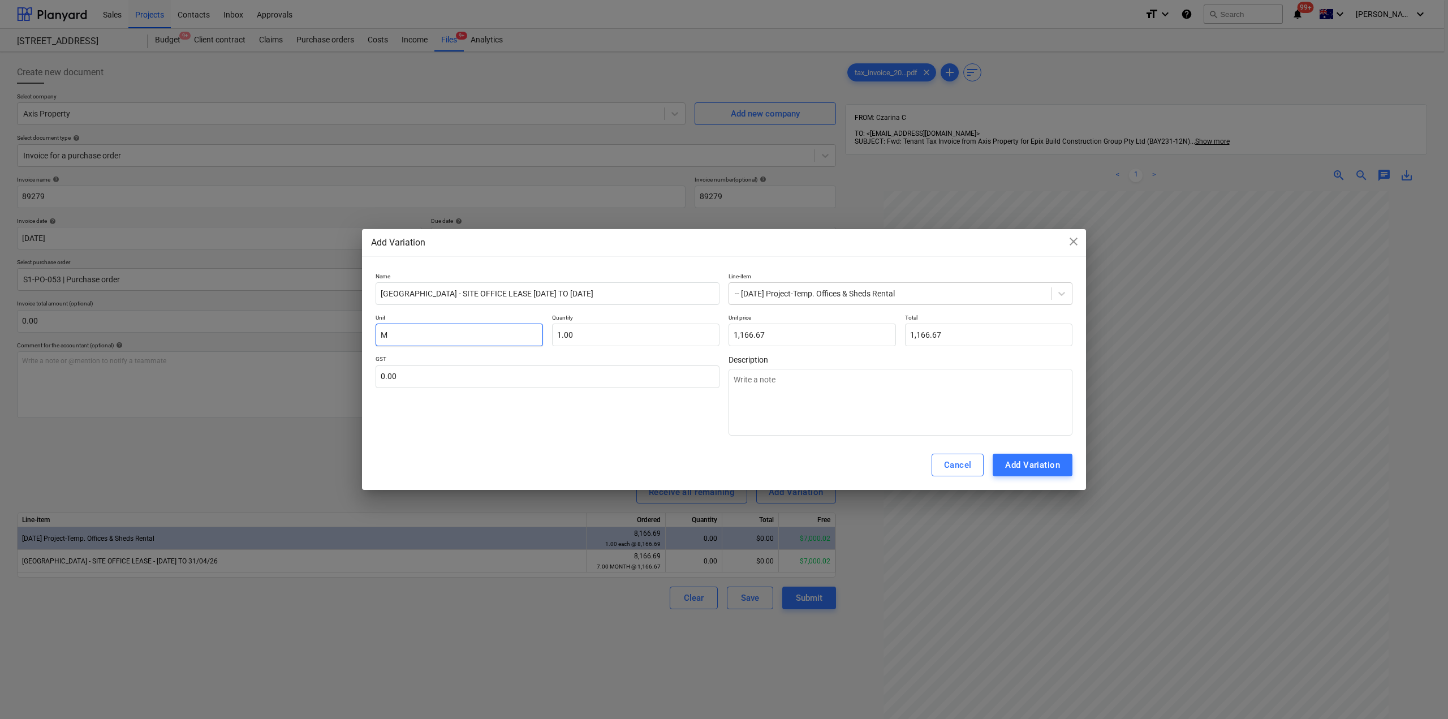
type textarea "x"
type input "MON"
type textarea "x"
type input "MONT"
type textarea "x"
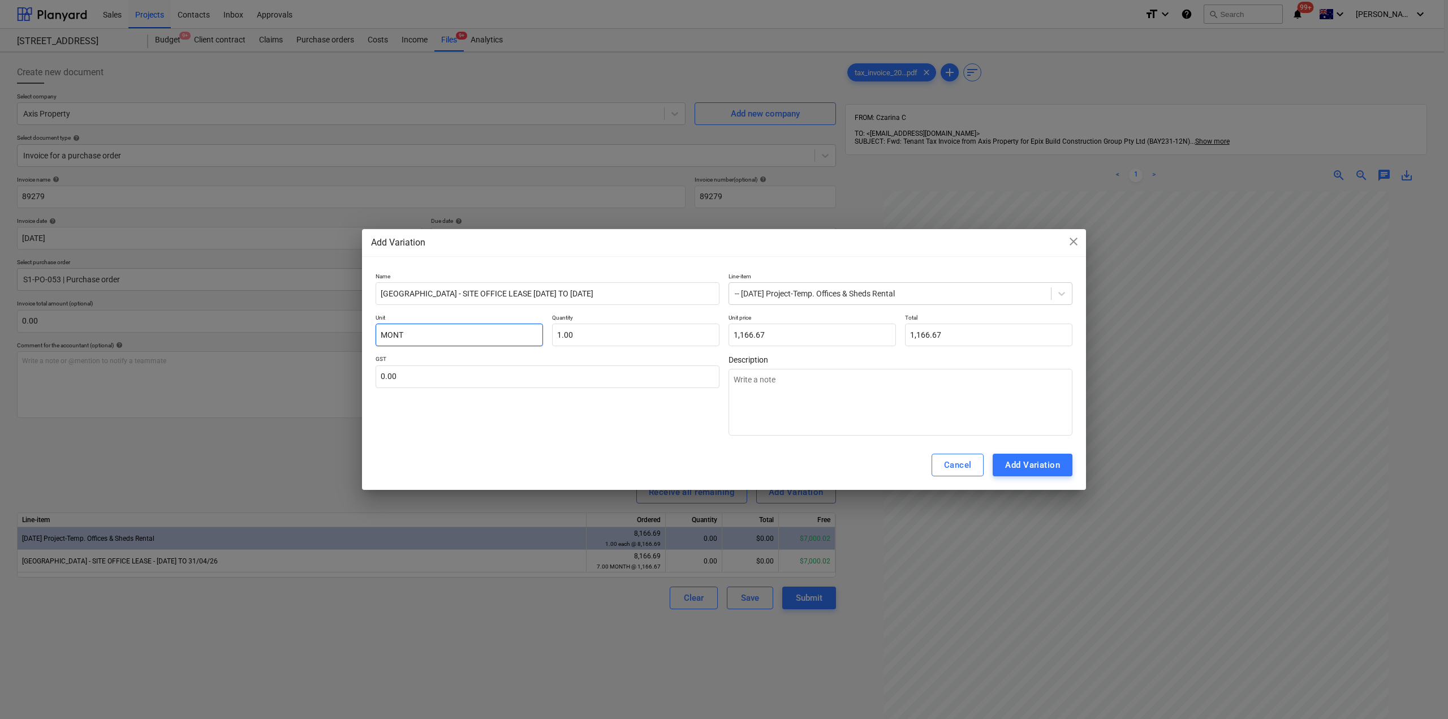
type input "MONTH"
type textarea "x"
type input "MONTH"
click at [1047, 472] on div "Add Variation" at bounding box center [1032, 465] width 55 height 15
type textarea "x"
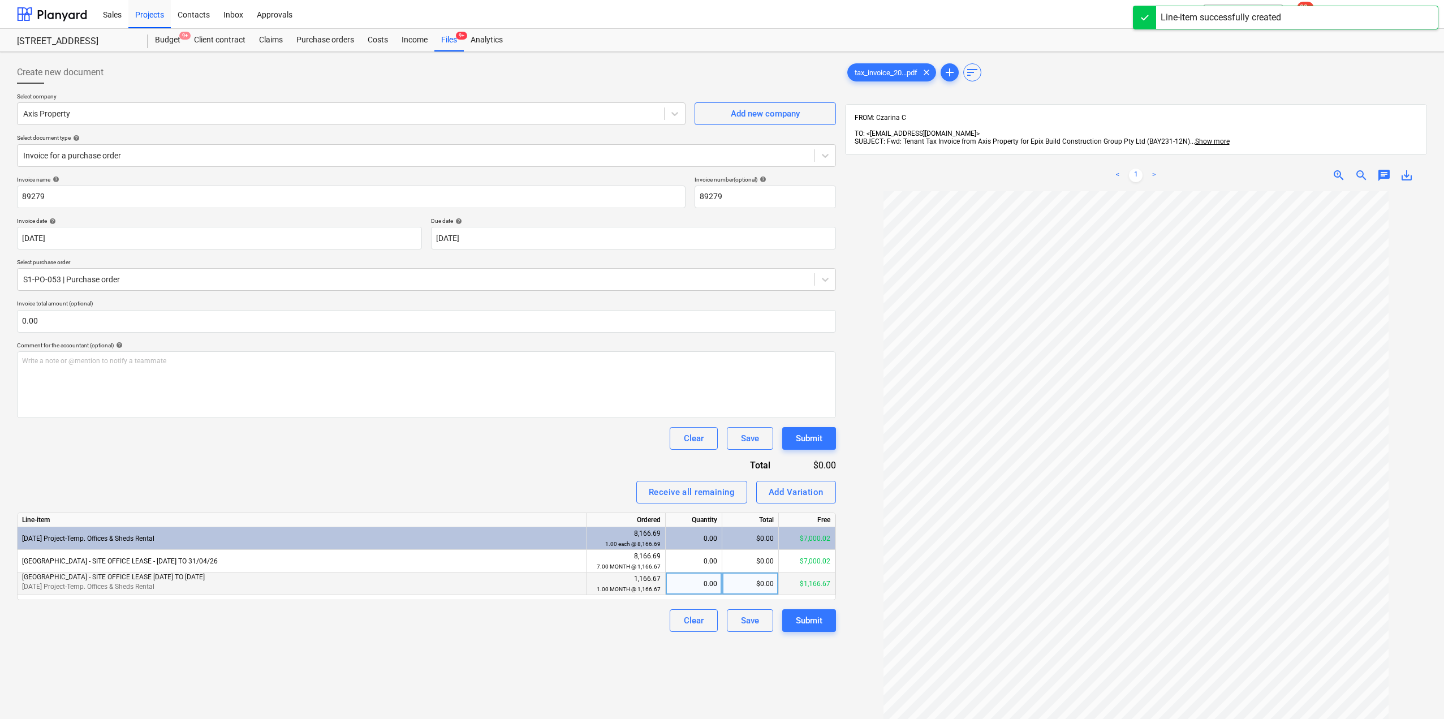
click at [696, 590] on div "0.00" at bounding box center [693, 583] width 47 height 23
click at [647, 634] on div "Create new document Select company Axis Property Add new company Select documen…" at bounding box center [426, 470] width 828 height 826
click at [813, 618] on div "Submit" at bounding box center [809, 620] width 27 height 15
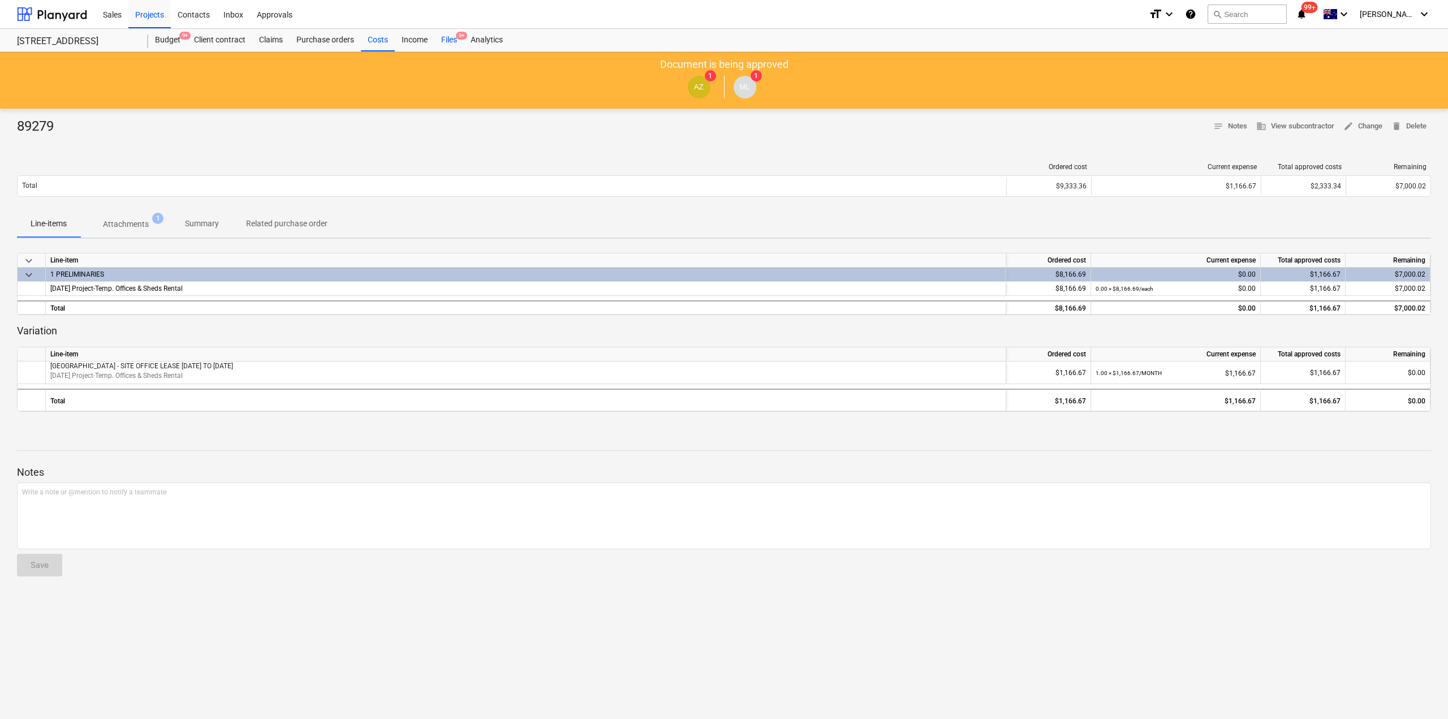
click at [452, 35] on div "Files 9+" at bounding box center [448, 40] width 29 height 23
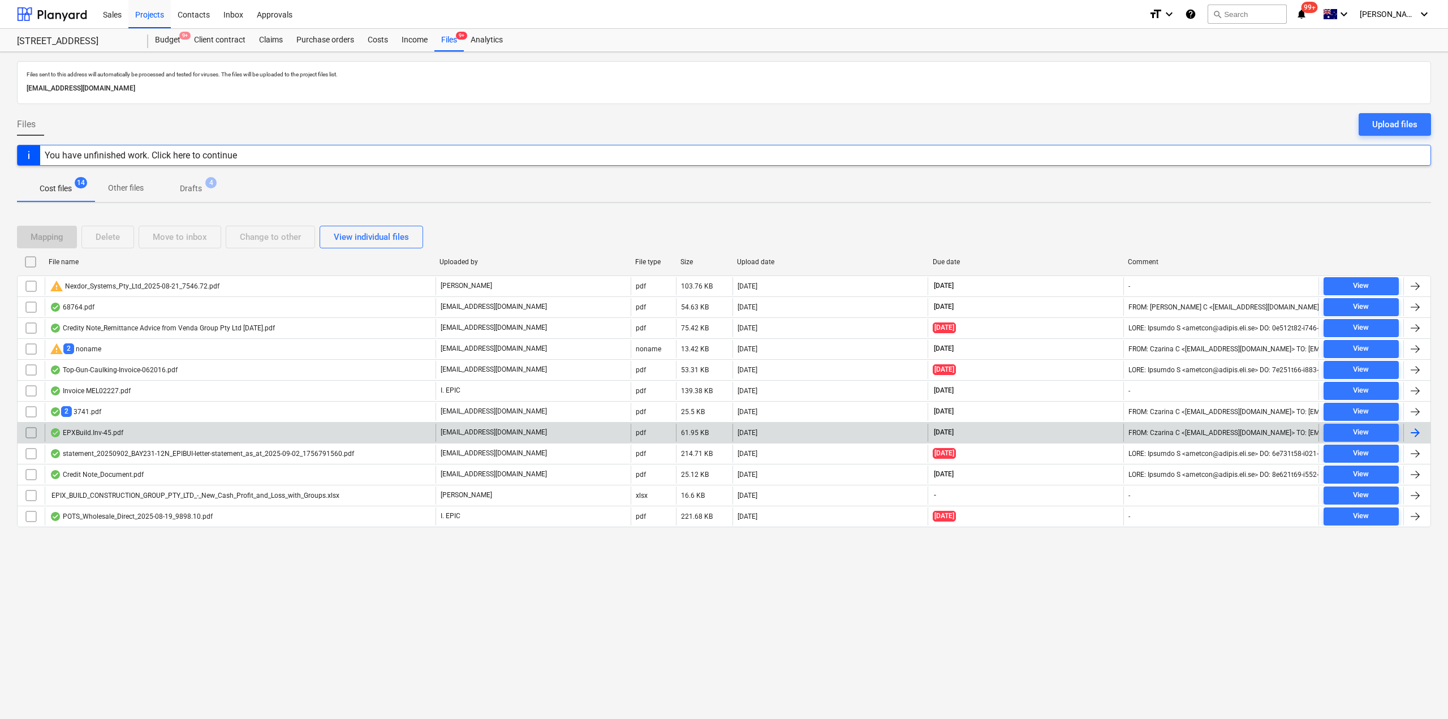
click at [98, 433] on div "EPXBuild.Inv-45.pdf" at bounding box center [87, 432] width 74 height 9
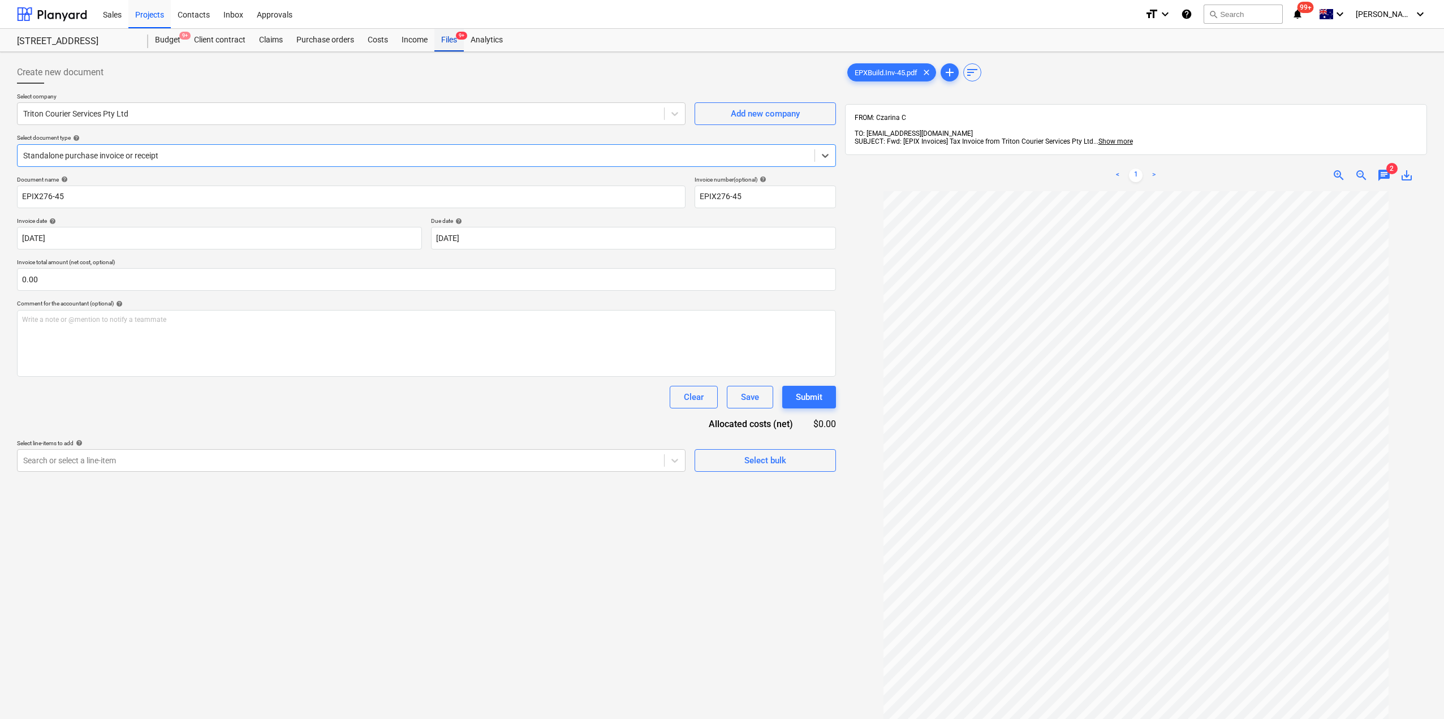
click at [443, 36] on div "Files 9+" at bounding box center [448, 40] width 29 height 23
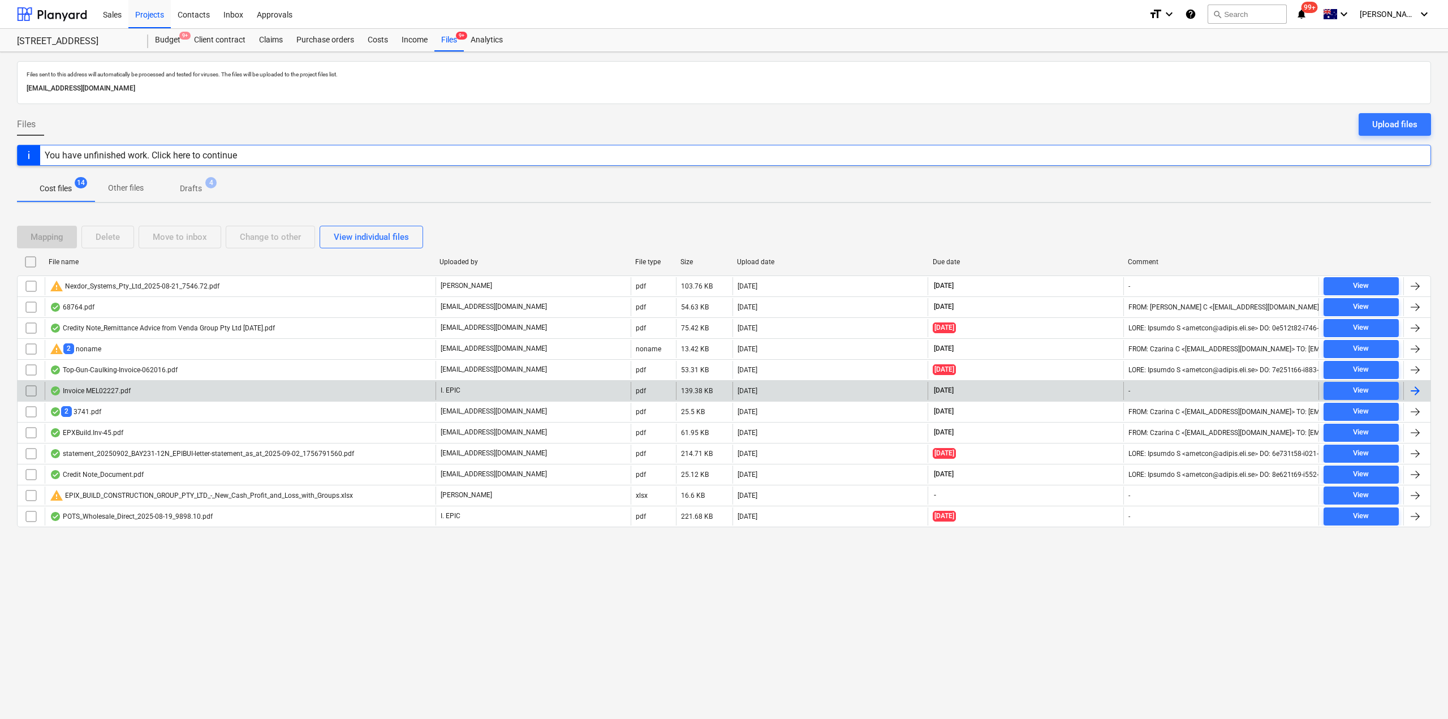
click at [171, 393] on div "Invoice MEL02227.pdf" at bounding box center [240, 391] width 391 height 18
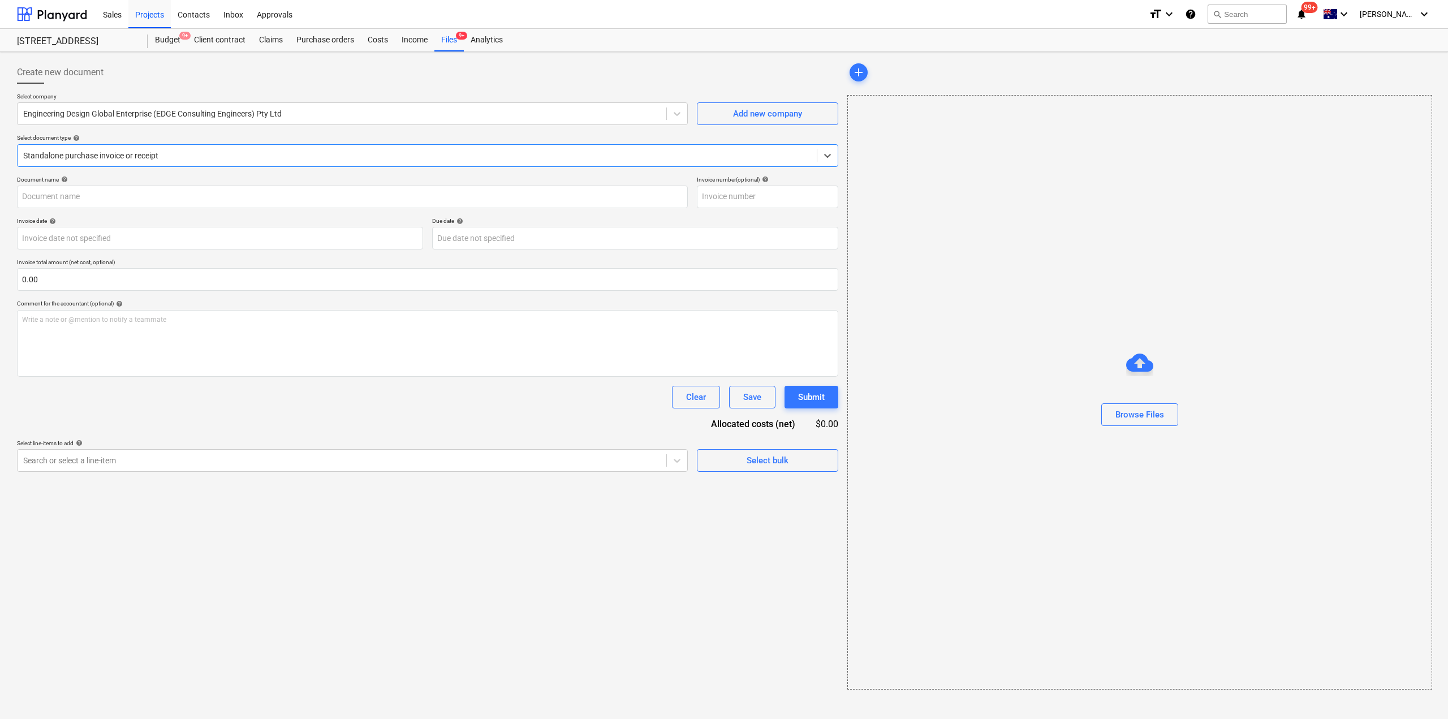
type input "MELO2227"
type input "[DATE]"
click at [451, 37] on div "Files 9+" at bounding box center [448, 40] width 29 height 23
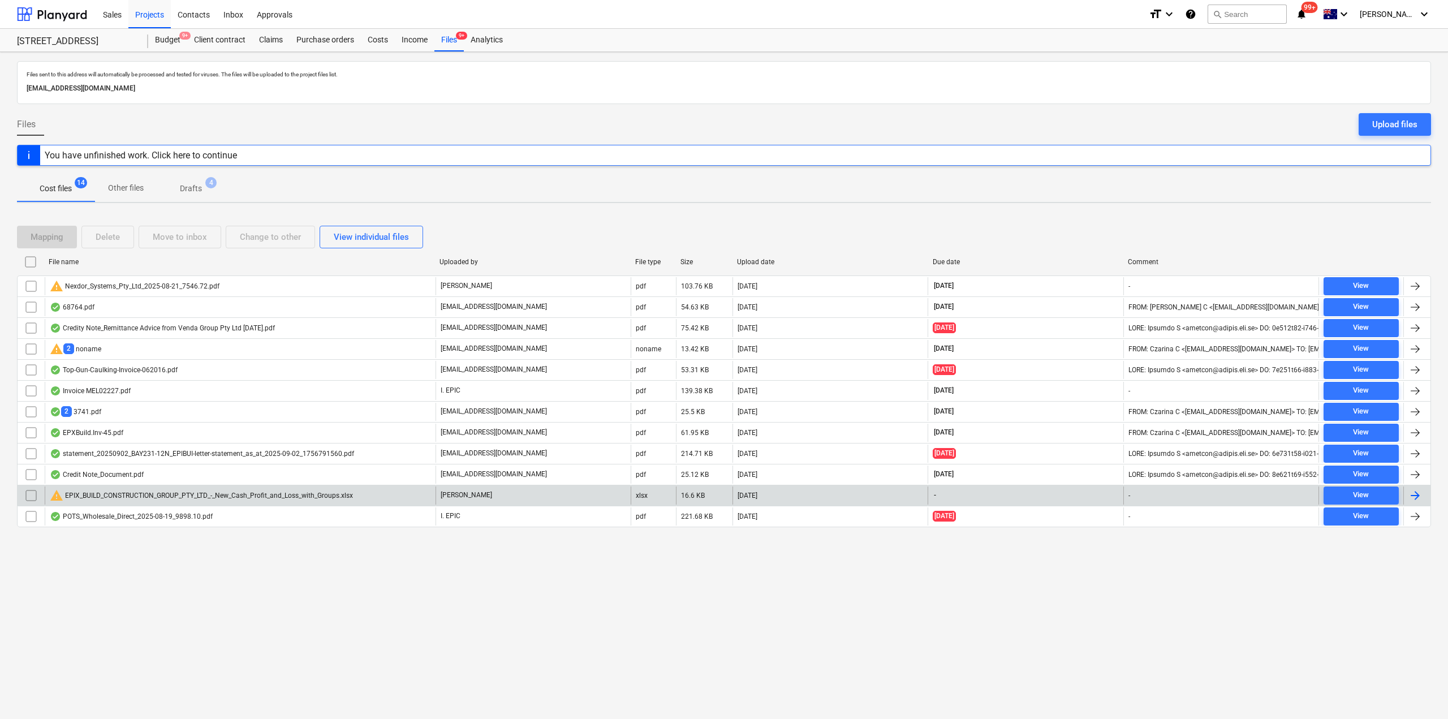
click at [180, 493] on div "warning EPIX_BUILD_CONSTRUCTION_GROUP_PTY_LTD_-_New_Cash_Profit_and_Loss_with_G…" at bounding box center [201, 496] width 303 height 14
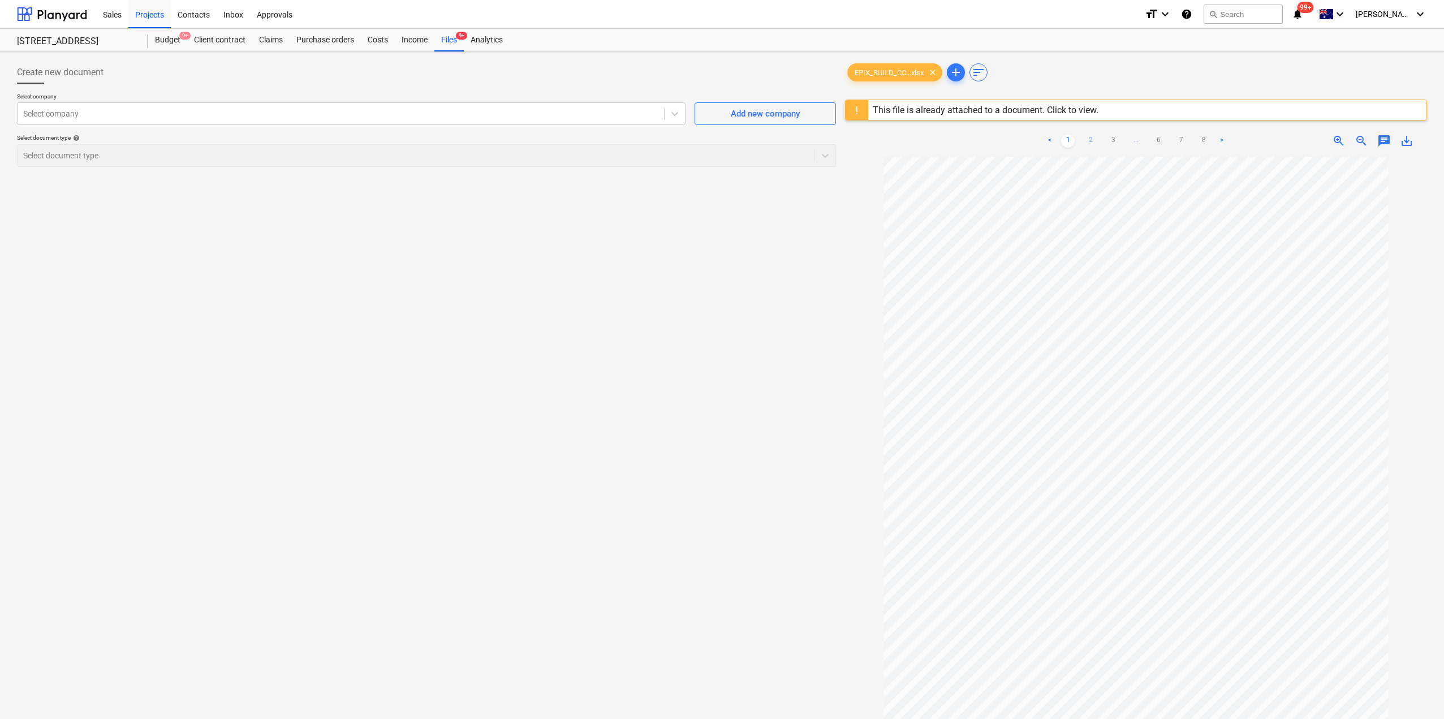
click at [1091, 143] on link "2" at bounding box center [1091, 141] width 14 height 14
click at [1113, 144] on link "3" at bounding box center [1113, 141] width 14 height 14
click at [1128, 140] on link "4" at bounding box center [1125, 141] width 14 height 14
click at [570, 352] on div "Create new document Select company Select company Add new company Select docume…" at bounding box center [426, 453] width 828 height 792
click at [448, 42] on div "Files 9+" at bounding box center [448, 40] width 29 height 23
